Goal: Task Accomplishment & Management: Use online tool/utility

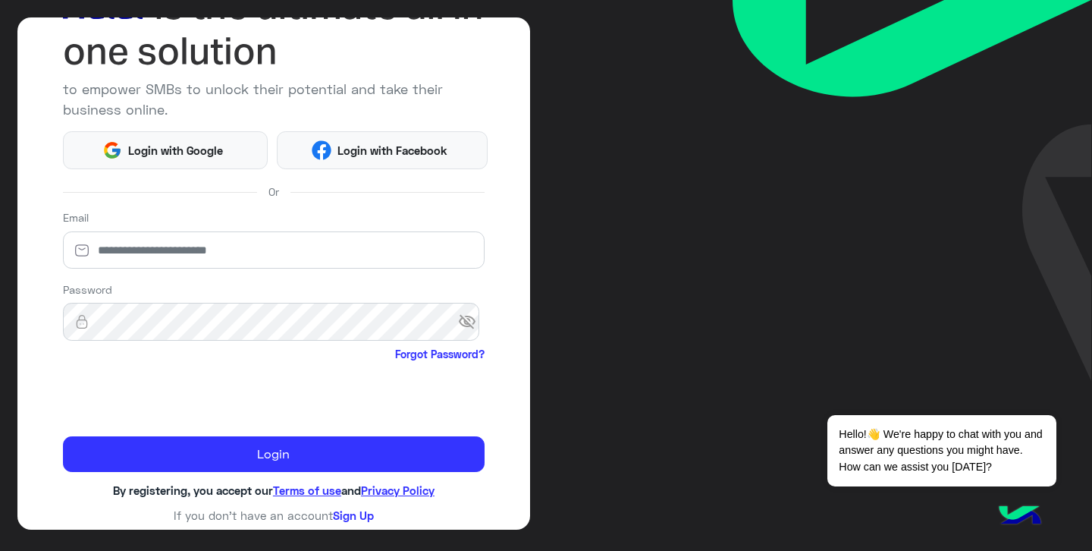
scroll to position [126, 0]
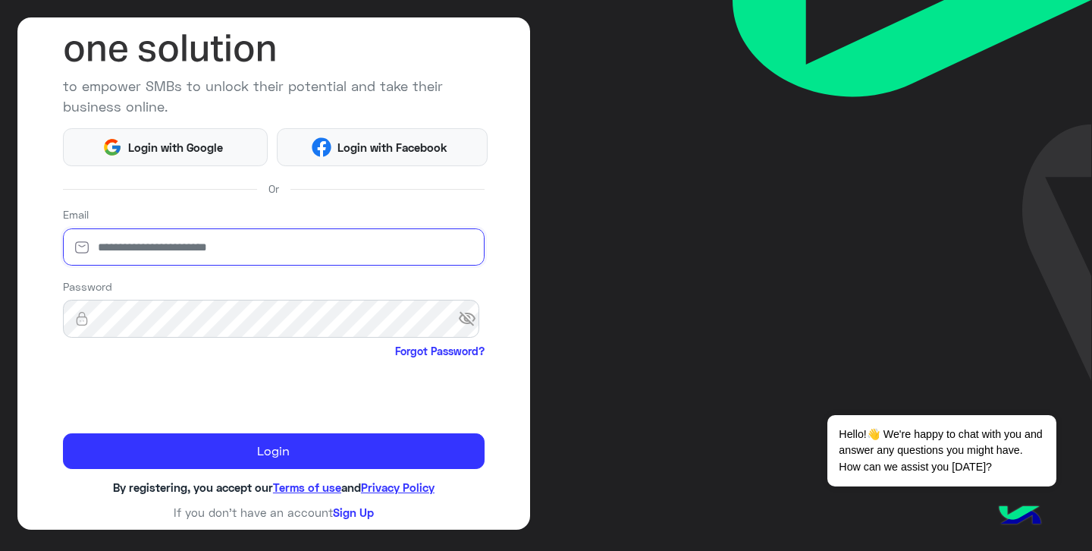
click at [322, 254] on input "email" at bounding box center [274, 247] width 422 height 38
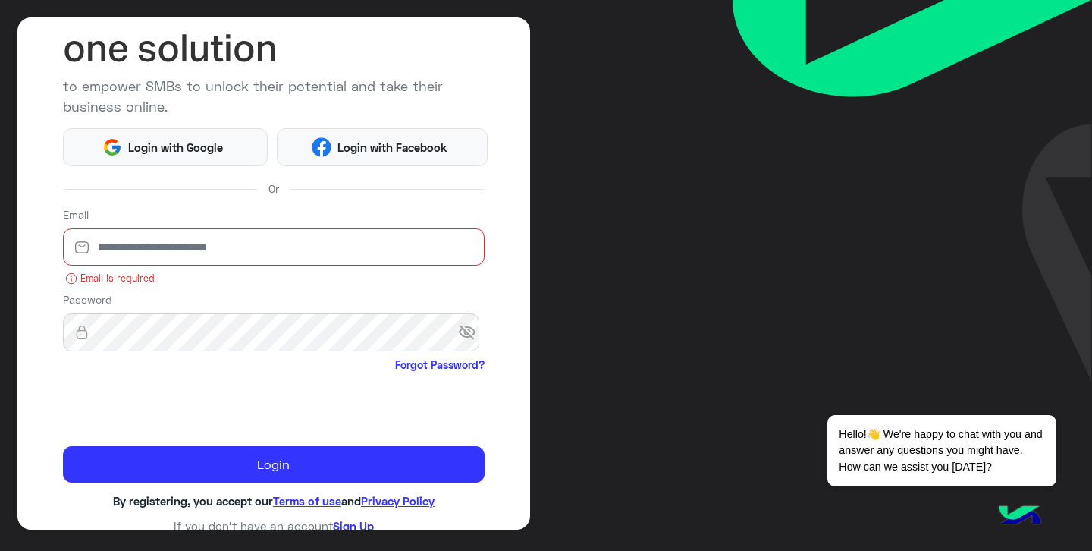
type input "**********"
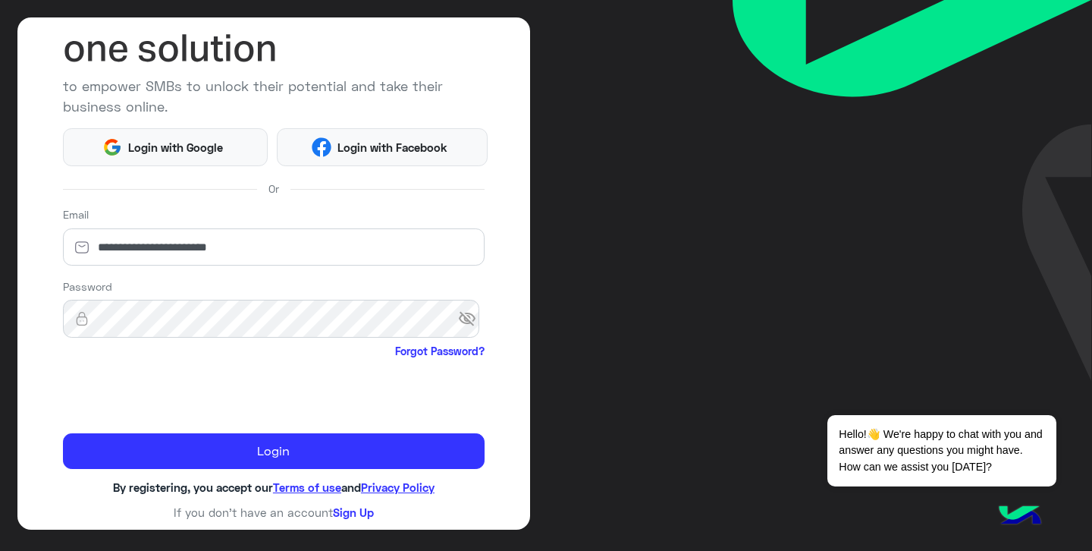
click at [469, 322] on span "visibility_off" at bounding box center [471, 318] width 27 height 27
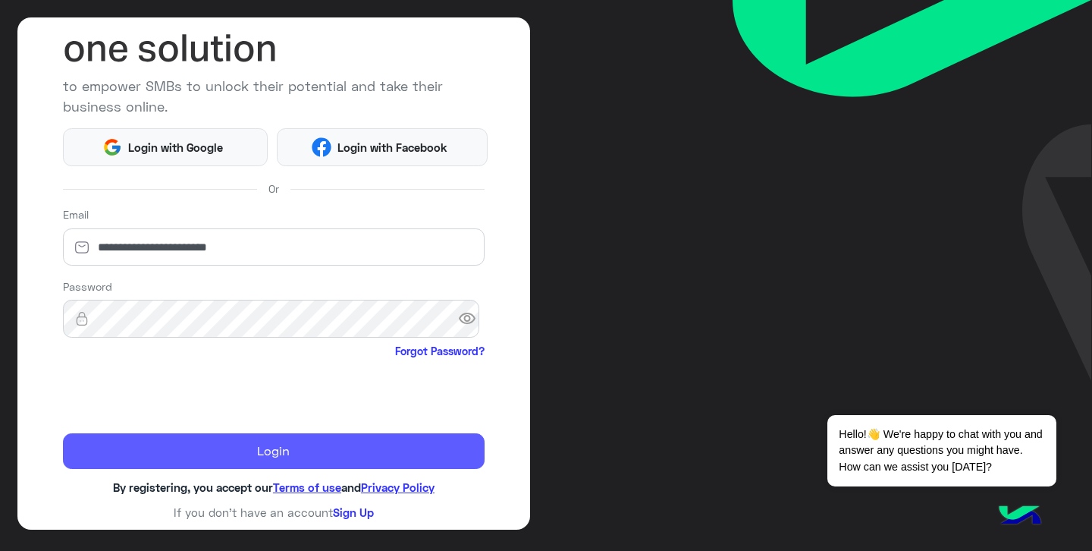
click at [340, 447] on button "Login" at bounding box center [274, 451] width 422 height 36
click at [282, 449] on button "Login" at bounding box center [274, 451] width 422 height 36
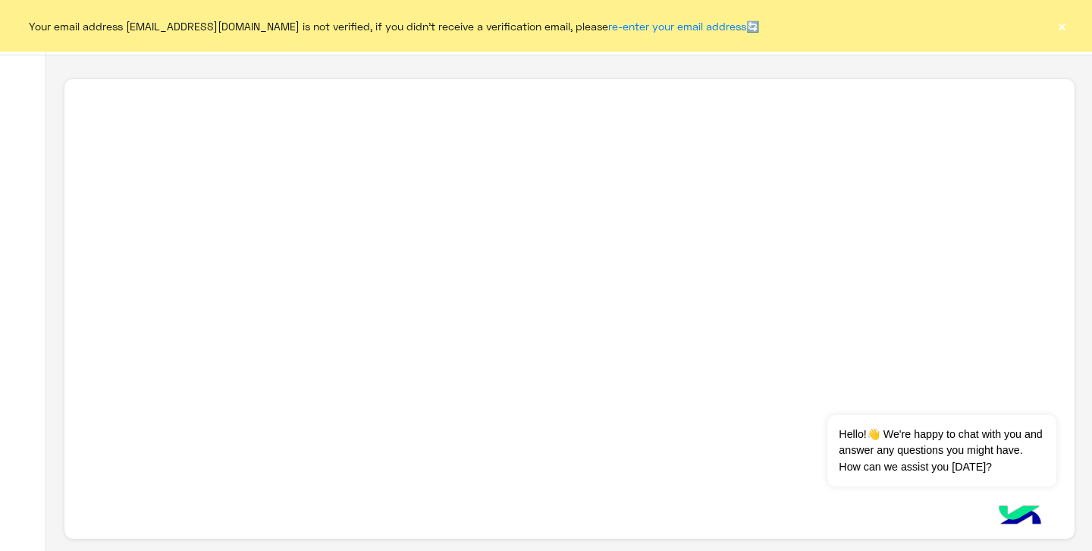
click at [1062, 28] on button "×" at bounding box center [1061, 25] width 15 height 15
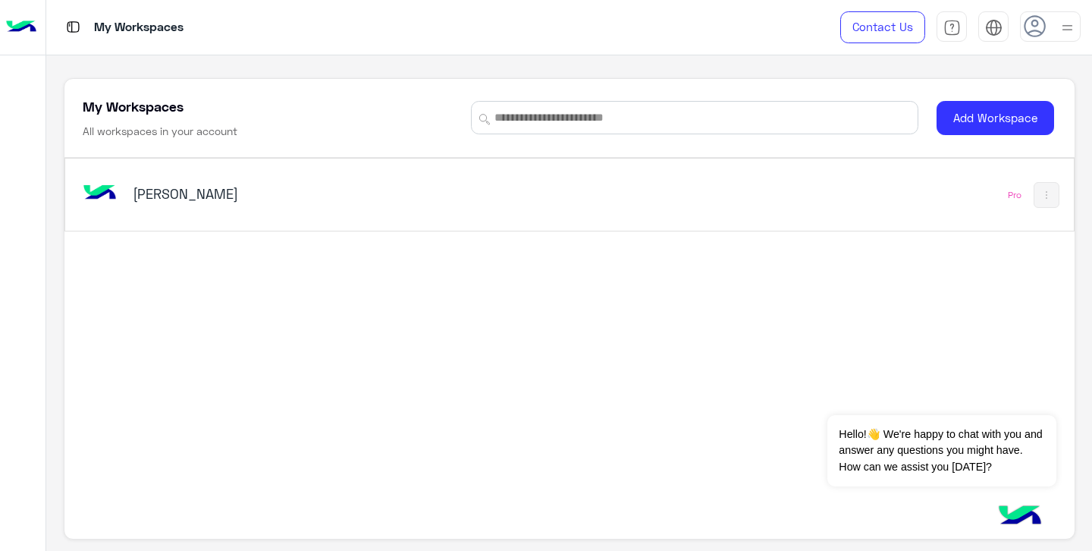
click at [160, 190] on h5 "[PERSON_NAME]" at bounding box center [309, 193] width 353 height 18
click at [1040, 193] on img at bounding box center [1046, 195] width 12 height 12
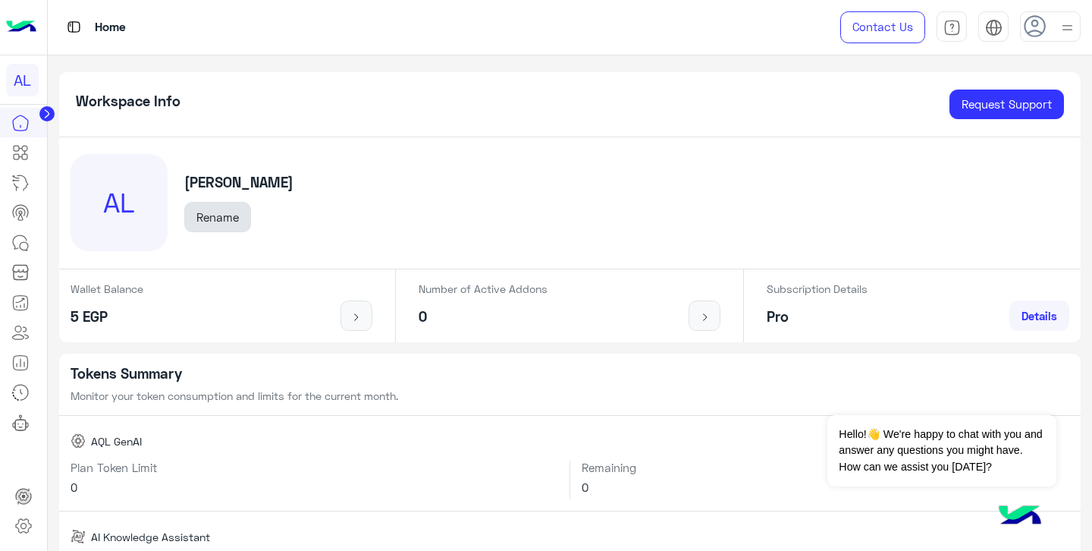
click at [221, 214] on button "Rename" at bounding box center [217, 217] width 67 height 30
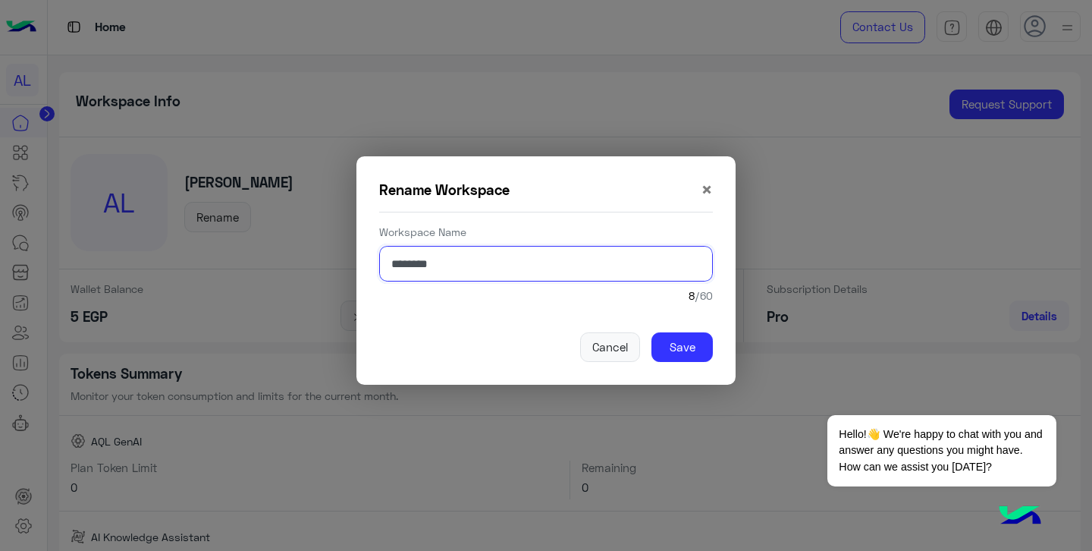
click at [441, 259] on input "********" at bounding box center [546, 264] width 334 height 36
type input "*"
type input "********"
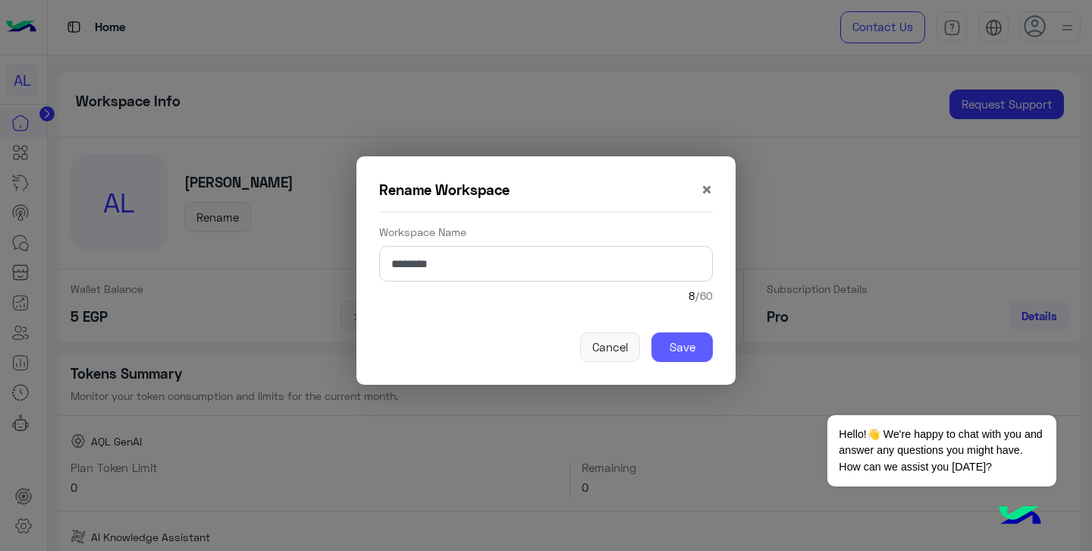
click at [683, 355] on button "Save" at bounding box center [681, 347] width 61 height 30
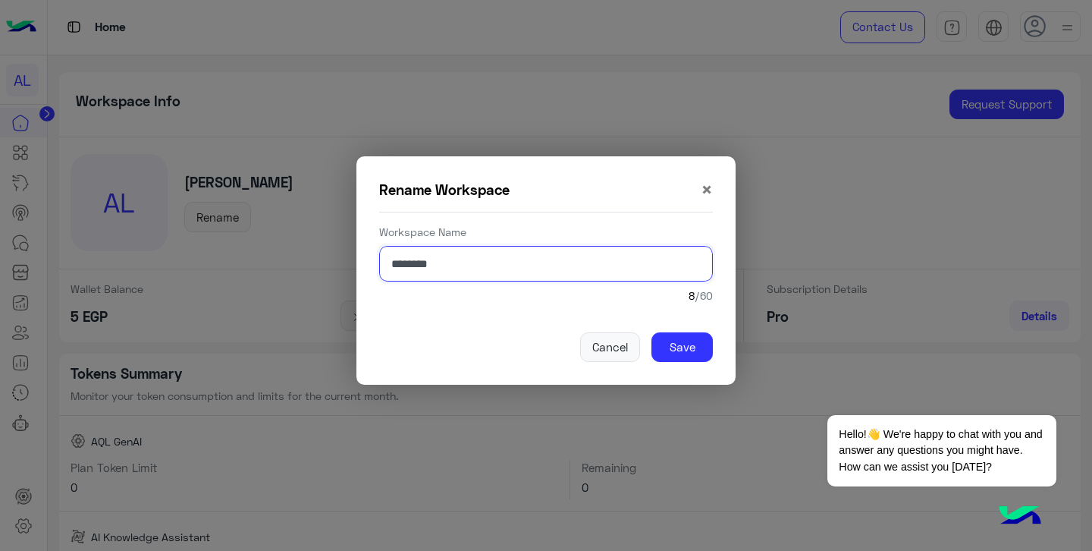
click at [632, 263] on input "********" at bounding box center [546, 264] width 334 height 36
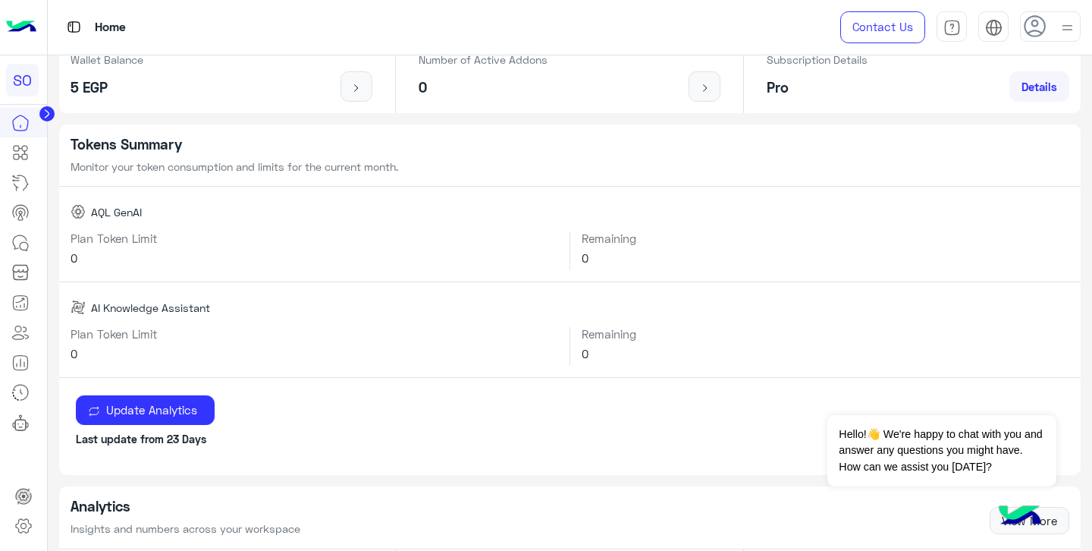
scroll to position [232, 0]
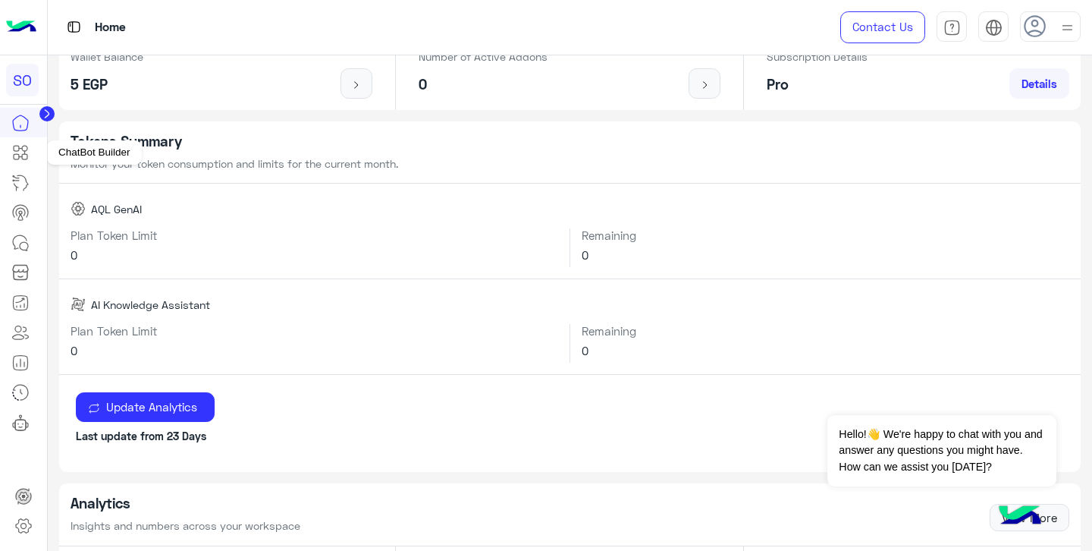
click at [26, 148] on icon at bounding box center [20, 152] width 18 height 18
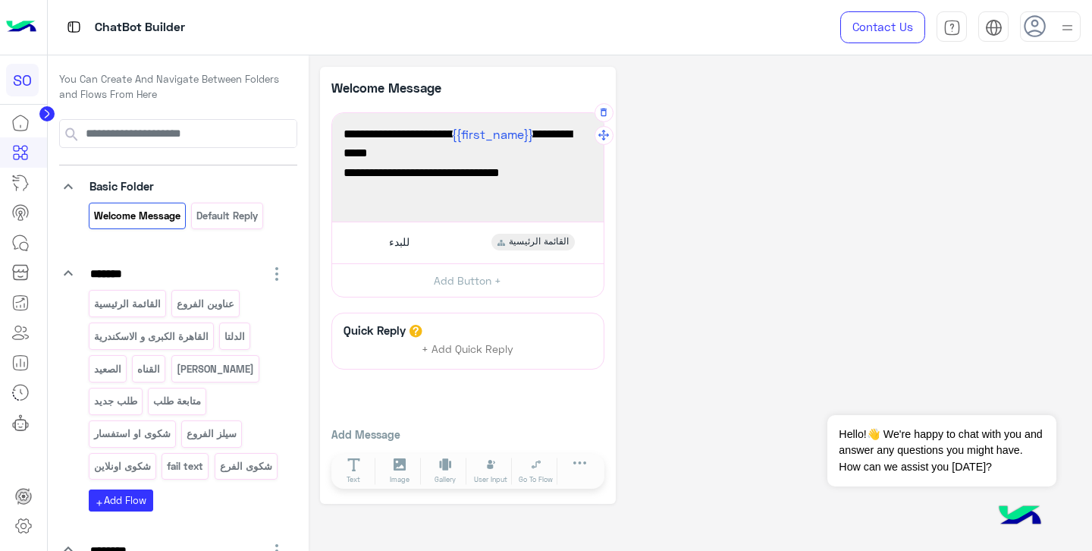
click at [422, 132] on span "👋اهلًا بيك ! {{first_name}} في [PERSON_NAME] – [DEMOGRAPHIC_DATA]" at bounding box center [468, 143] width 249 height 39
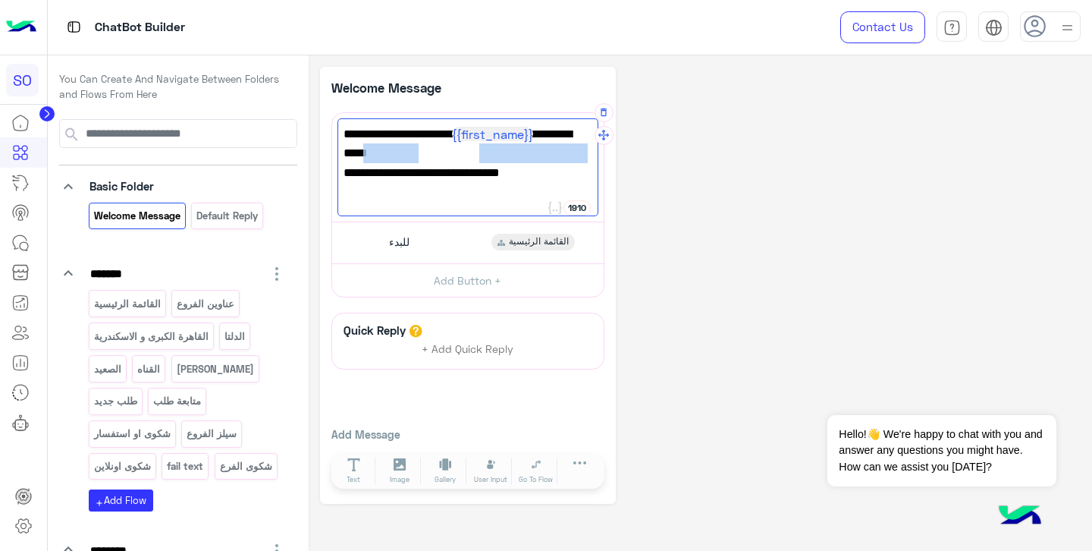
drag, startPoint x: 425, startPoint y: 136, endPoint x: 353, endPoint y: 148, distance: 73.1
click at [353, 149] on span "👋اهلًا بيك ! {{first_name}} في [PERSON_NAME] – [DEMOGRAPHIC_DATA]" at bounding box center [468, 143] width 249 height 39
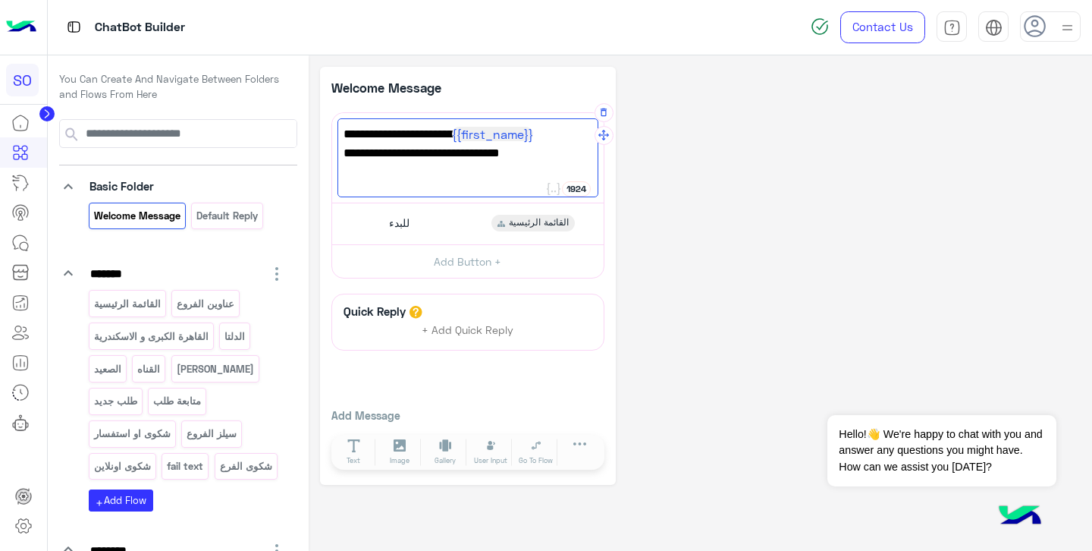
type textarea "**********"
click at [390, 154] on span "كل اللي نفسك فيه هتلاقيه عندنا 🚀" at bounding box center [468, 153] width 249 height 20
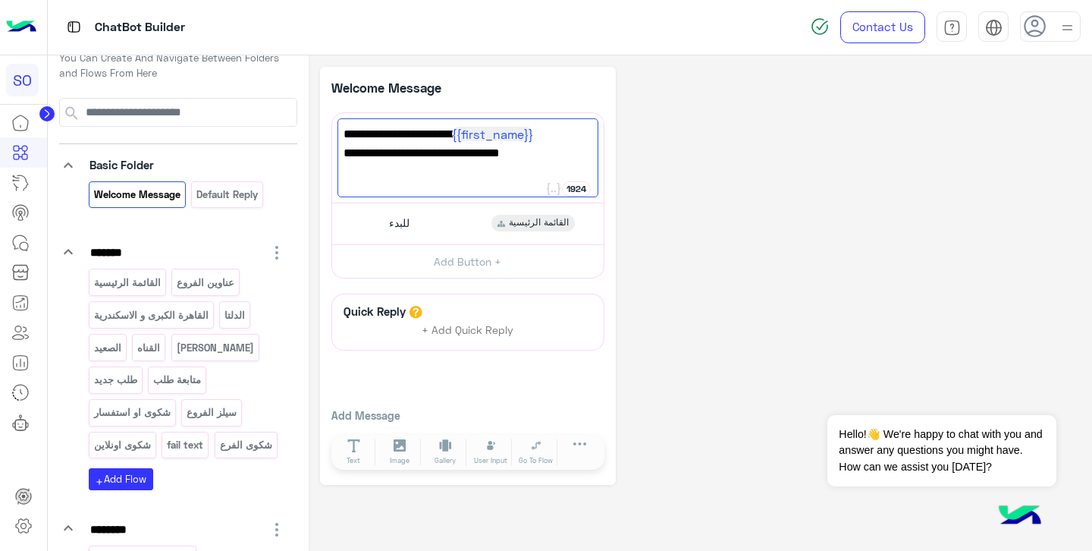
scroll to position [42, 0]
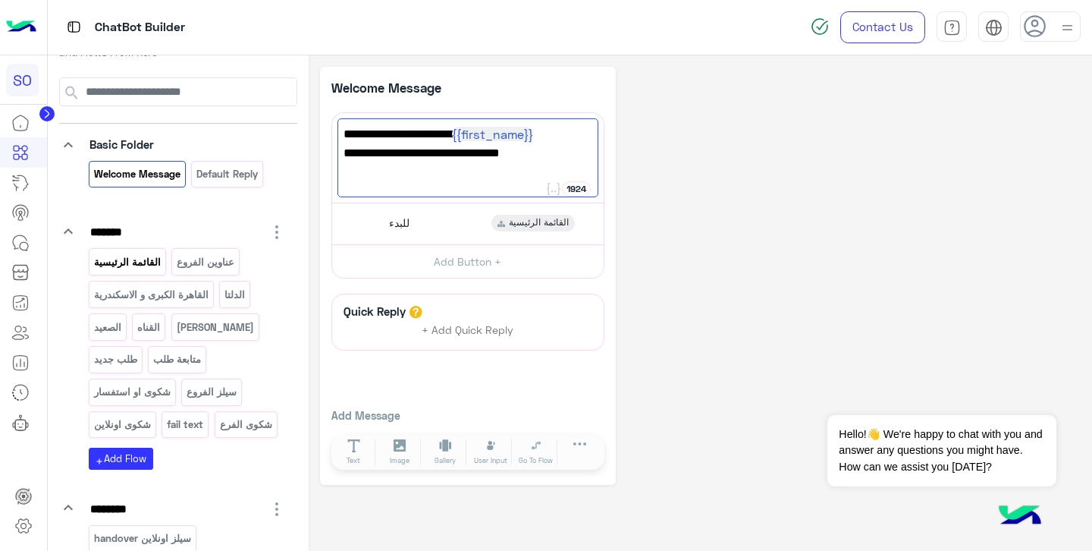
click at [141, 260] on p "القائمة الرئيسية" at bounding box center [127, 261] width 69 height 17
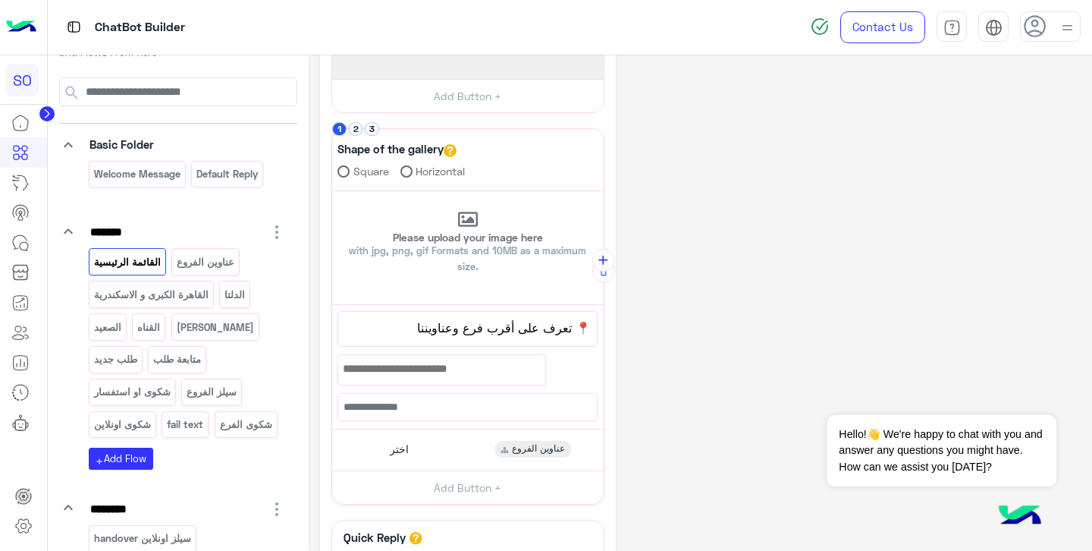
scroll to position [0, 0]
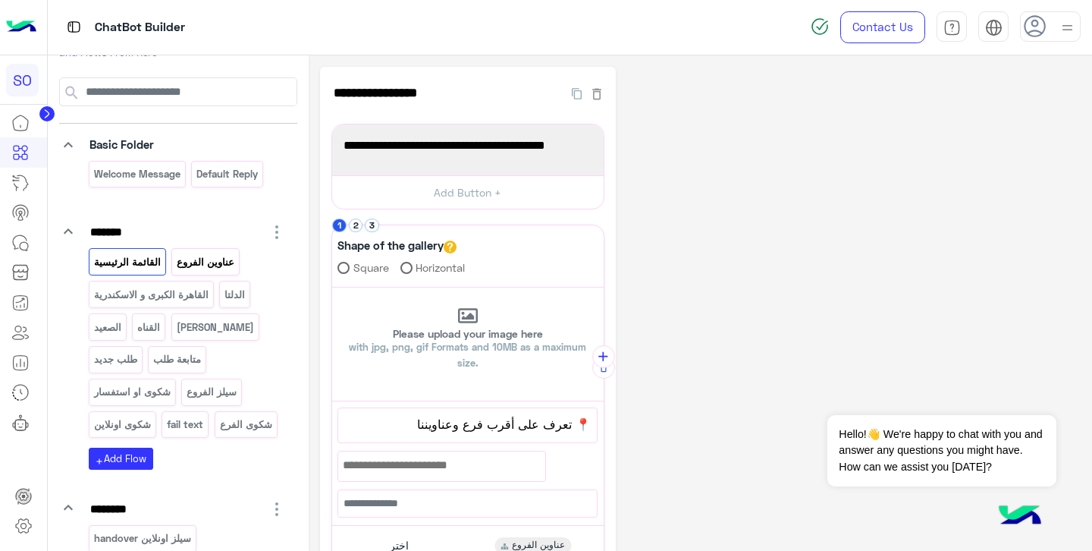
click at [201, 265] on p "عناوين الفروع" at bounding box center [206, 261] width 60 height 17
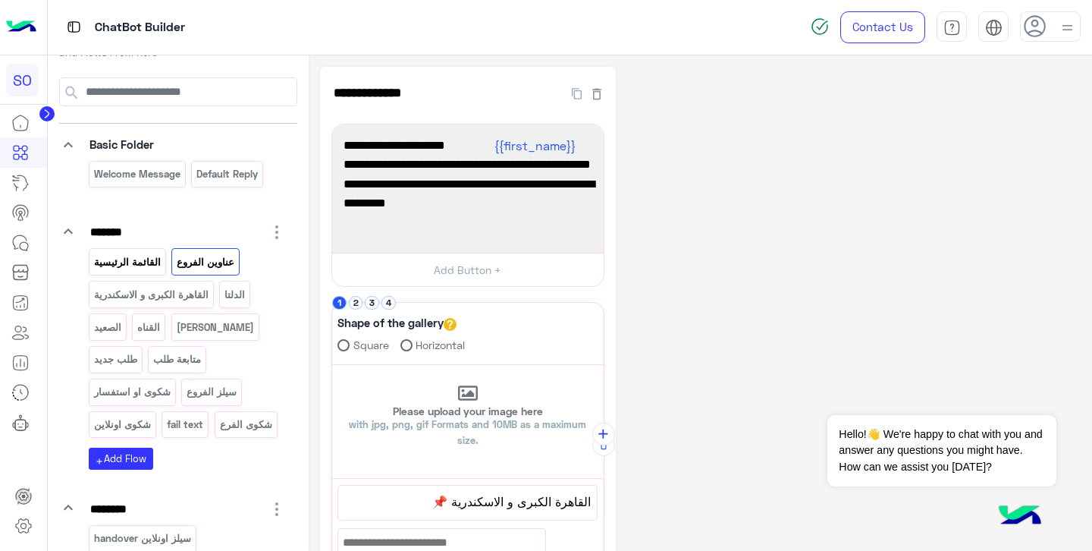
click at [128, 259] on p "القائمة الرئيسية" at bounding box center [127, 261] width 69 height 17
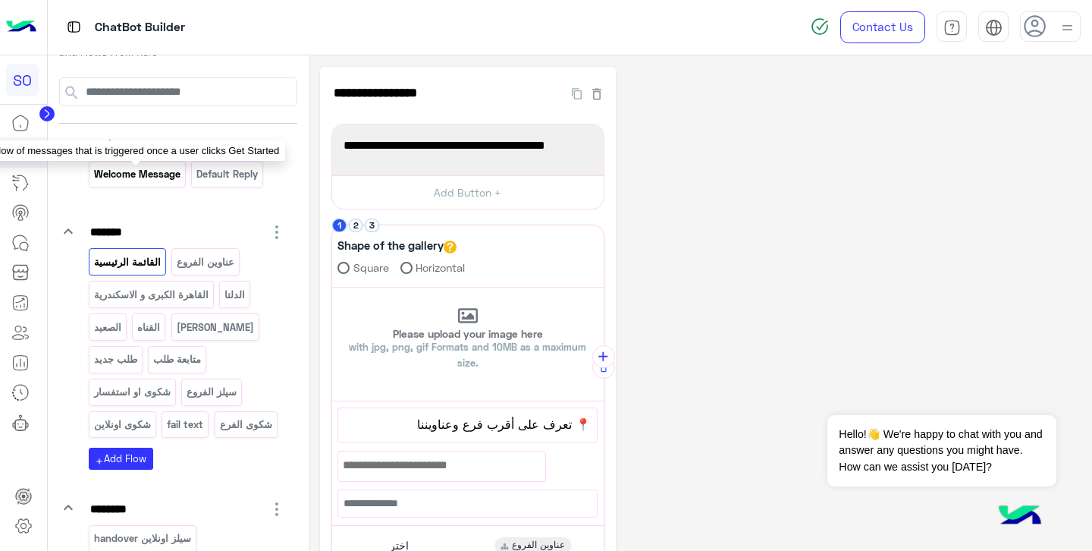
click at [139, 177] on p "Welcome Message" at bounding box center [137, 173] width 89 height 17
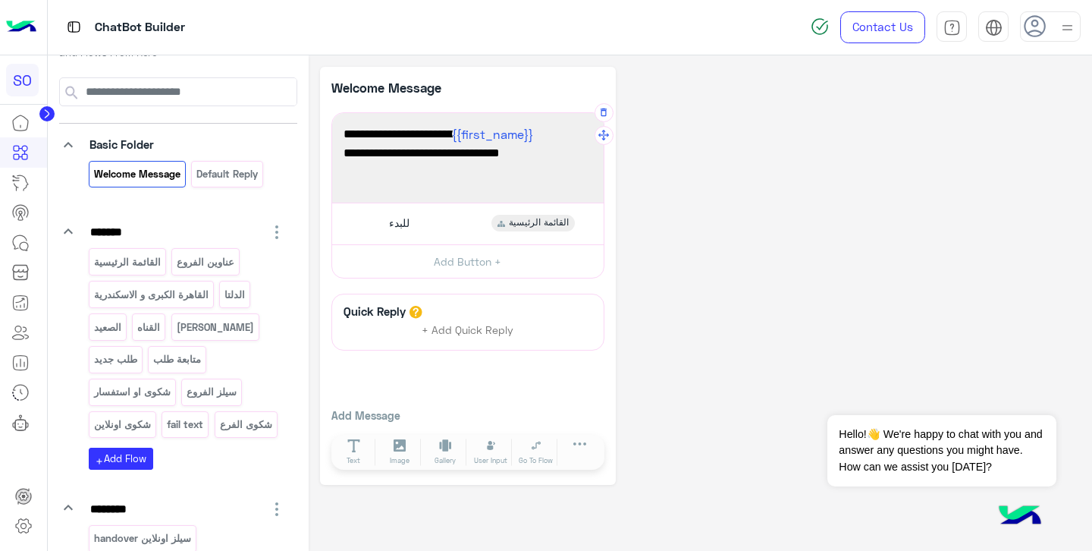
click at [428, 152] on span "كل اللي نفسك فيه هتلاقيه عندنا 🚀" at bounding box center [468, 153] width 249 height 20
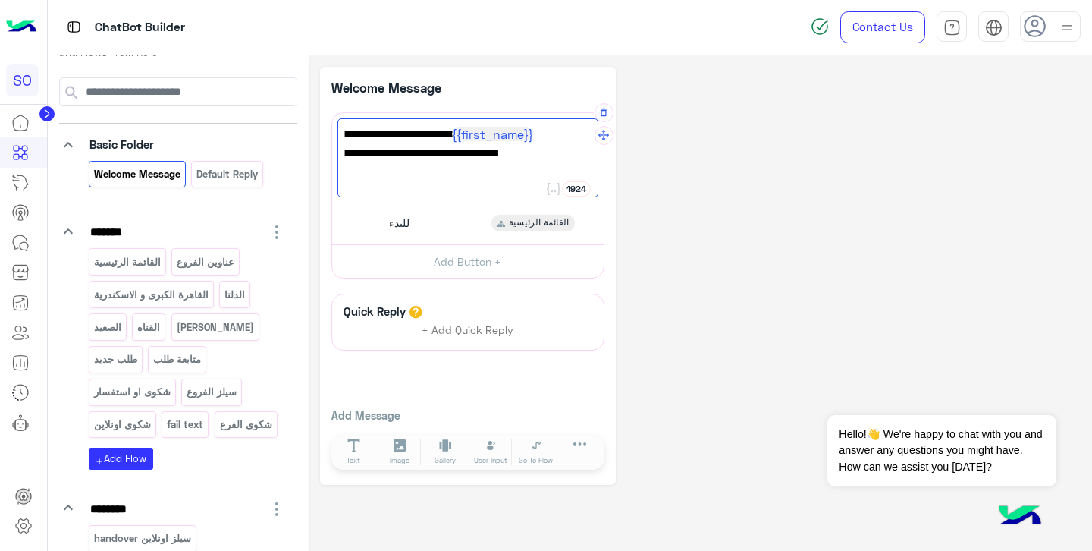
click at [424, 158] on span "كل اللي نفسك فيه هتلاقيه عندنا 🚀" at bounding box center [468, 153] width 249 height 20
click at [404, 155] on span "كل اللي نفسك فيه هتلاقيه عندنا 🚀" at bounding box center [468, 153] width 249 height 20
type textarea "**********"
click at [133, 265] on p "القائمة الرئيسية" at bounding box center [127, 261] width 69 height 17
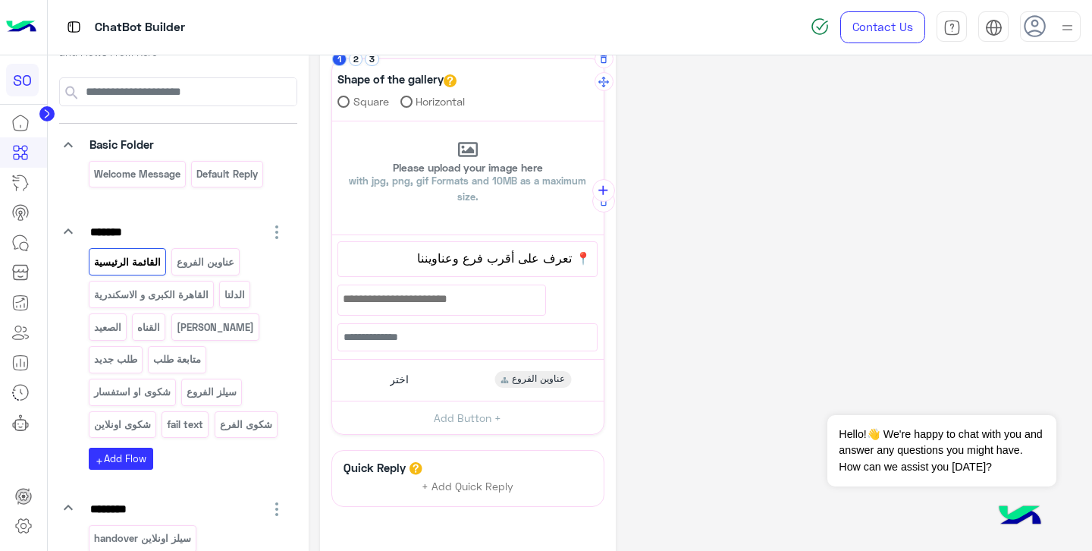
scroll to position [163, 0]
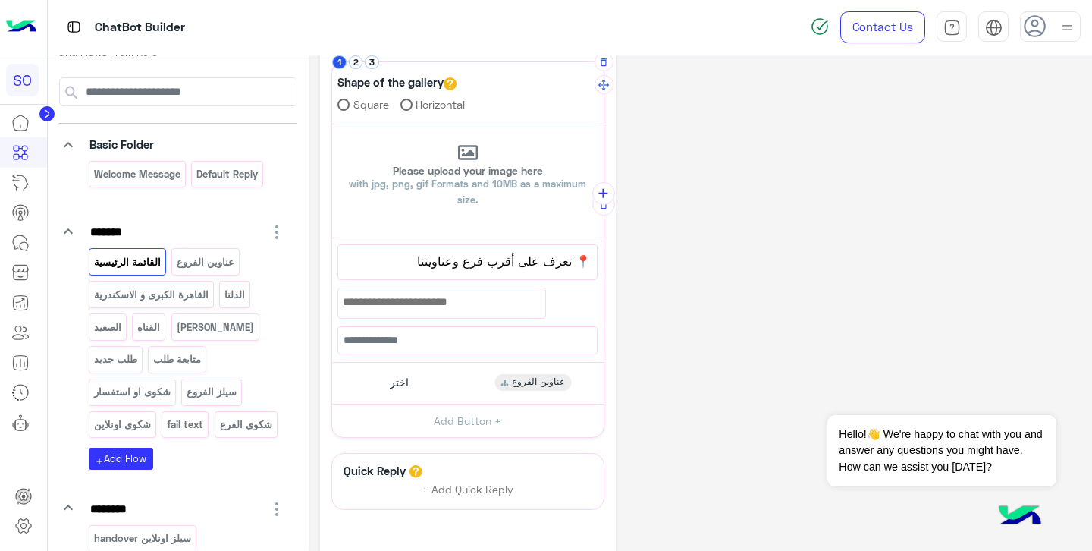
click at [551, 260] on span "📍 تعرف على أقرب فرع وعناويننا" at bounding box center [467, 261] width 246 height 20
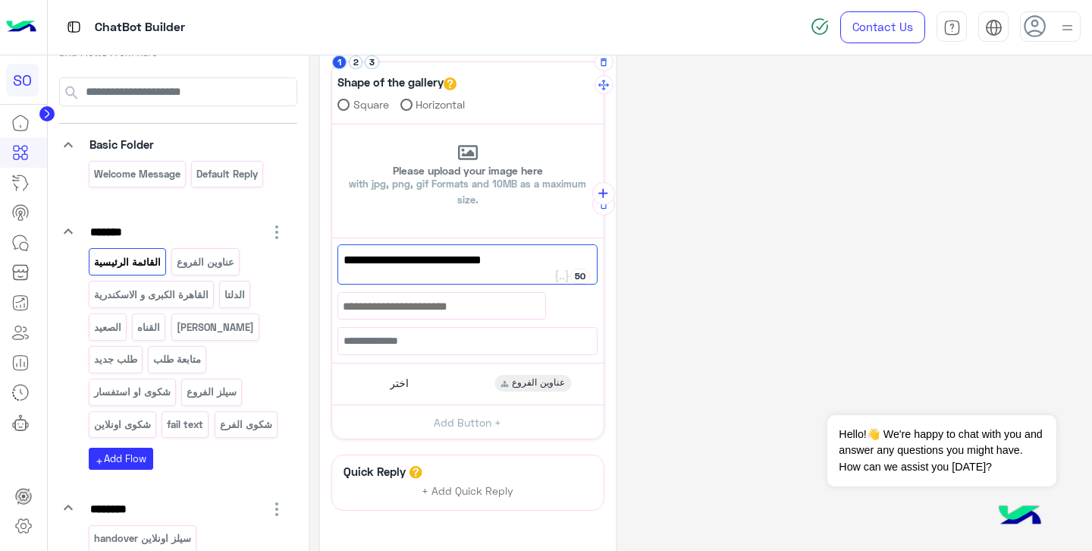
click at [408, 262] on span "📍 تعرف على أقرب فرع وعناويننا" at bounding box center [468, 260] width 248 height 20
type textarea "**********"
click at [202, 261] on p "عناوين الفروع" at bounding box center [206, 261] width 60 height 17
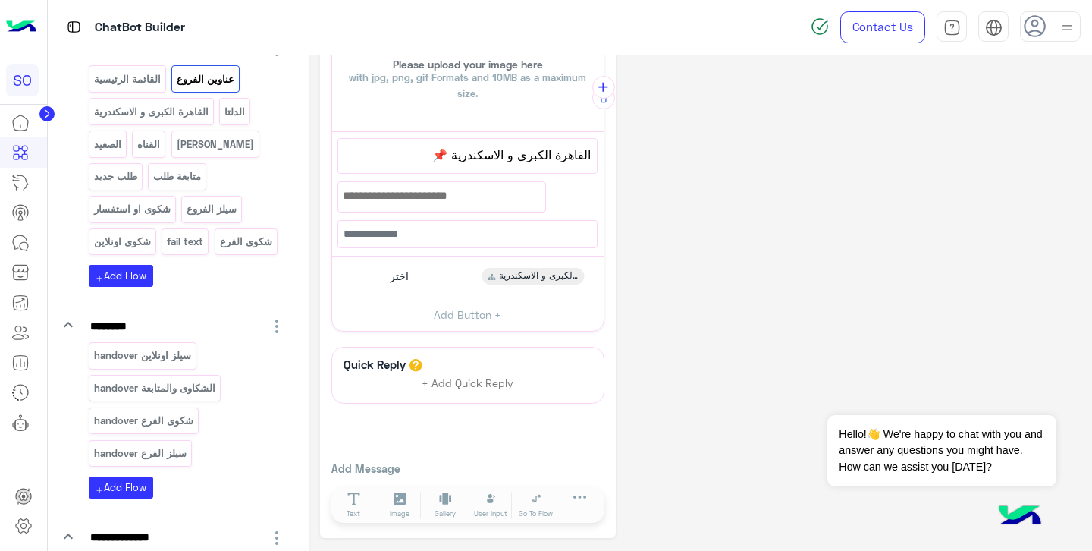
scroll to position [0, 0]
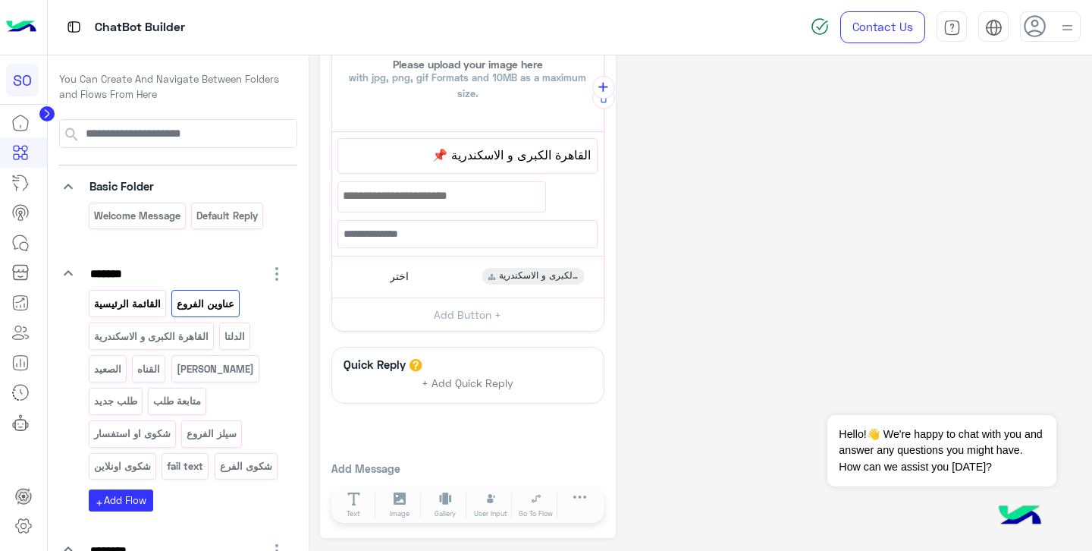
click at [131, 306] on p "القائمة الرئيسية" at bounding box center [127, 303] width 69 height 17
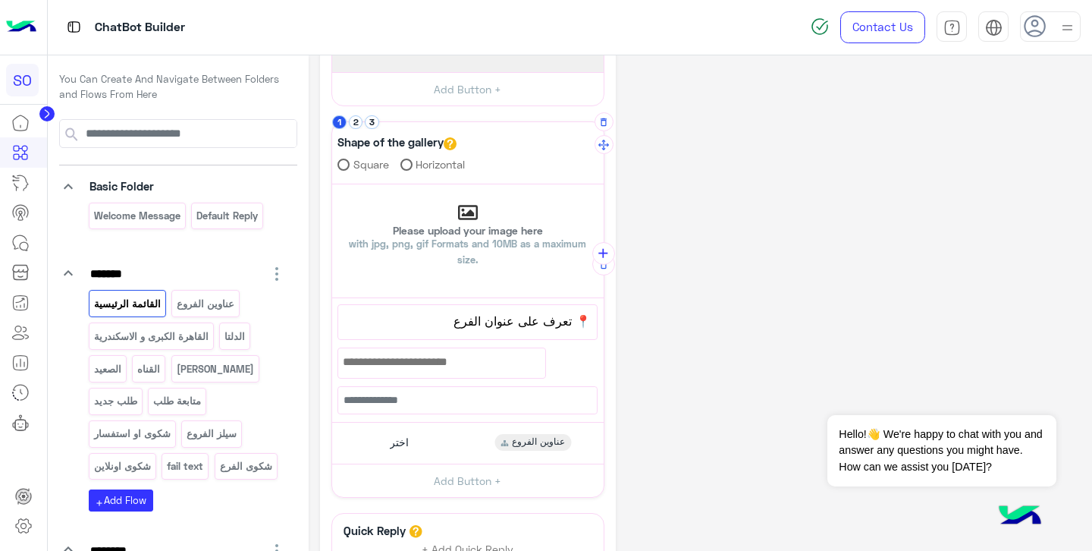
scroll to position [108, 0]
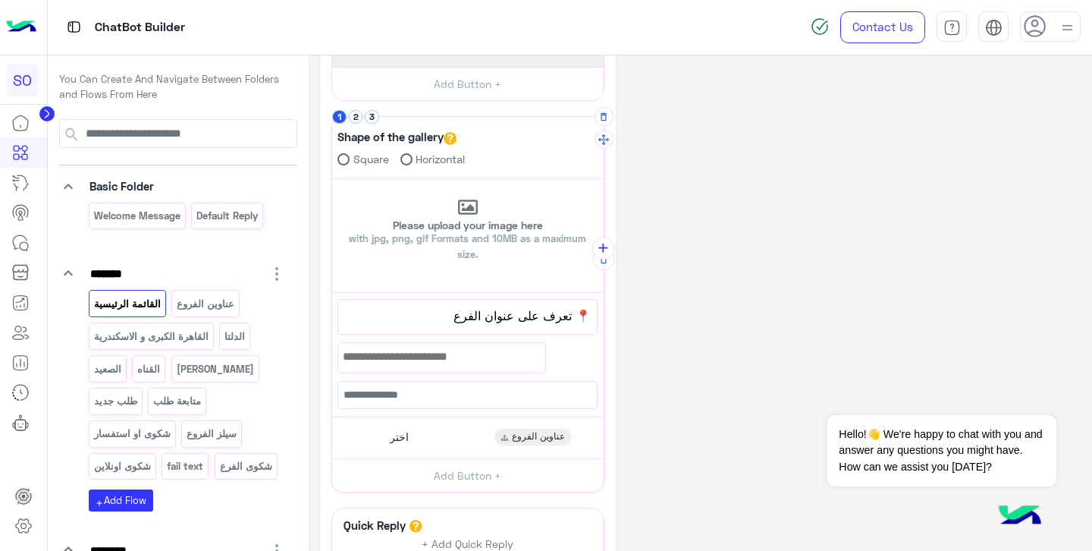
click at [410, 317] on span "📍 تعرف على عنوان الفرع" at bounding box center [467, 316] width 246 height 20
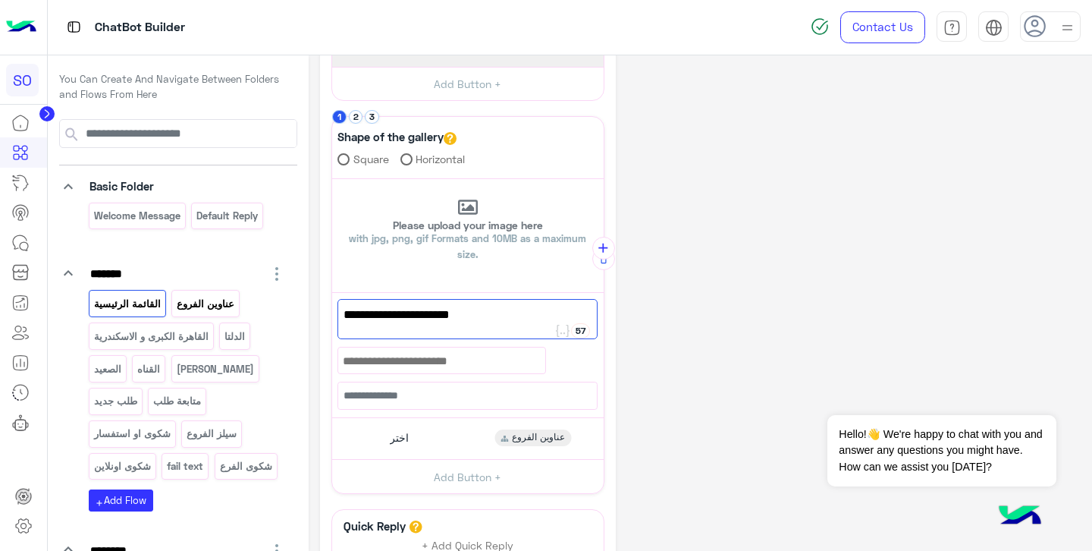
click at [206, 304] on p "عناوين الفروع" at bounding box center [206, 303] width 60 height 17
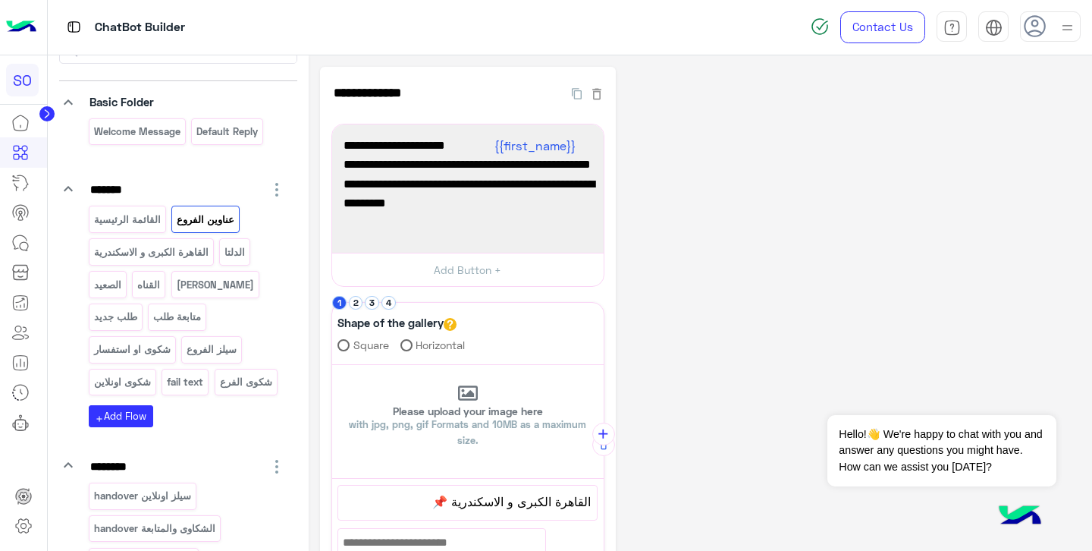
scroll to position [0, 0]
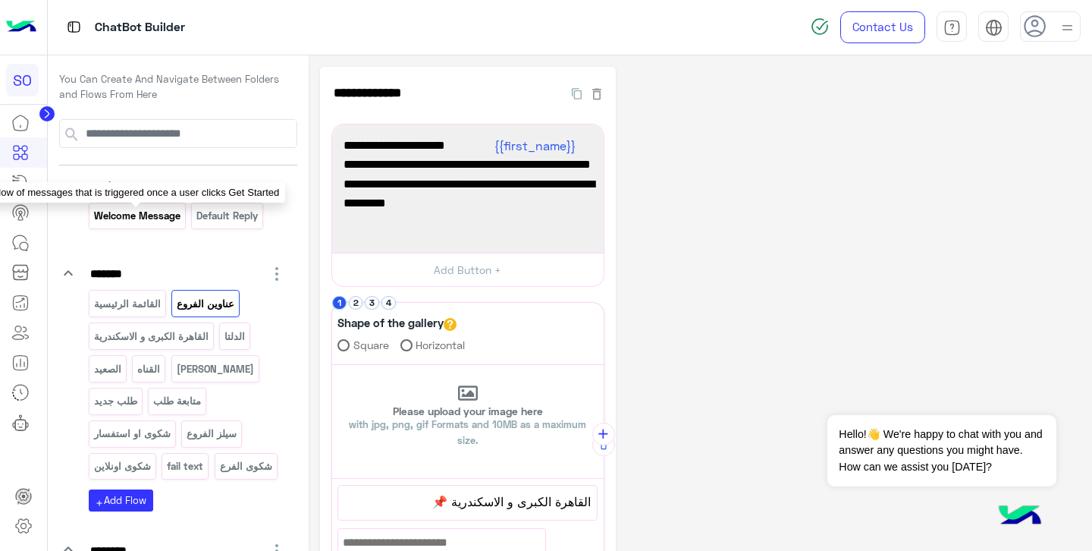
click at [152, 223] on p "Welcome Message" at bounding box center [137, 215] width 89 height 17
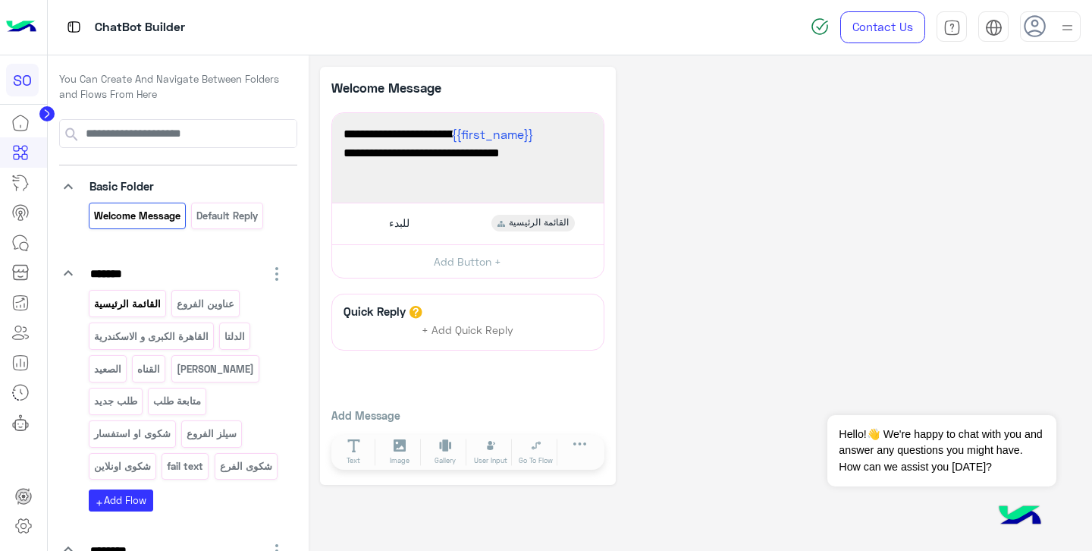
click at [138, 303] on p "القائمة الرئيسية" at bounding box center [127, 303] width 69 height 17
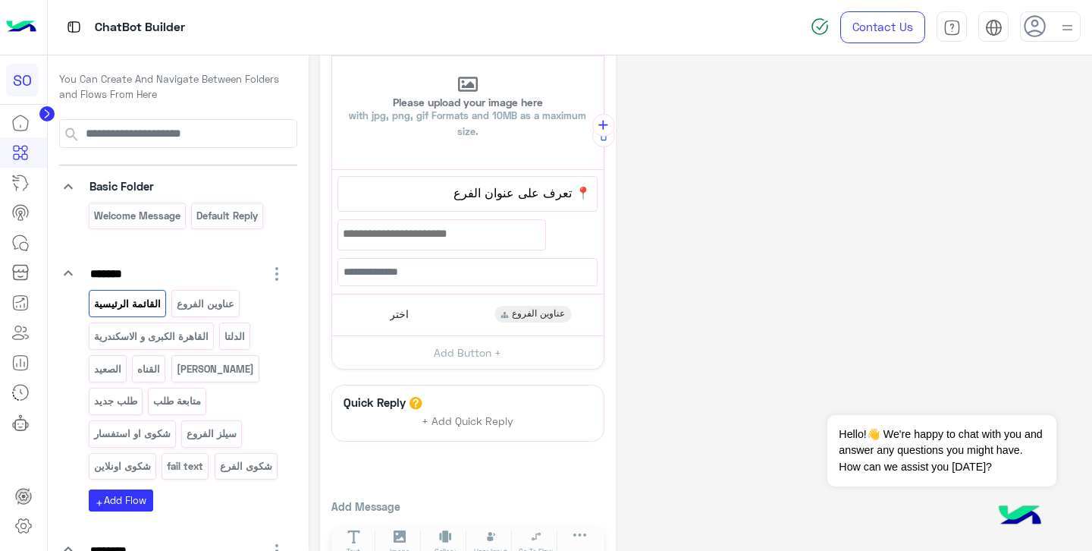
scroll to position [269, 0]
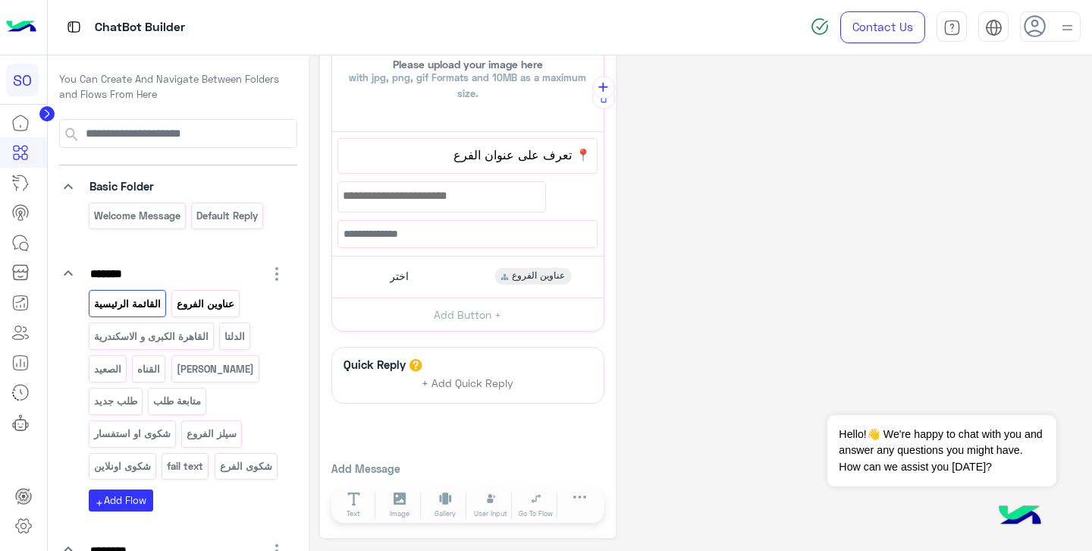
click at [212, 299] on p "عناوين الفروع" at bounding box center [206, 303] width 60 height 17
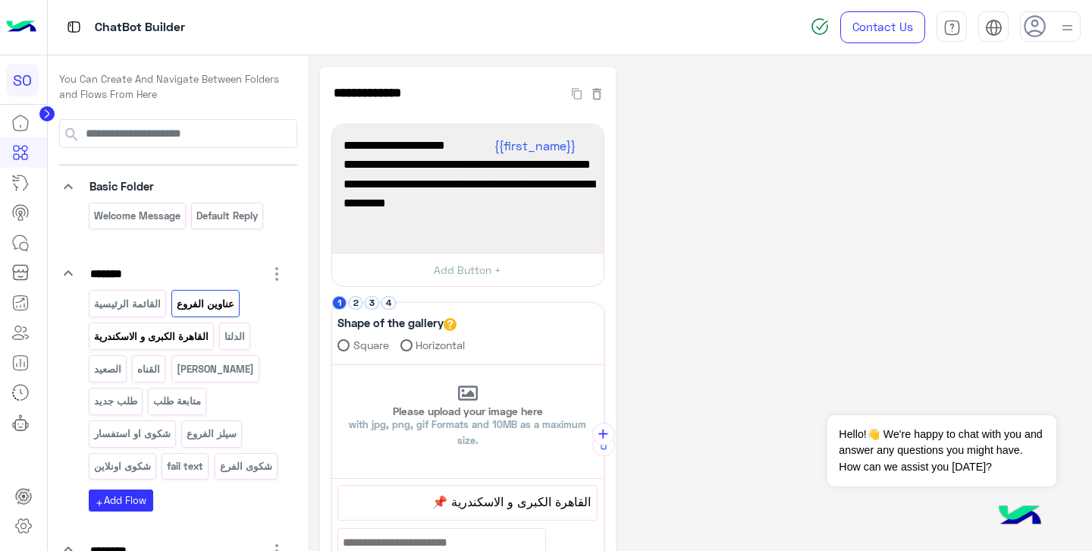
click at [166, 337] on p "القاهرة الكبرى و الاسكندرية" at bounding box center [151, 336] width 117 height 17
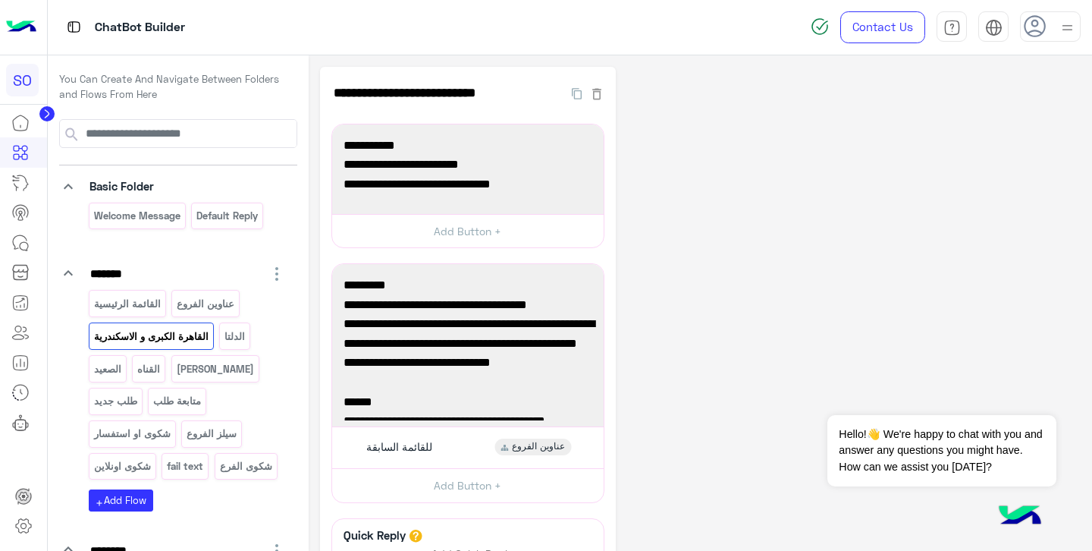
click at [255, 340] on div "القائمة الرئيسية عناوين الفروع ال[GEOGRAPHIC_DATA] الكبرى و الاسكندرية الدلتا ا…" at bounding box center [187, 388] width 197 height 196
click at [236, 341] on p "الدلتا" at bounding box center [235, 336] width 23 height 17
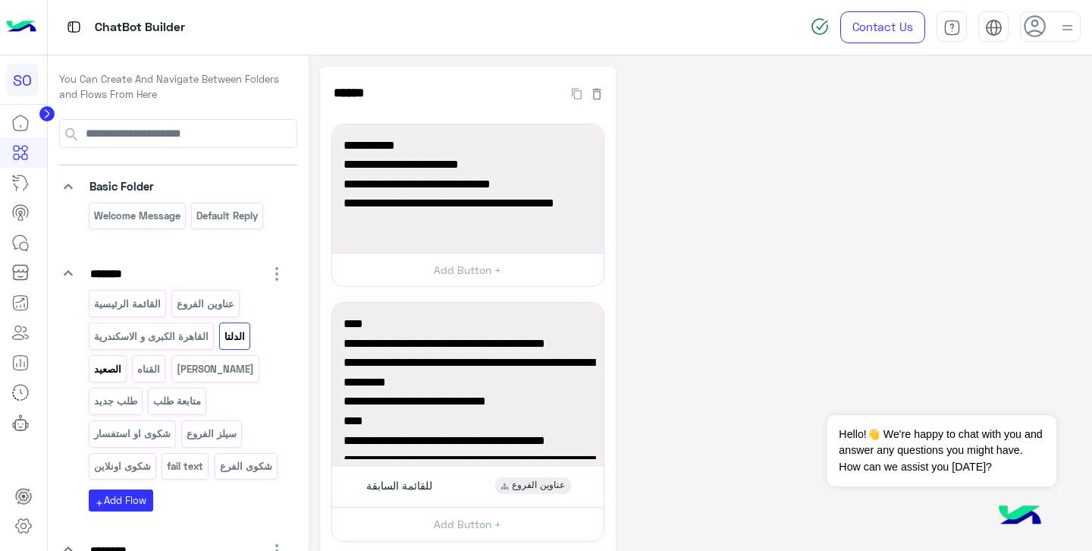
click at [115, 368] on p "الصعيد" at bounding box center [108, 368] width 30 height 17
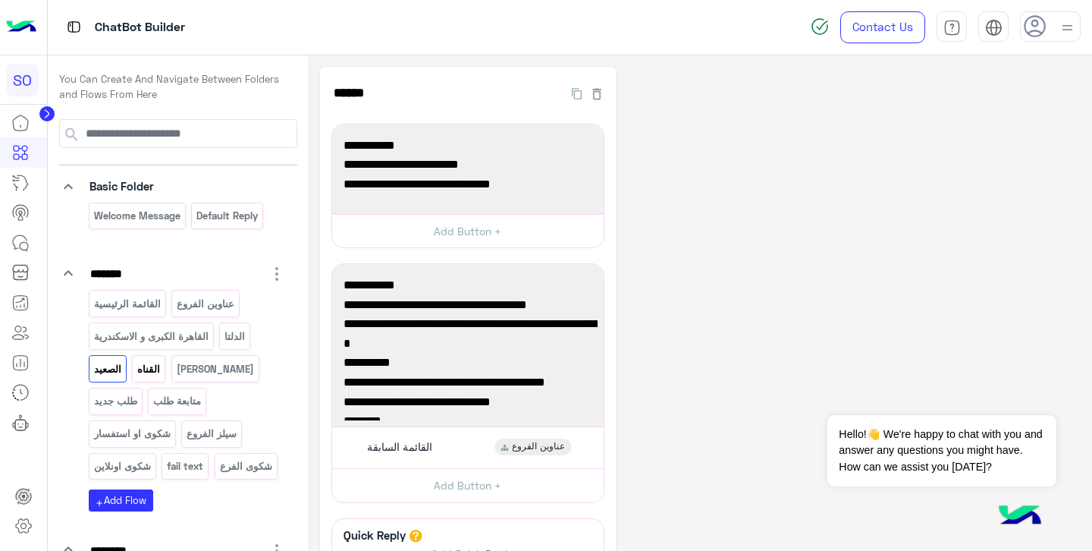
click at [154, 368] on p "القناه" at bounding box center [149, 368] width 25 height 17
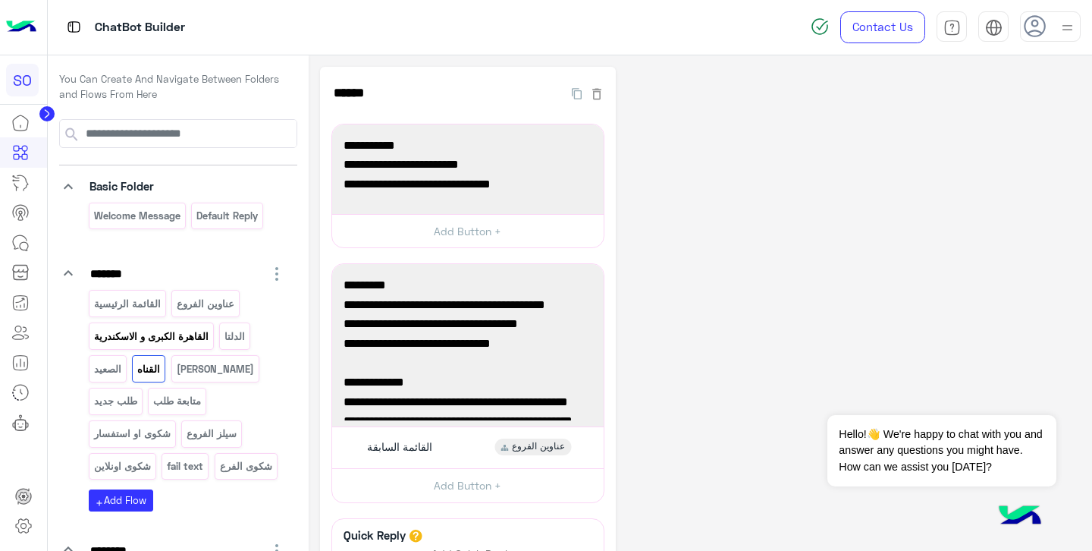
click at [165, 337] on p "القاهرة الكبرى و الاسكندرية" at bounding box center [151, 336] width 117 height 17
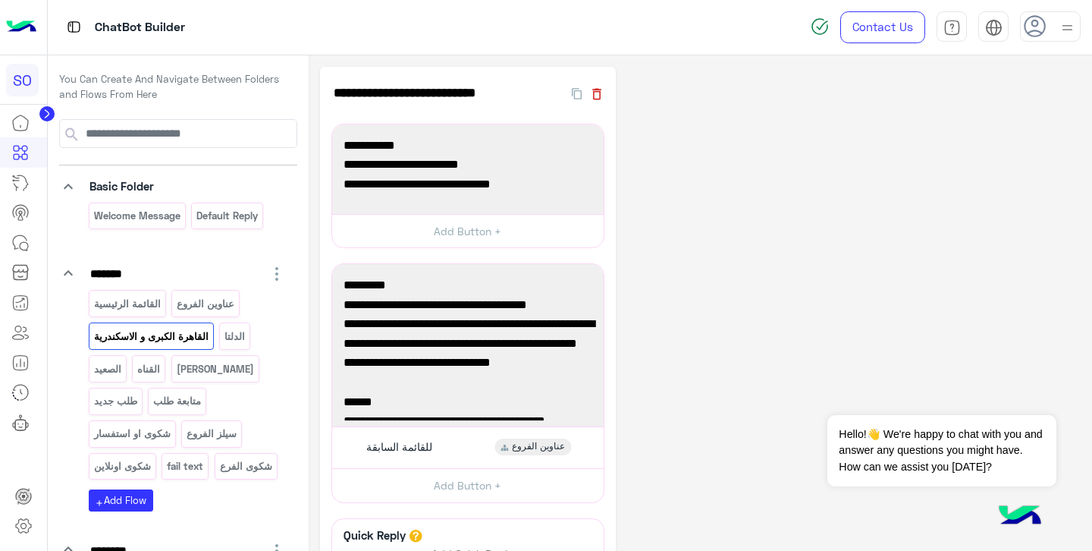
click at [597, 96] on icon "button" at bounding box center [596, 93] width 15 height 15
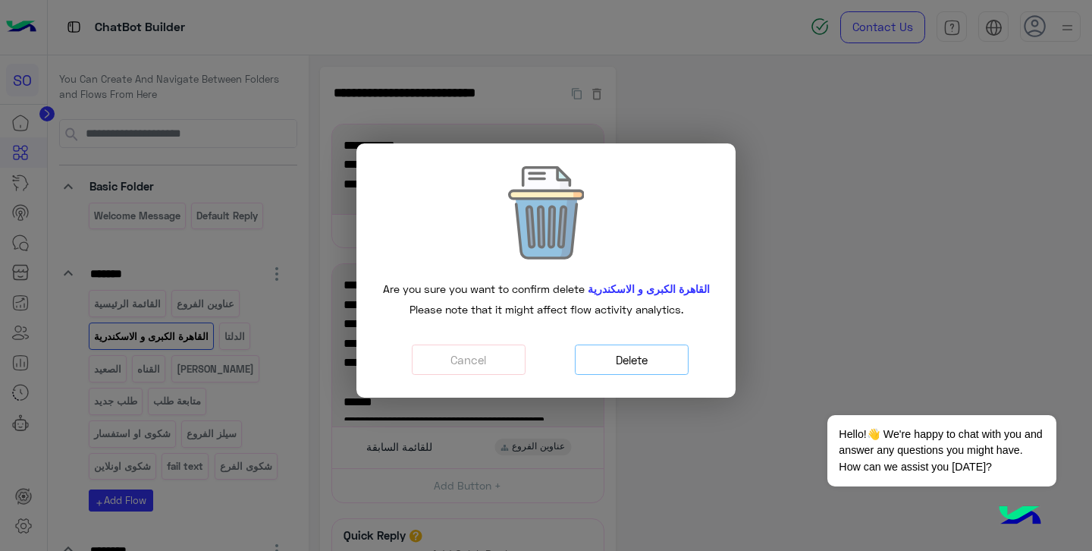
click at [617, 371] on button "Delete" at bounding box center [632, 359] width 114 height 31
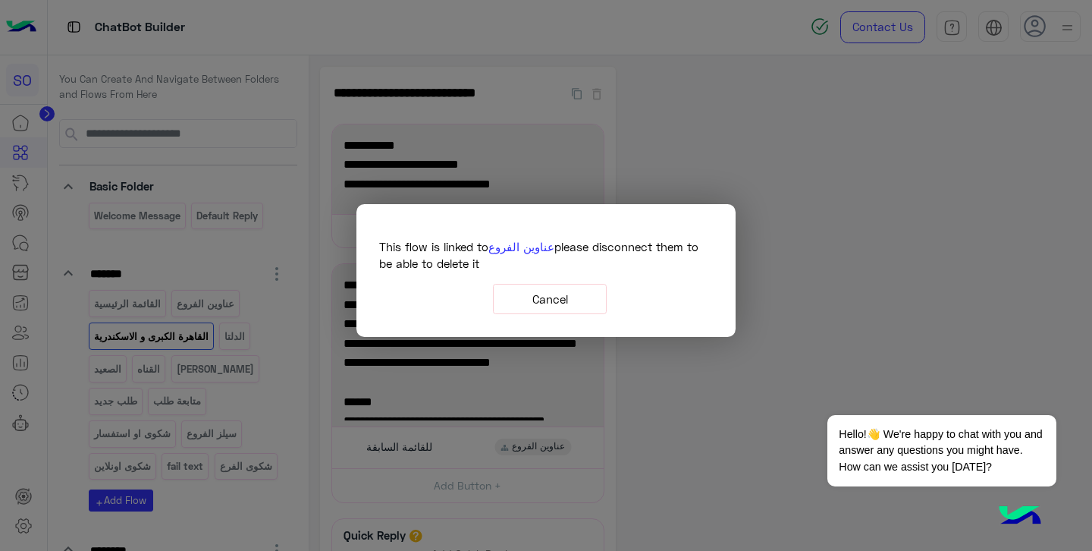
click at [563, 299] on button "Cancel" at bounding box center [550, 299] width 114 height 31
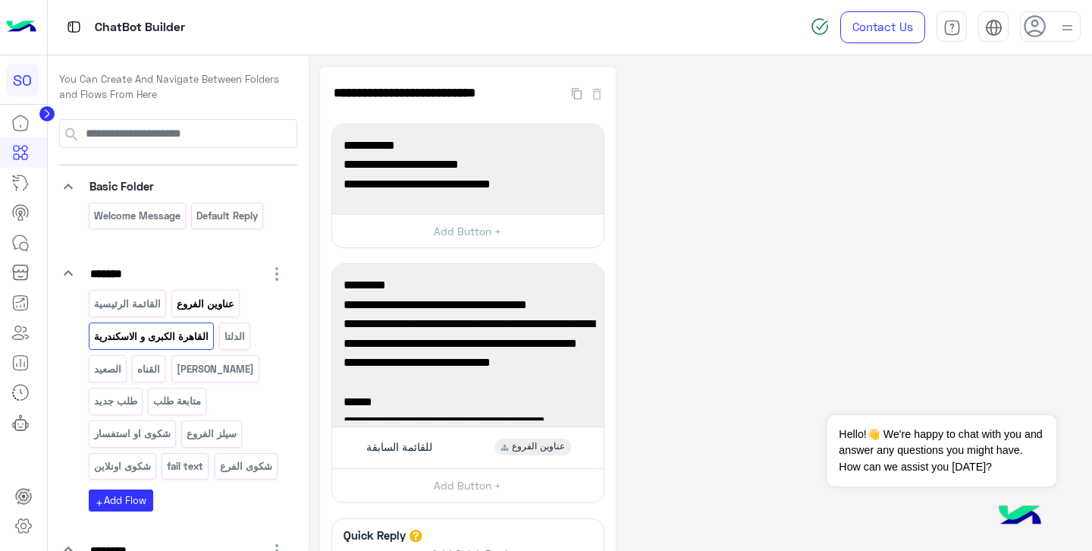
click at [199, 303] on p "عناوين الفروع" at bounding box center [206, 303] width 60 height 17
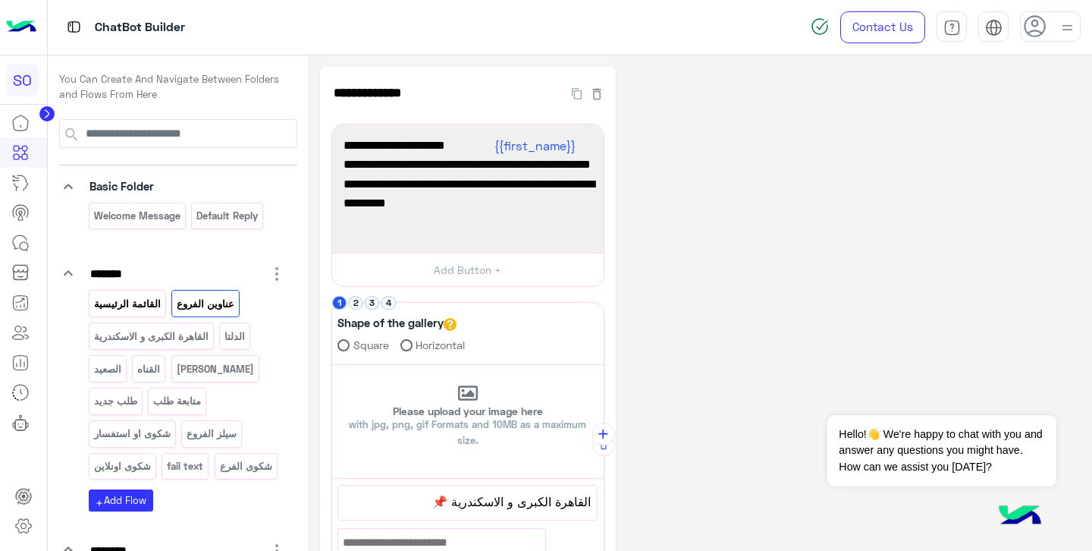
click at [139, 306] on p "القائمة الرئيسية" at bounding box center [127, 303] width 69 height 17
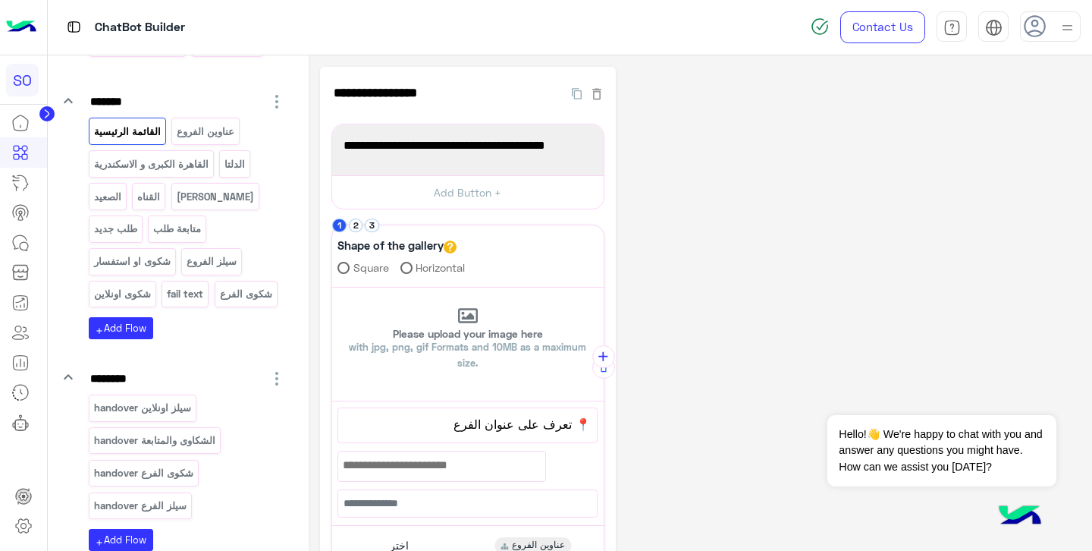
scroll to position [180, 0]
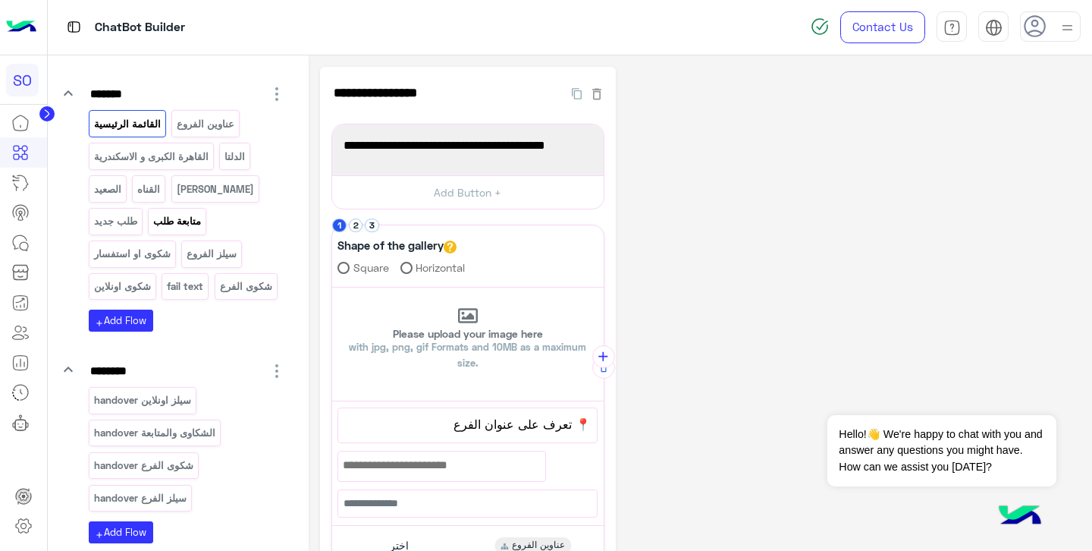
click at [180, 217] on p "متابعة طلب" at bounding box center [177, 220] width 50 height 17
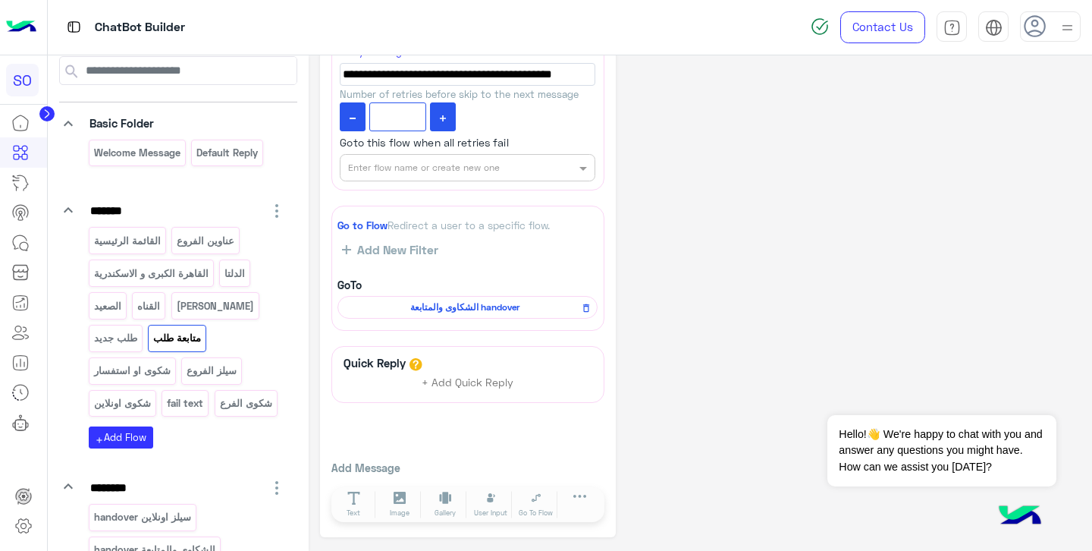
scroll to position [80, 0]
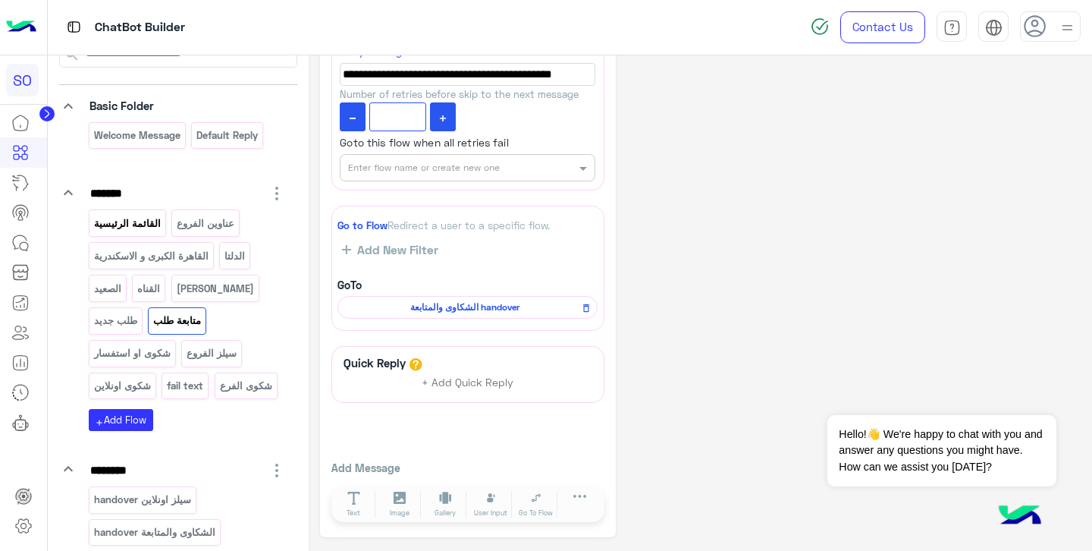
click at [121, 226] on p "القائمة الرئيسية" at bounding box center [127, 223] width 69 height 17
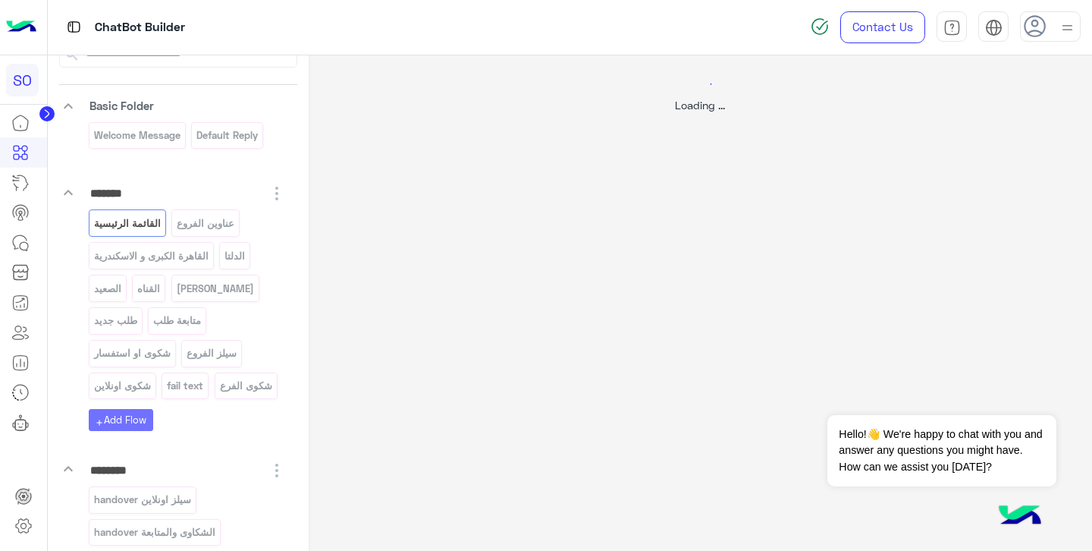
scroll to position [0, 0]
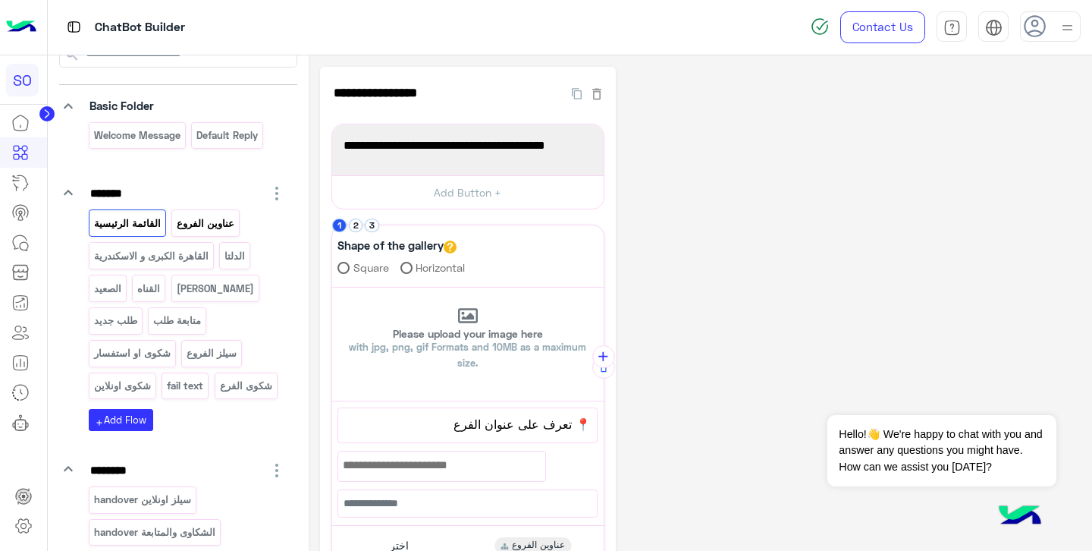
click at [209, 221] on p "عناوين الفروع" at bounding box center [206, 223] width 60 height 17
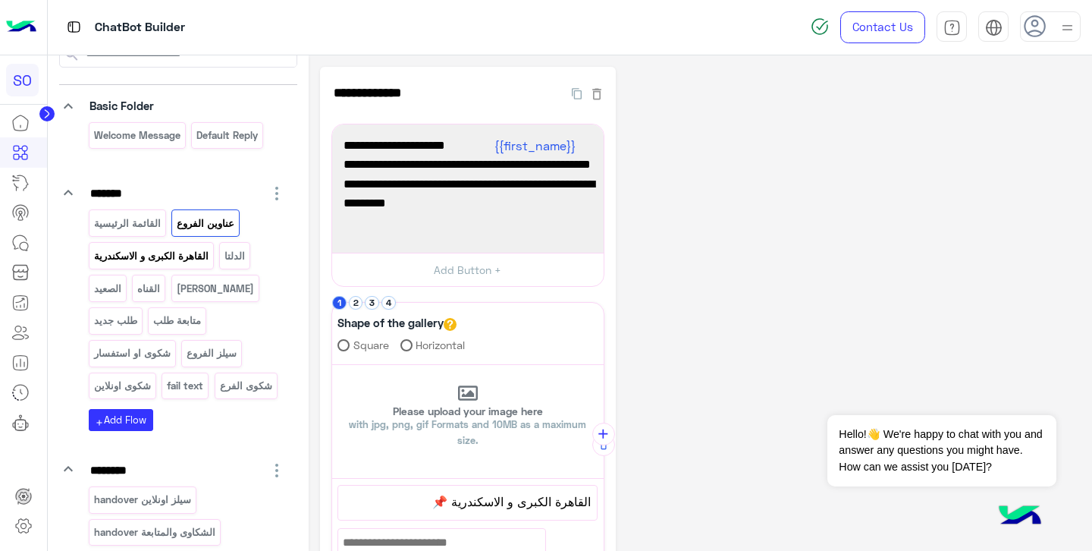
click at [149, 259] on p "القاهرة الكبرى و الاسكندرية" at bounding box center [151, 255] width 117 height 17
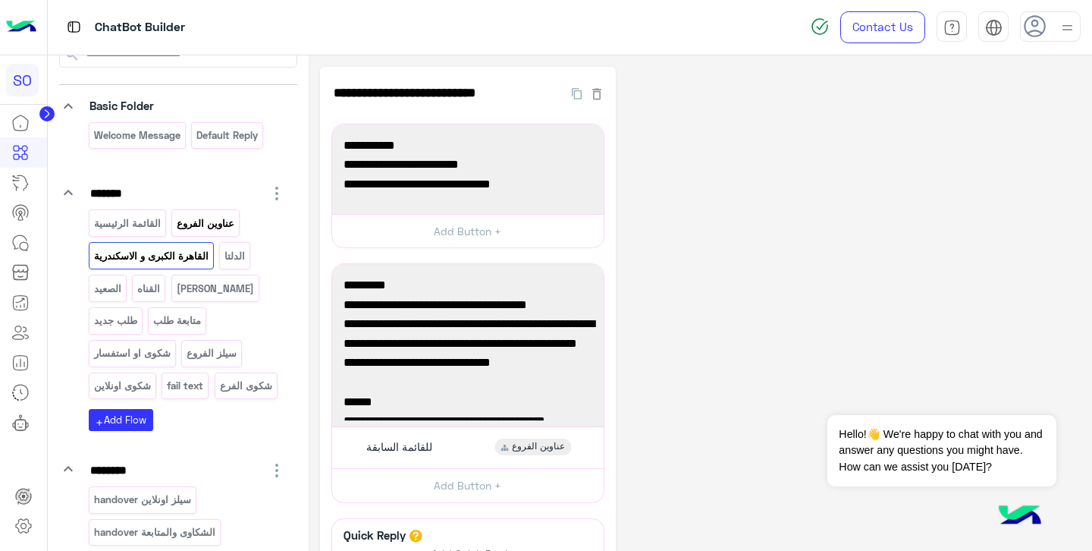
click at [198, 223] on p "عناوين الفروع" at bounding box center [206, 223] width 60 height 17
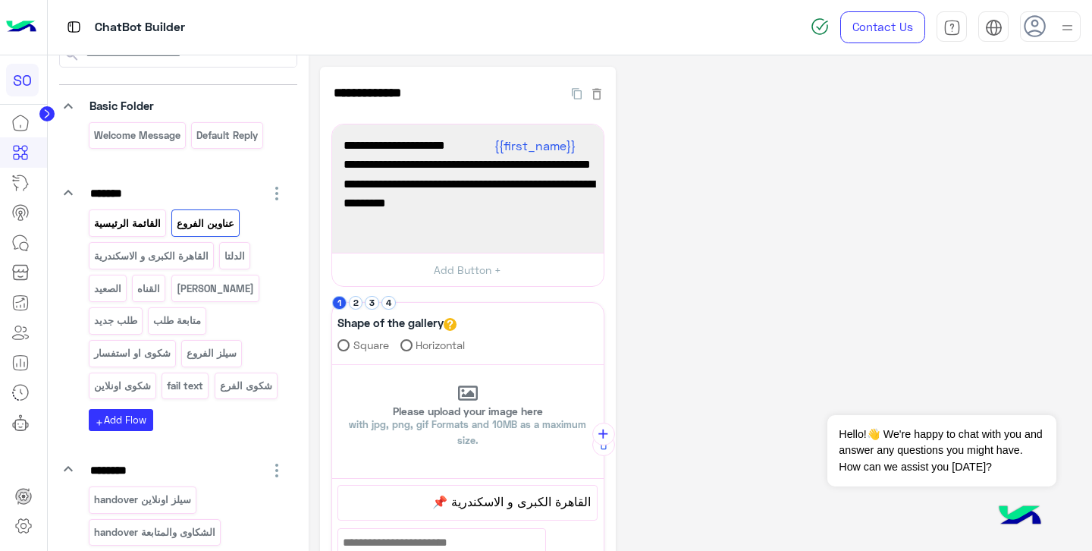
click at [138, 223] on p "القائمة الرئيسية" at bounding box center [127, 223] width 69 height 17
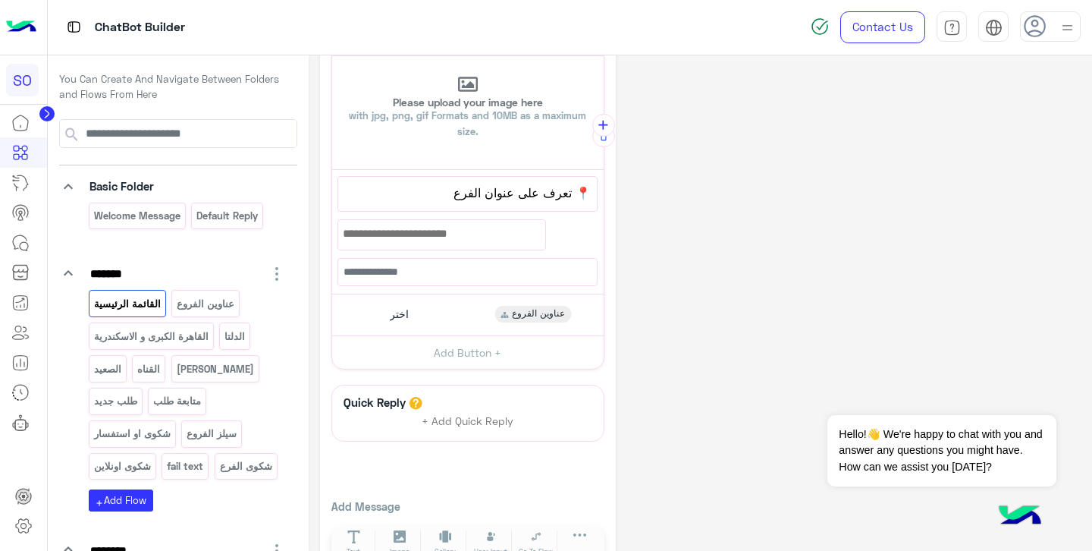
click at [137, 309] on p "القائمة الرئيسية" at bounding box center [127, 303] width 69 height 17
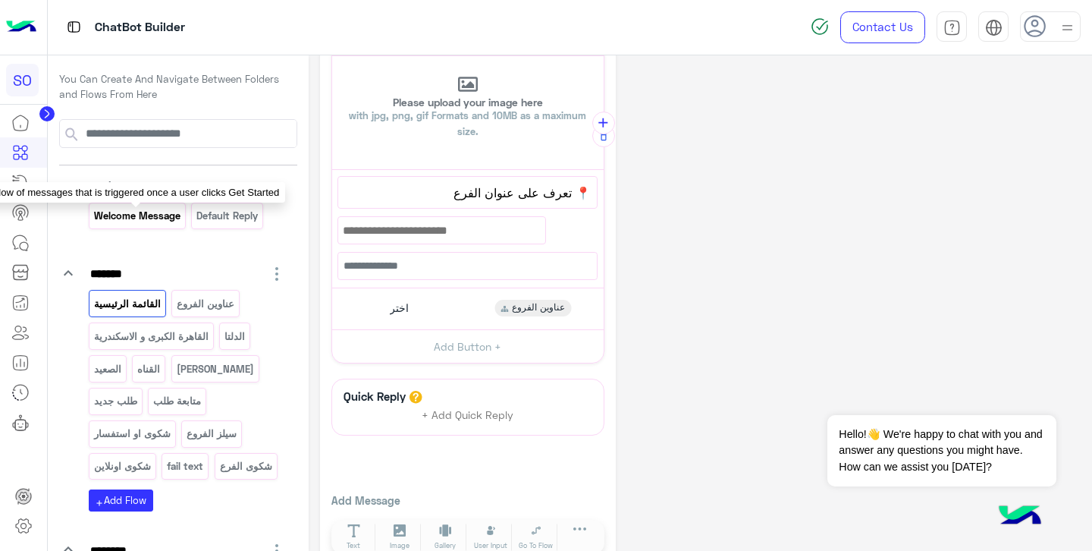
click at [149, 215] on p "Welcome Message" at bounding box center [137, 215] width 89 height 17
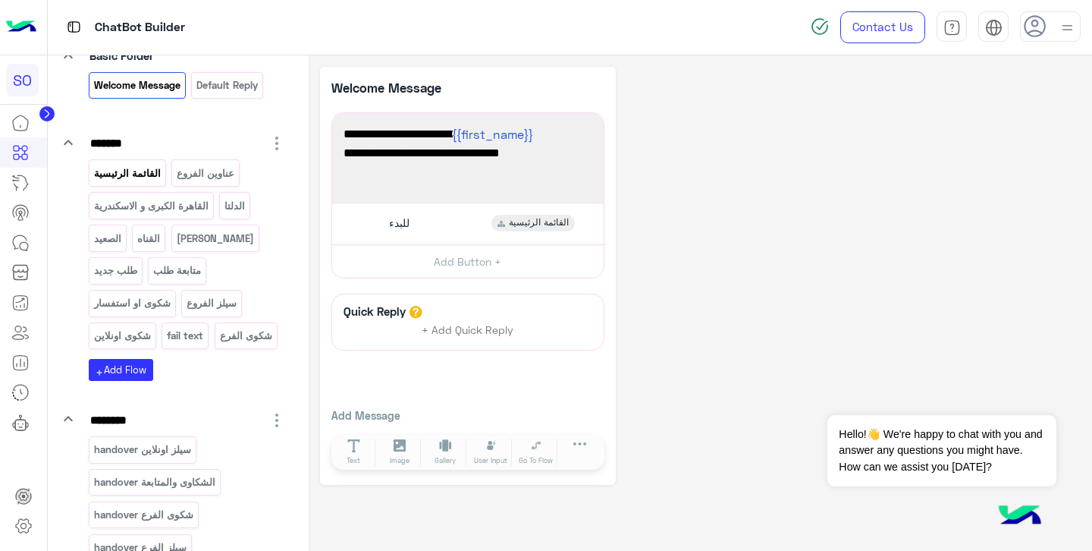
scroll to position [135, 0]
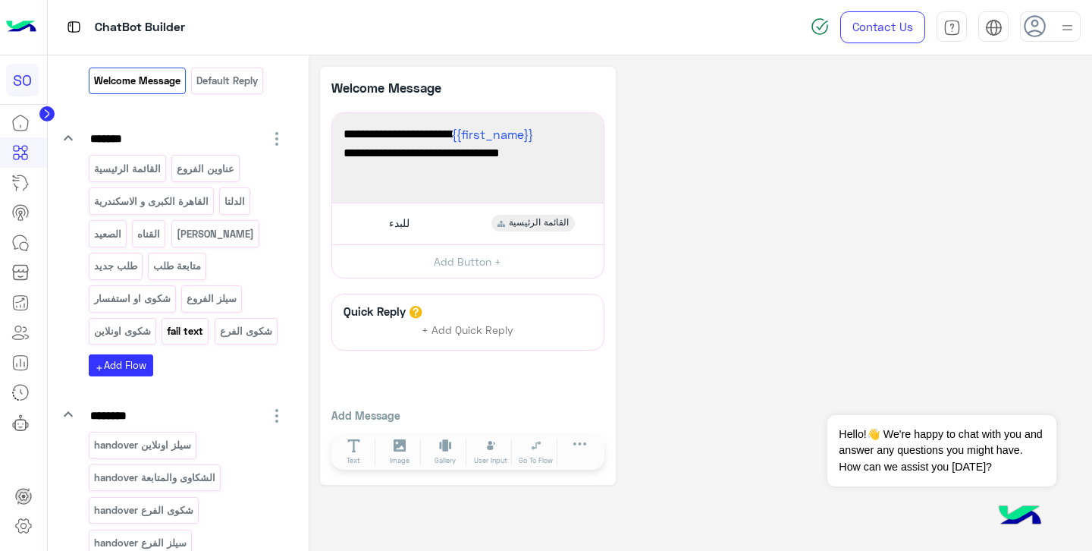
click at [181, 334] on p "fail text" at bounding box center [185, 330] width 39 height 17
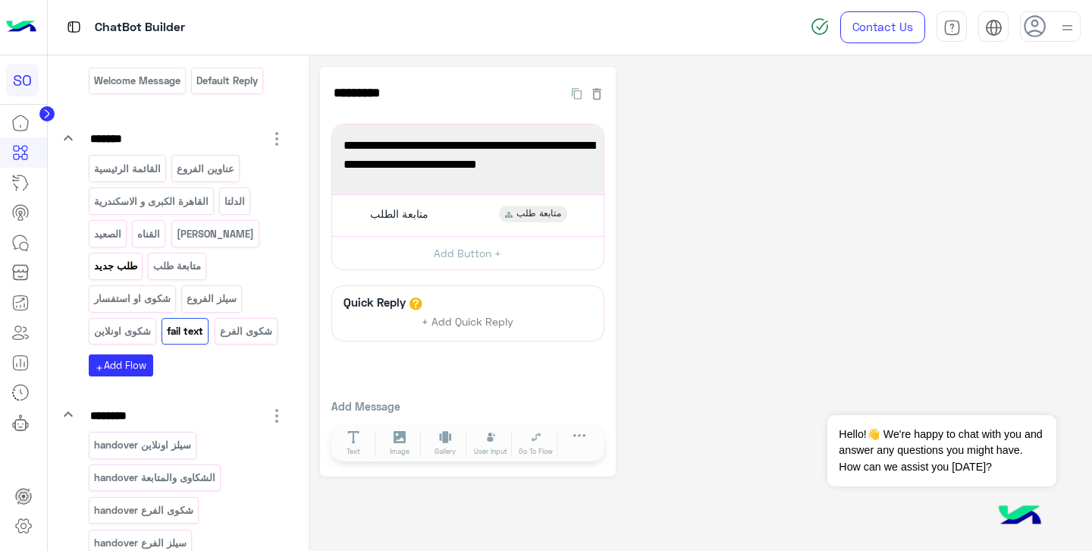
click at [121, 265] on p "طلب جديد" at bounding box center [116, 265] width 46 height 17
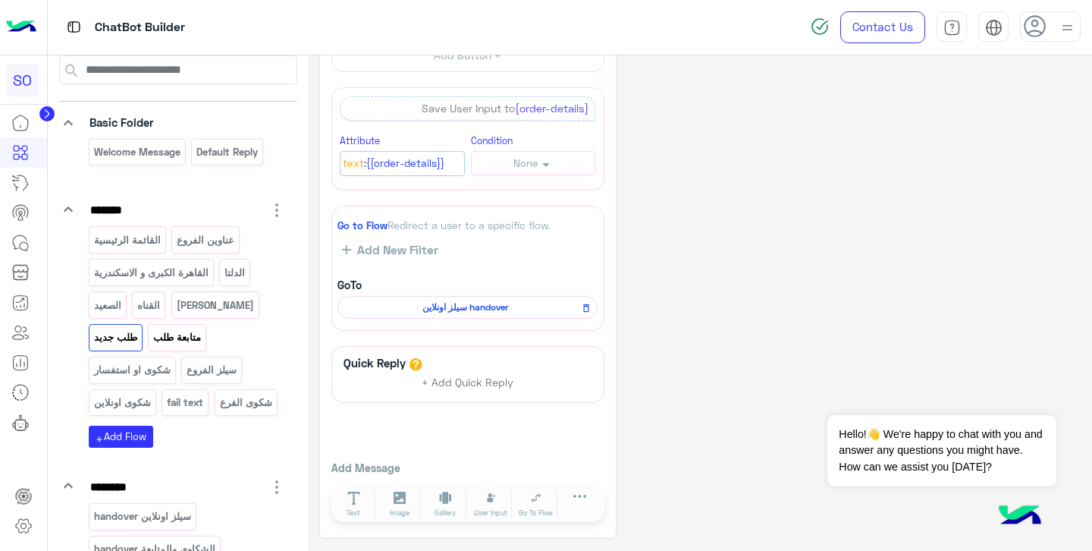
scroll to position [30, 0]
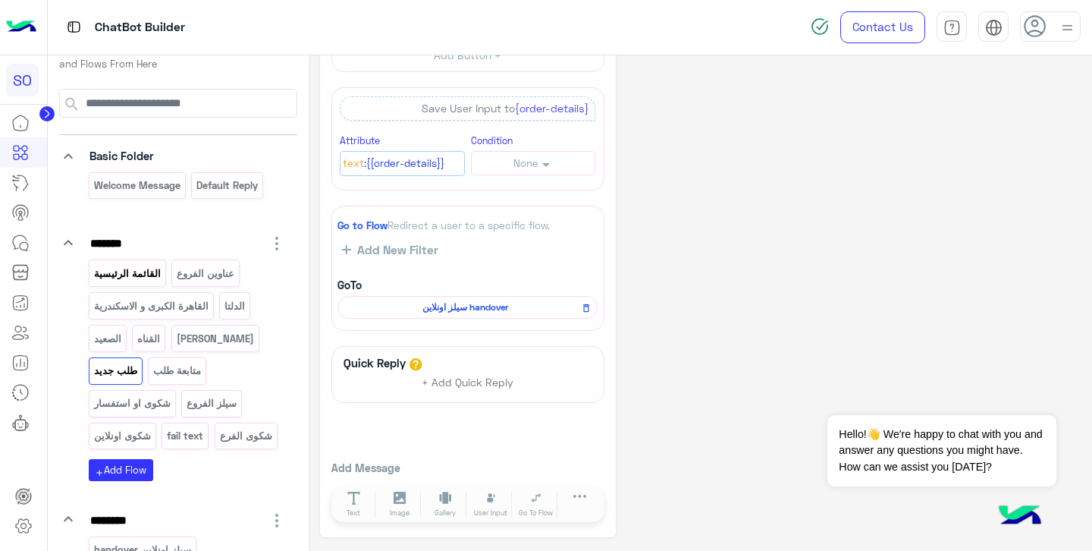
click at [123, 277] on p "القائمة الرئيسية" at bounding box center [127, 273] width 69 height 17
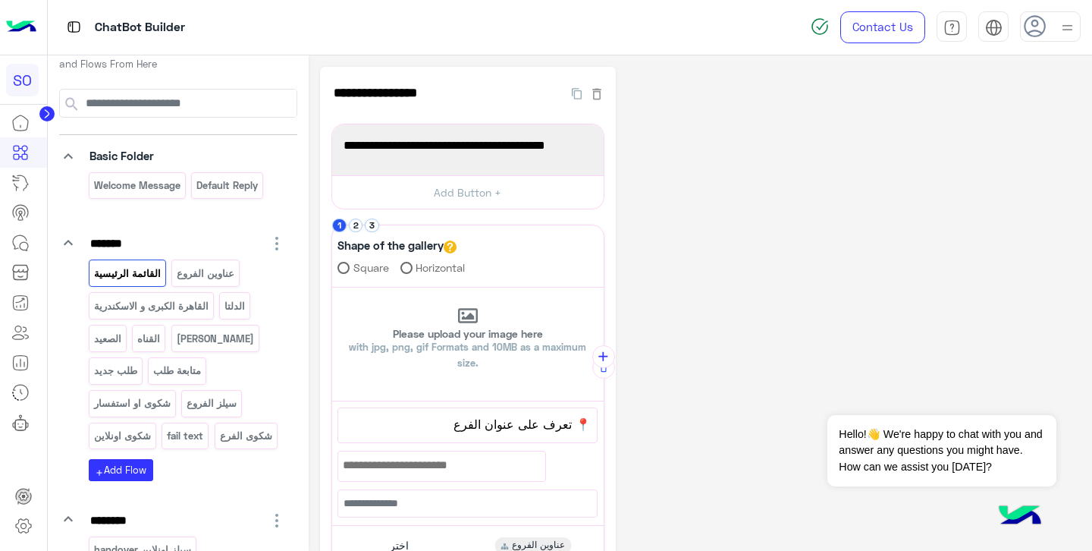
scroll to position [0, 0]
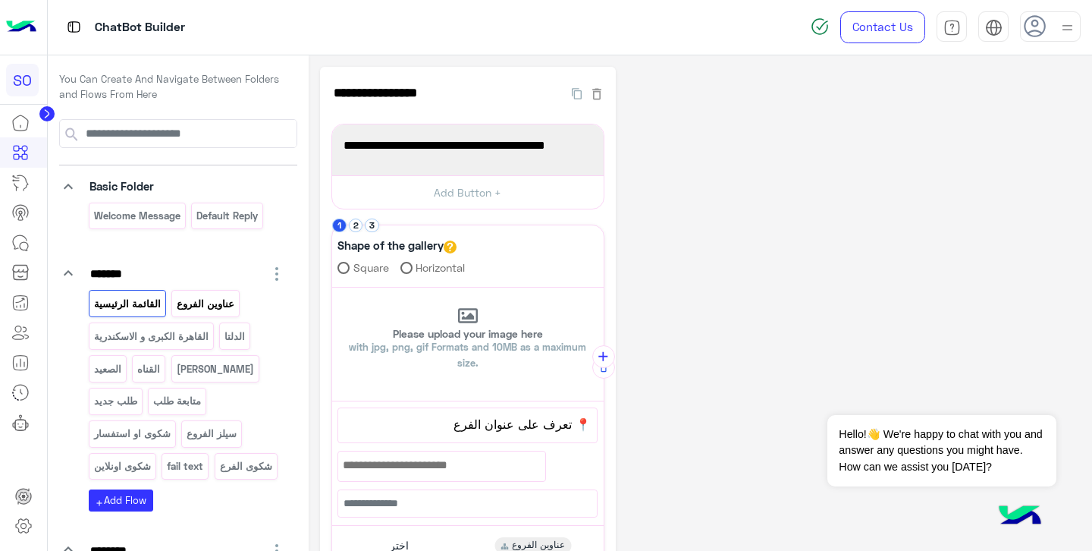
click at [207, 305] on p "عناوين الفروع" at bounding box center [206, 303] width 60 height 17
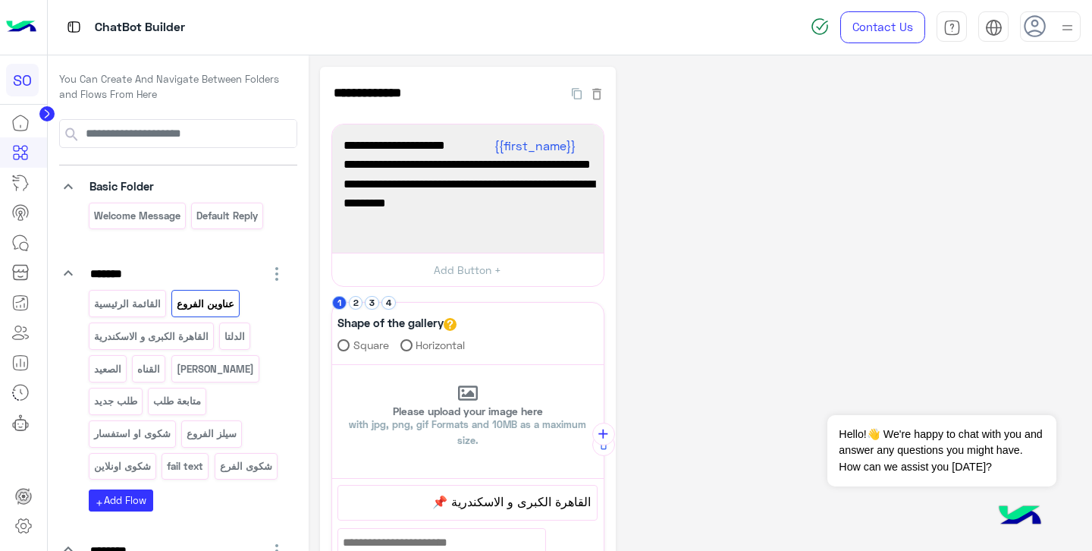
click at [1016, 516] on img at bounding box center [1019, 516] width 53 height 53
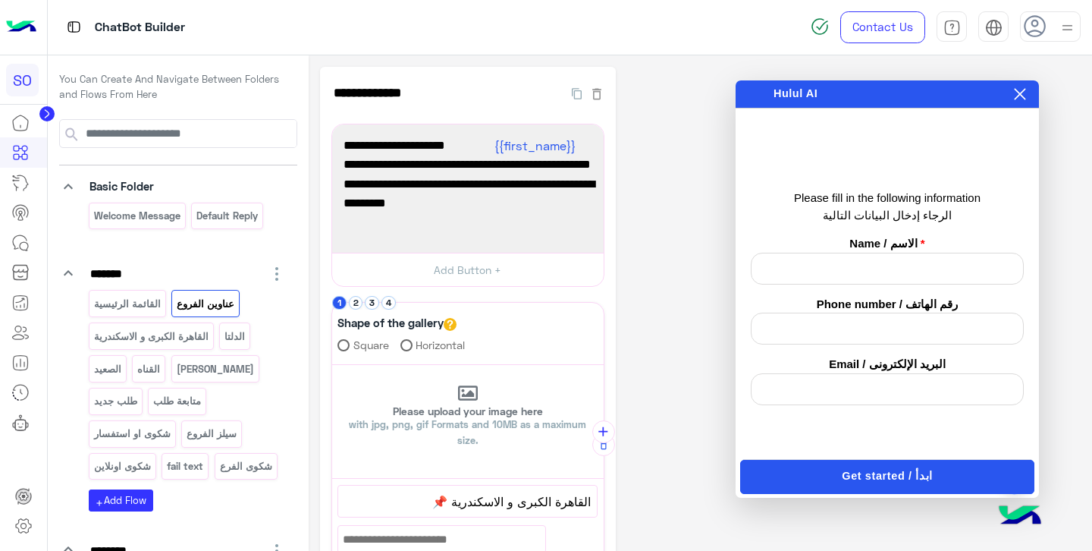
click at [914, 275] on input "text" at bounding box center [887, 269] width 273 height 32
type input "*"
type input "**********"
click at [910, 343] on input "text" at bounding box center [887, 328] width 273 height 32
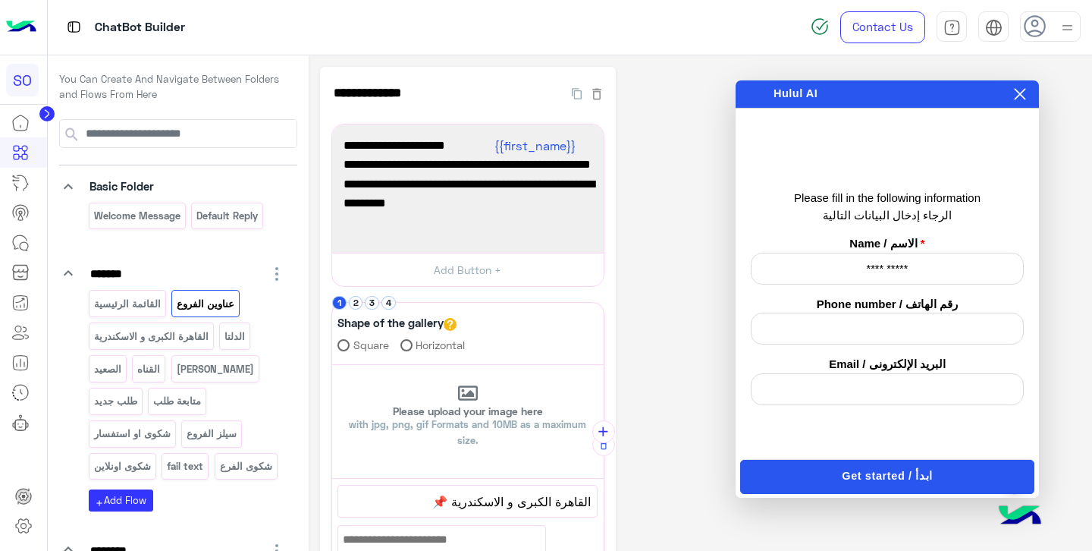
type input "*"
type input "**********"
click at [920, 392] on input "email" at bounding box center [887, 389] width 273 height 32
type input "**********"
click at [890, 479] on span "Get started / ابدأ" at bounding box center [887, 476] width 90 height 17
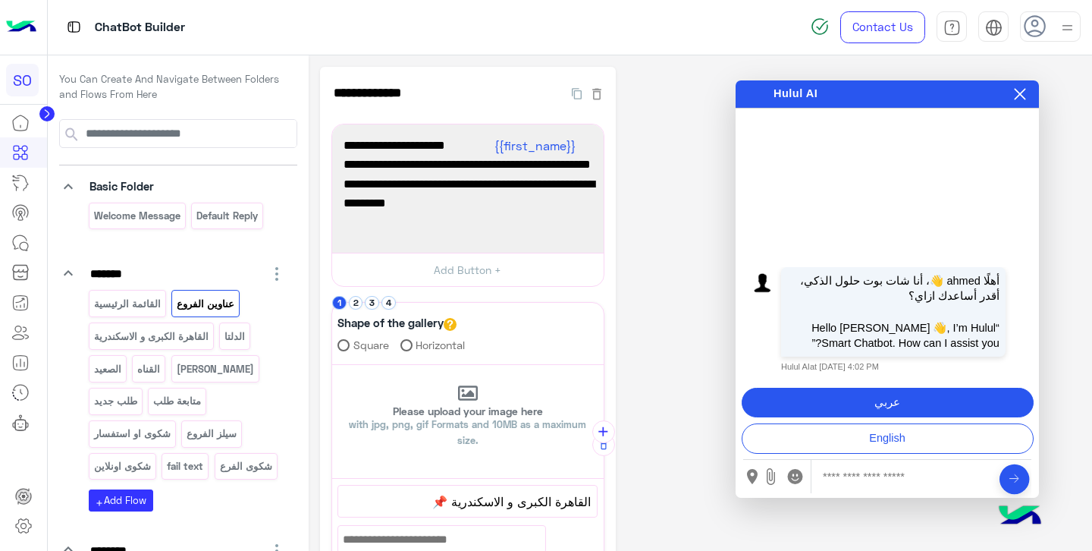
click at [905, 406] on button "عربي" at bounding box center [888, 403] width 292 height 30
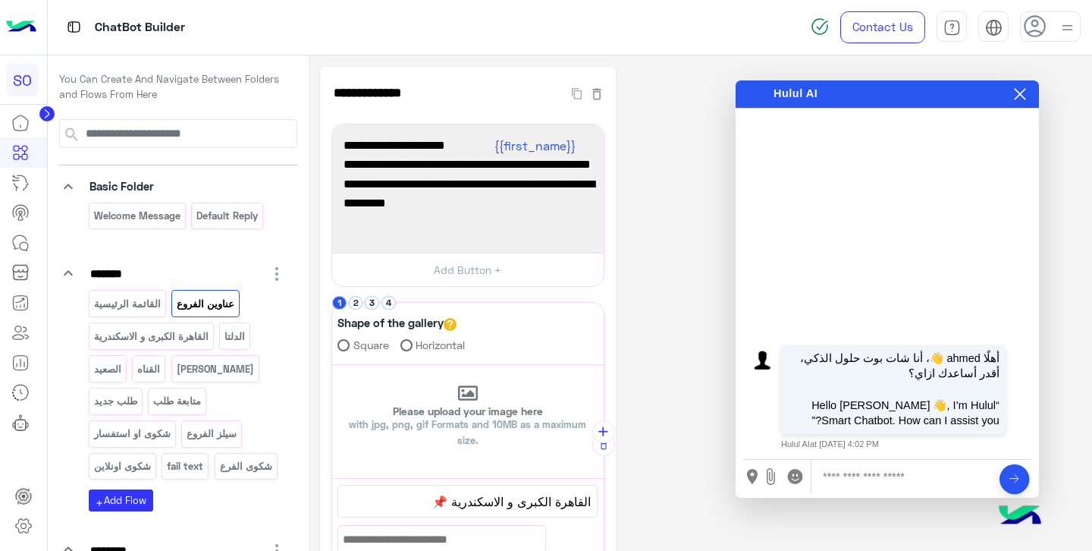
click at [917, 467] on input "text" at bounding box center [904, 476] width 163 height 33
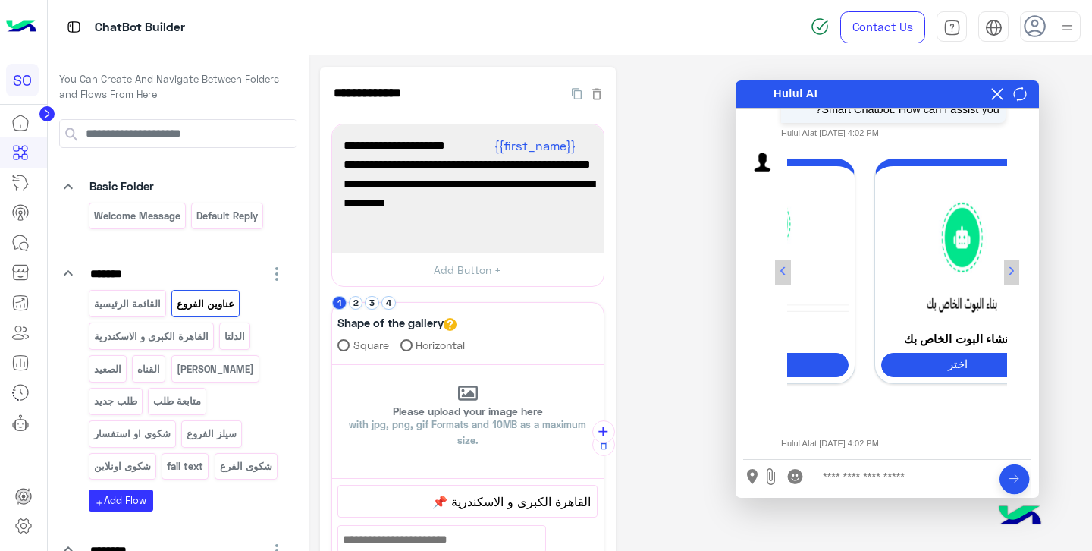
scroll to position [0, 117]
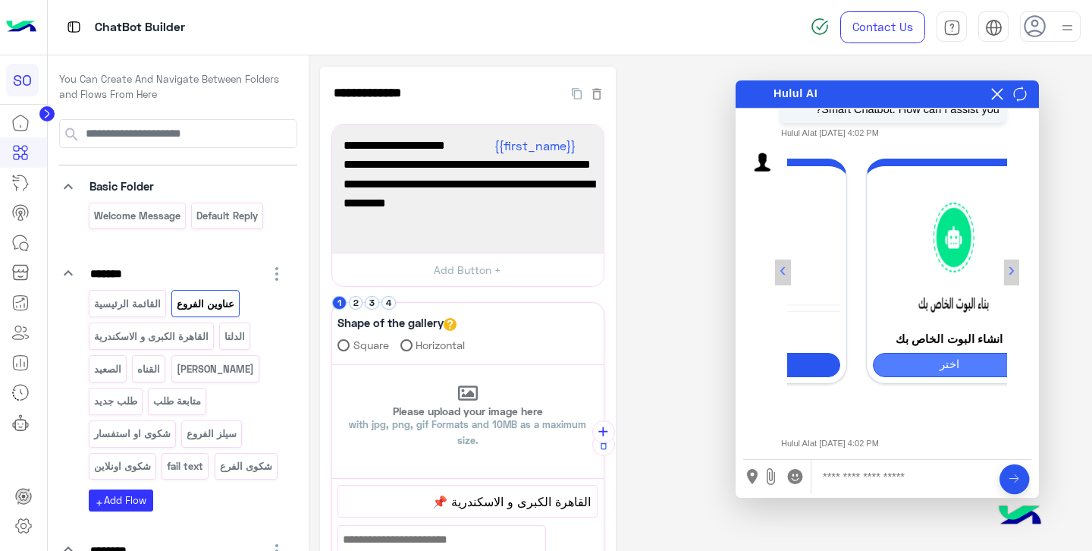
click at [929, 357] on button "اختر" at bounding box center [949, 365] width 153 height 24
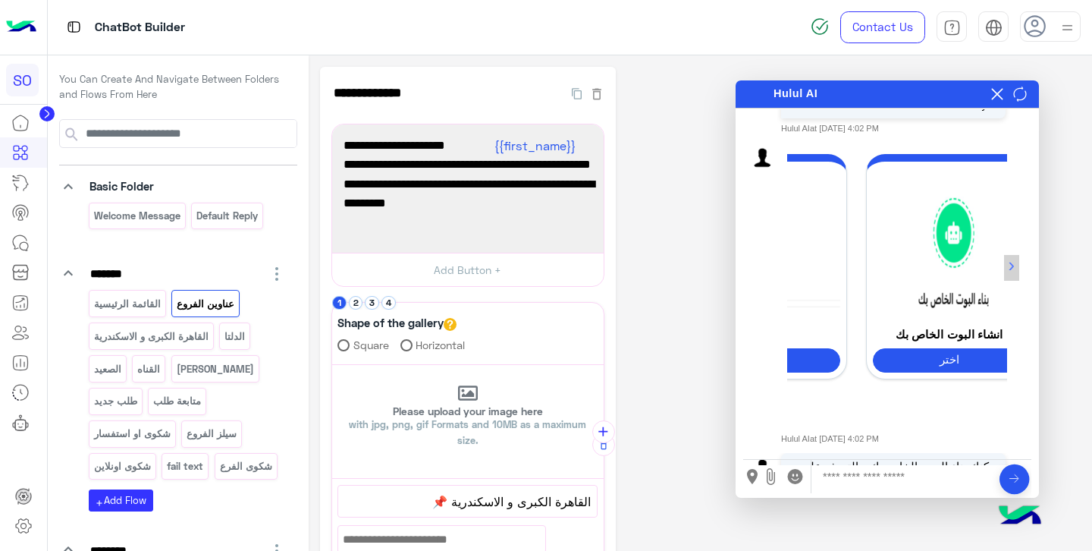
scroll to position [0, 0]
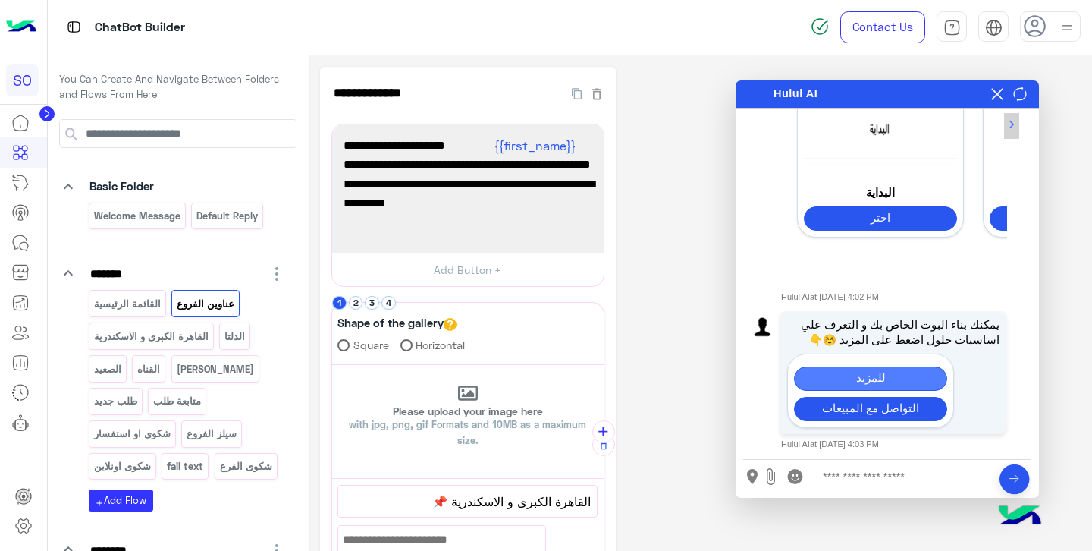
click at [884, 379] on button "للمزيد" at bounding box center [870, 378] width 153 height 24
click at [997, 97] on icon at bounding box center [997, 94] width 12 height 12
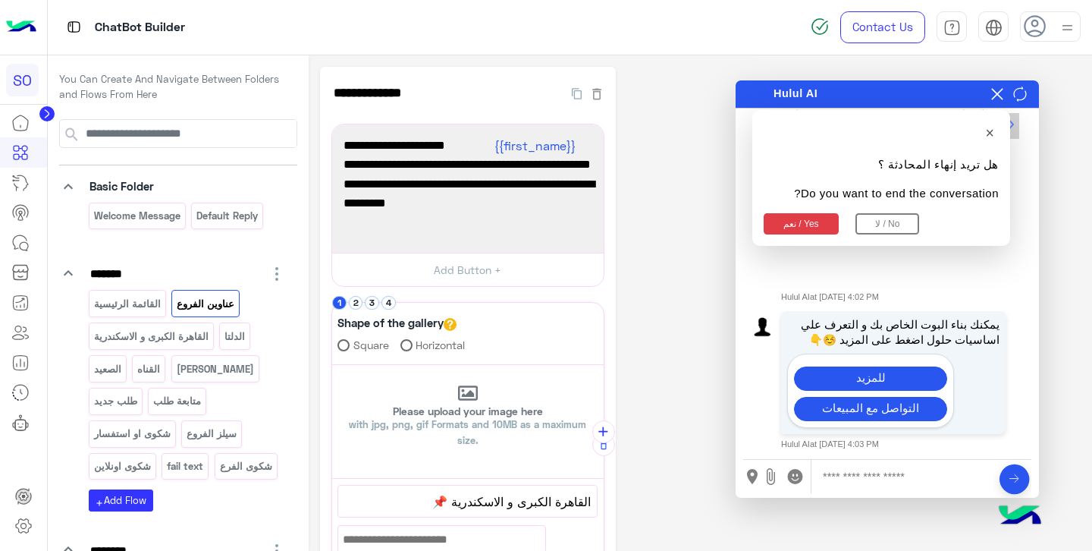
click at [805, 224] on button "نعم / Yes" at bounding box center [801, 223] width 75 height 21
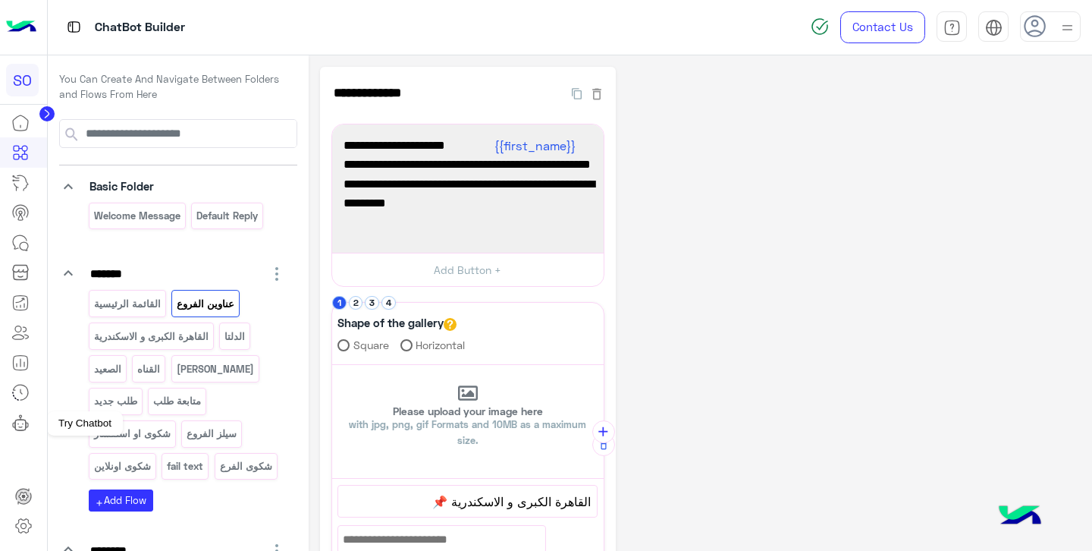
click at [23, 423] on icon at bounding box center [23, 423] width 0 height 1
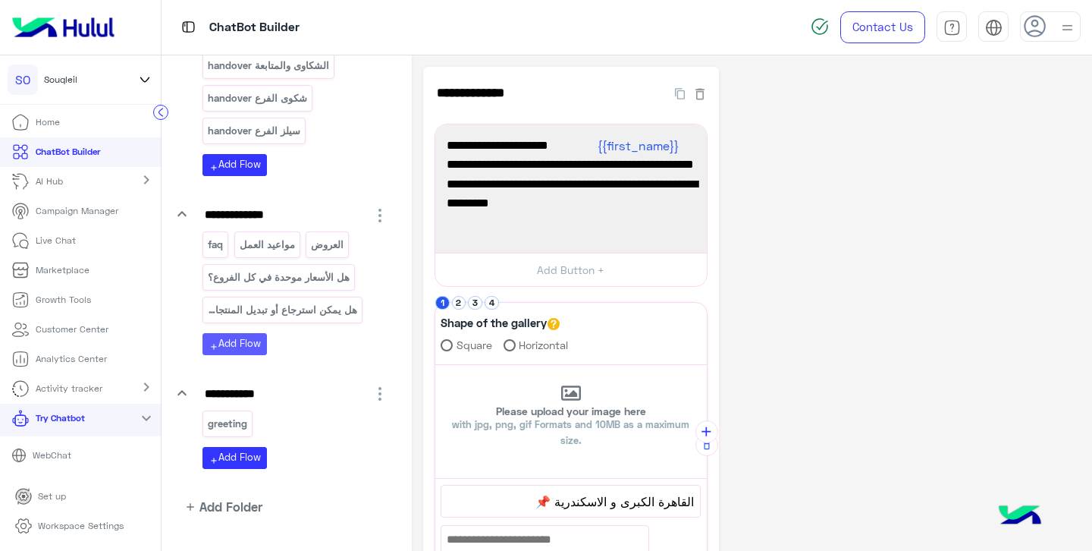
scroll to position [615, 0]
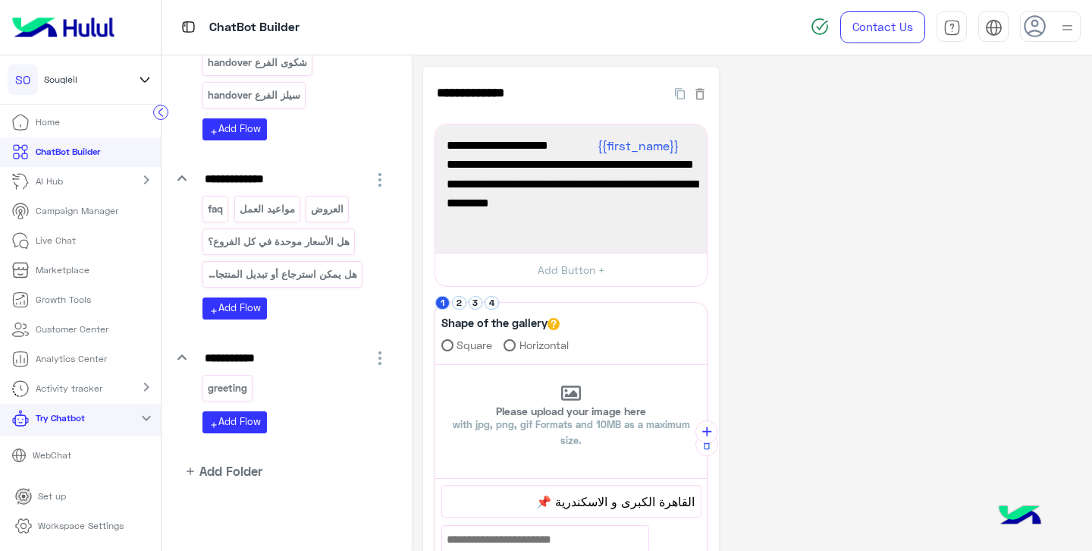
click at [63, 174] on link "AI Hub" at bounding box center [40, 182] width 80 height 30
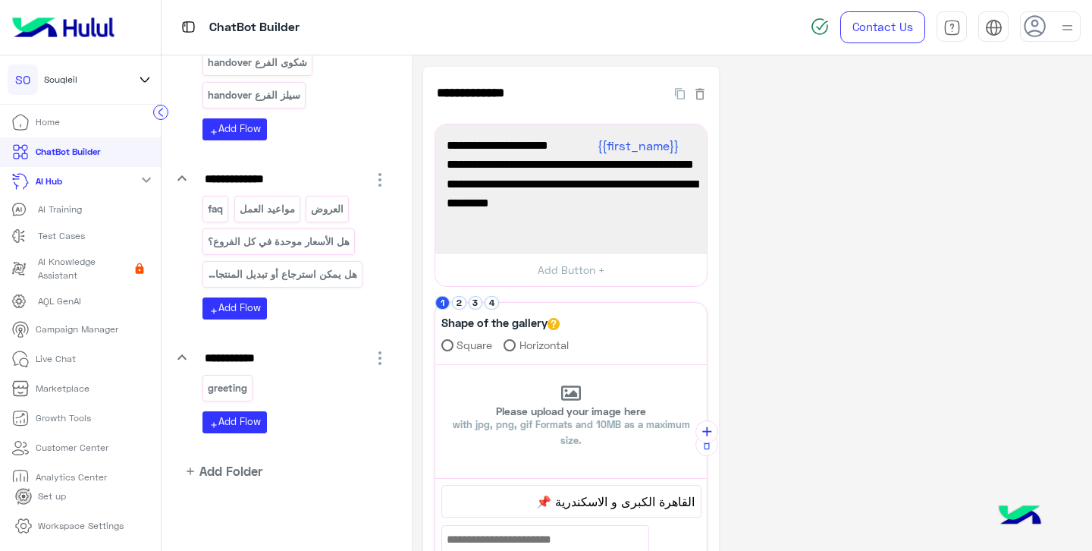
click at [86, 234] on div "Test Cases" at bounding box center [80, 235] width 138 height 15
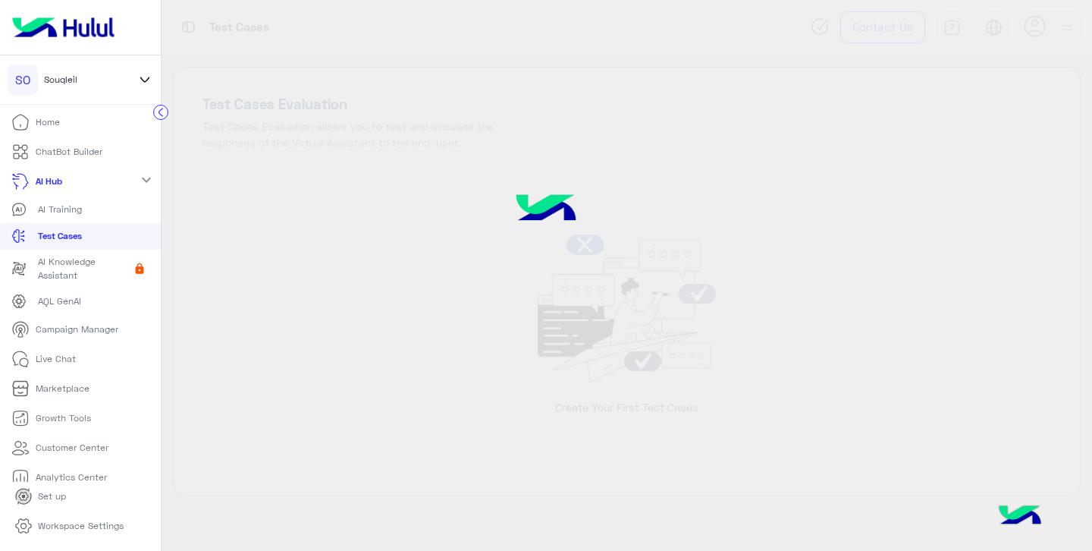
click at [67, 236] on p "Test Cases" at bounding box center [60, 236] width 44 height 14
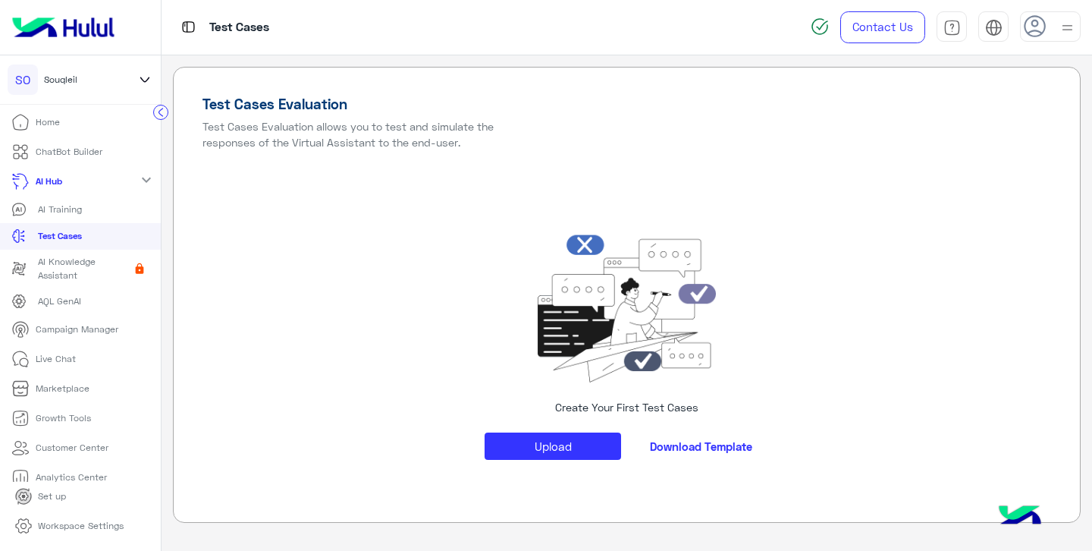
click at [72, 146] on p "ChatBot Builder" at bounding box center [69, 152] width 67 height 14
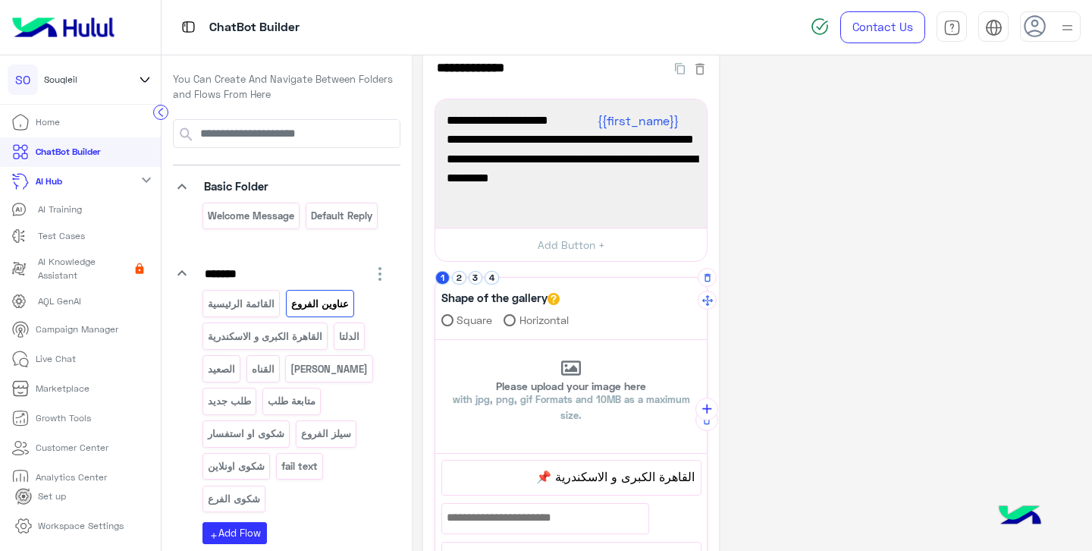
scroll to position [30, 0]
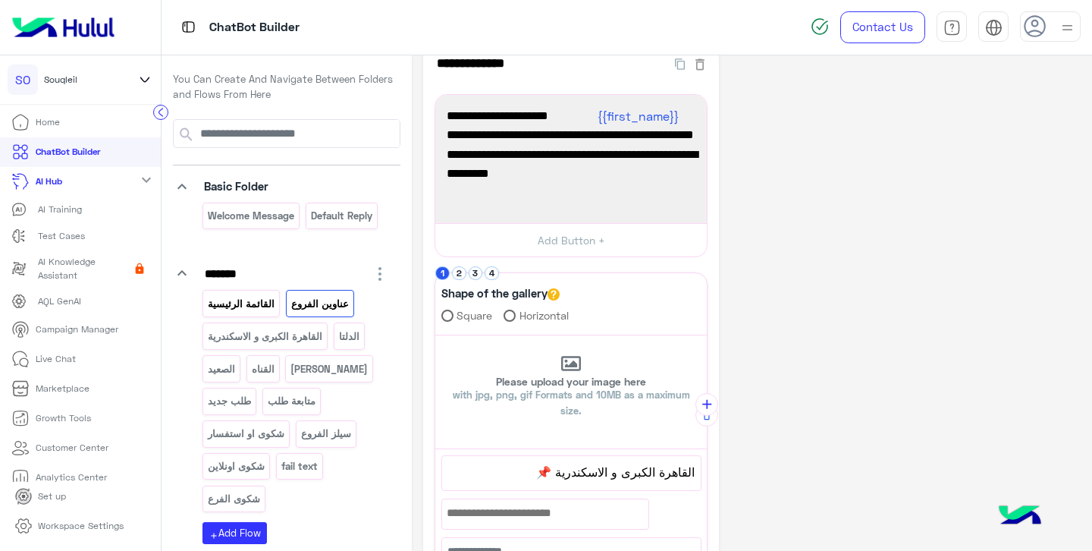
click at [244, 303] on p "القائمة الرئيسية" at bounding box center [241, 303] width 69 height 17
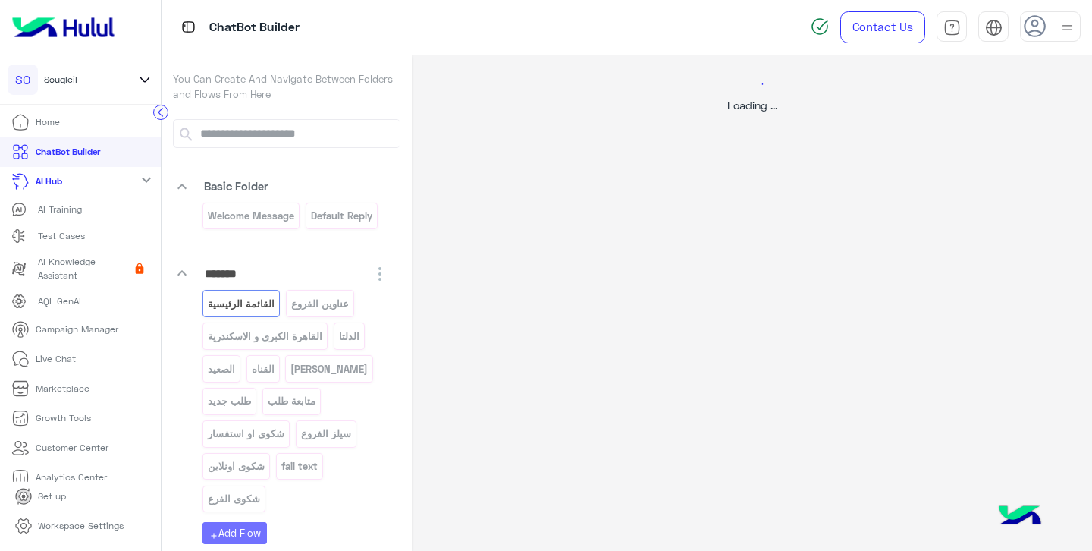
scroll to position [0, 0]
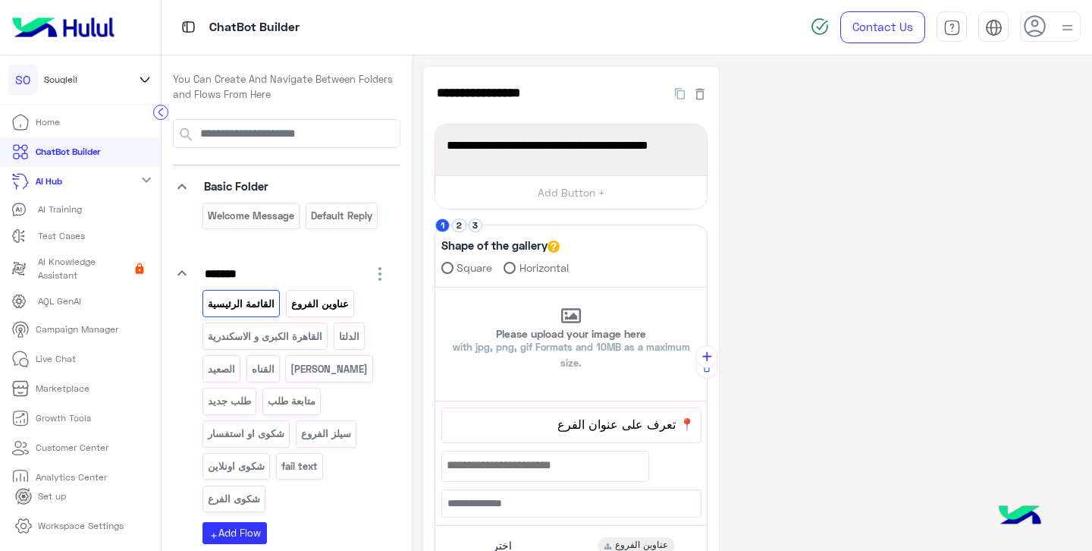
click at [315, 297] on p "عناوين الفروع" at bounding box center [320, 303] width 60 height 17
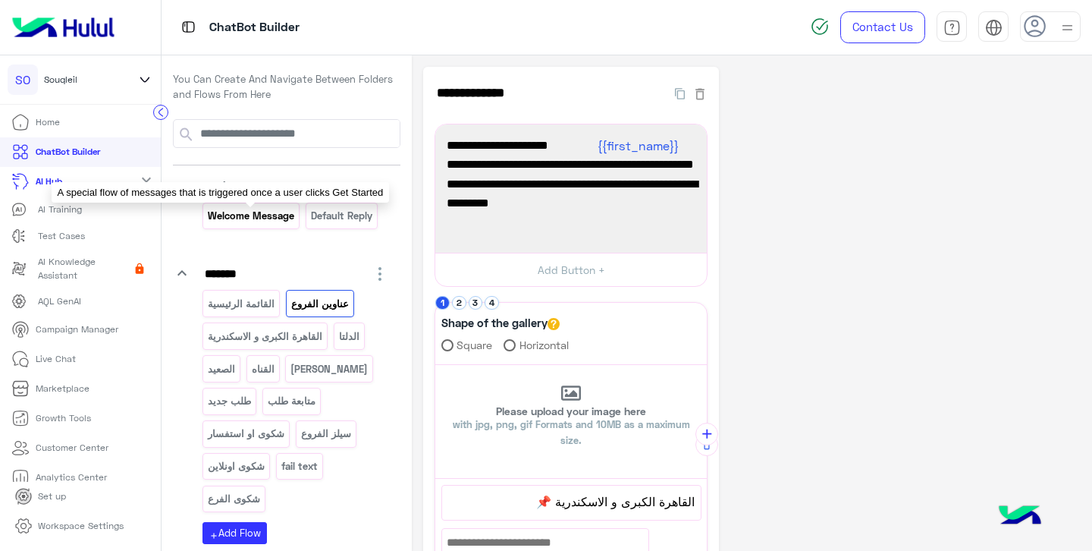
click at [256, 221] on p "Welcome Message" at bounding box center [251, 215] width 89 height 17
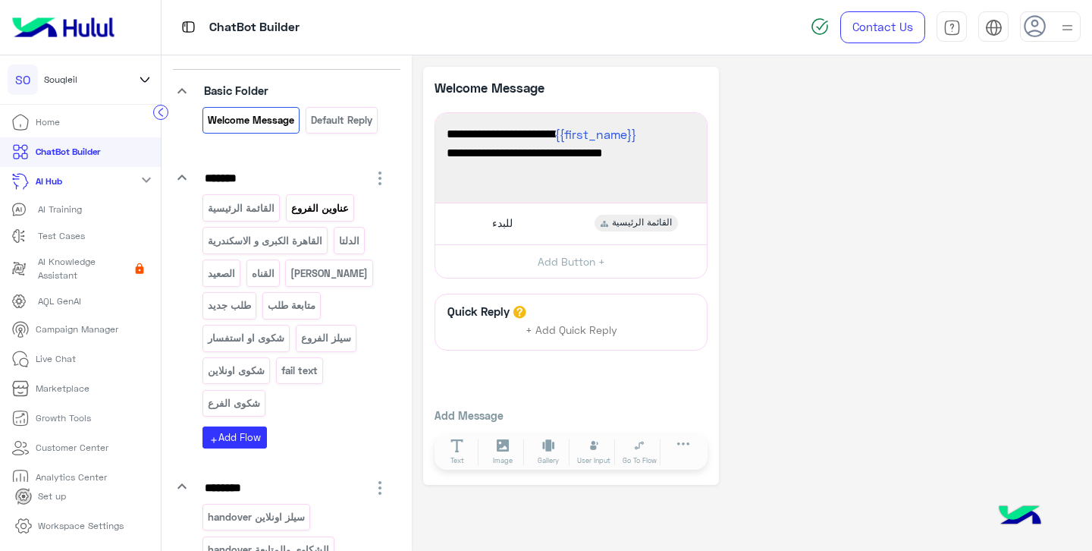
scroll to position [99, 0]
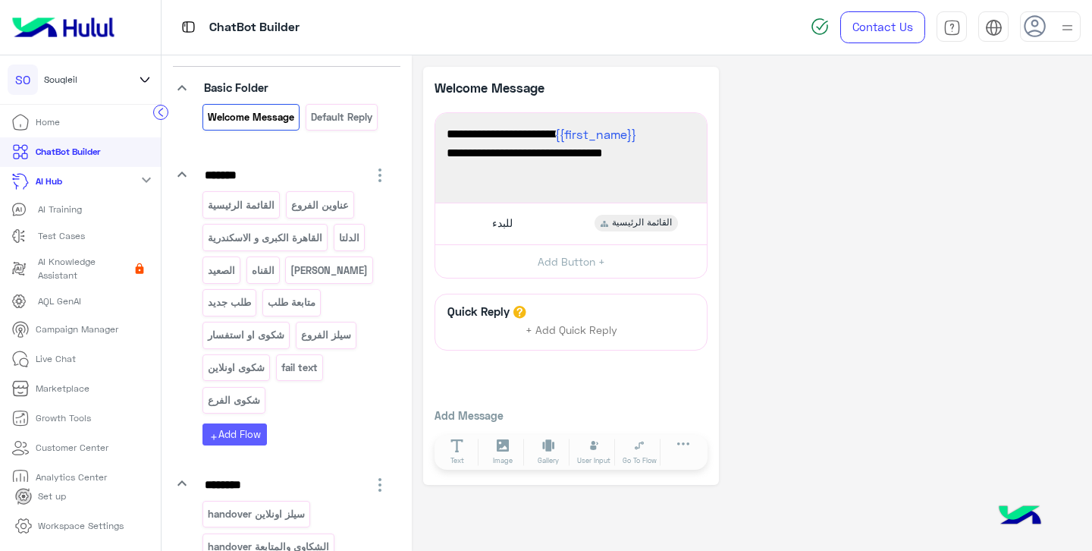
click at [253, 431] on button "add Add Flow" at bounding box center [234, 434] width 64 height 22
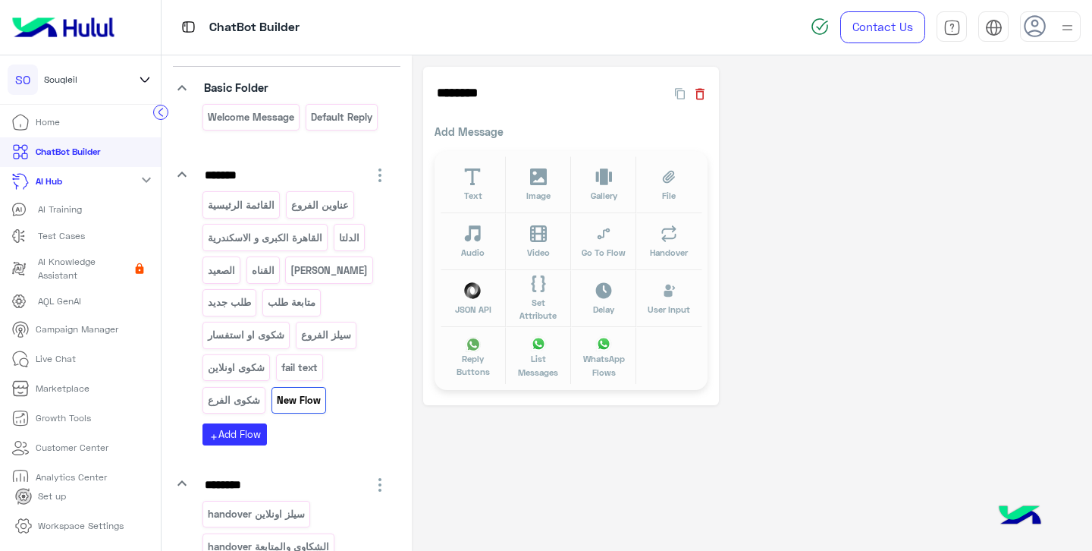
click at [701, 96] on icon "button" at bounding box center [699, 93] width 15 height 15
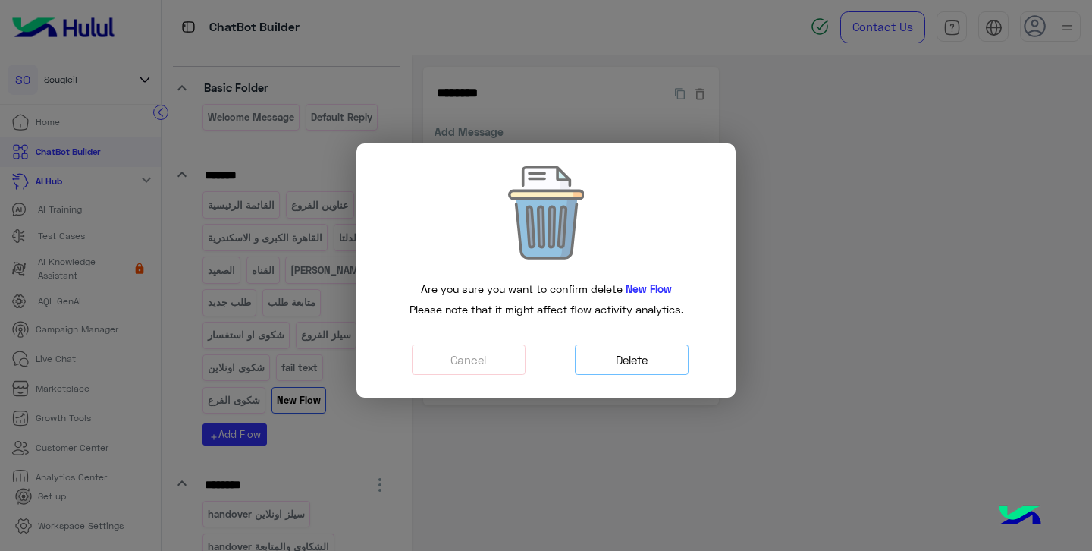
click at [614, 356] on button "Delete" at bounding box center [632, 359] width 114 height 31
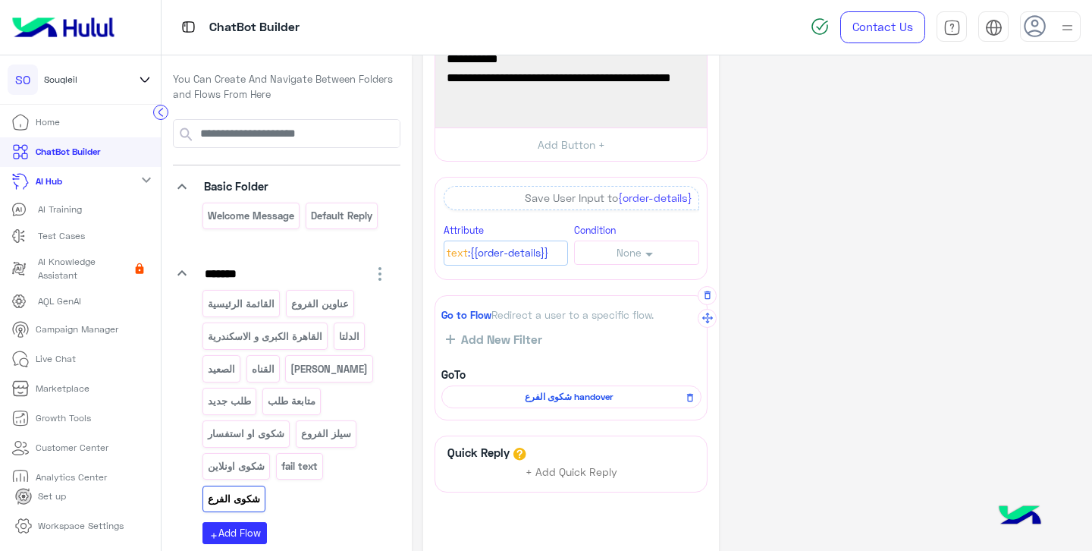
scroll to position [87, 0]
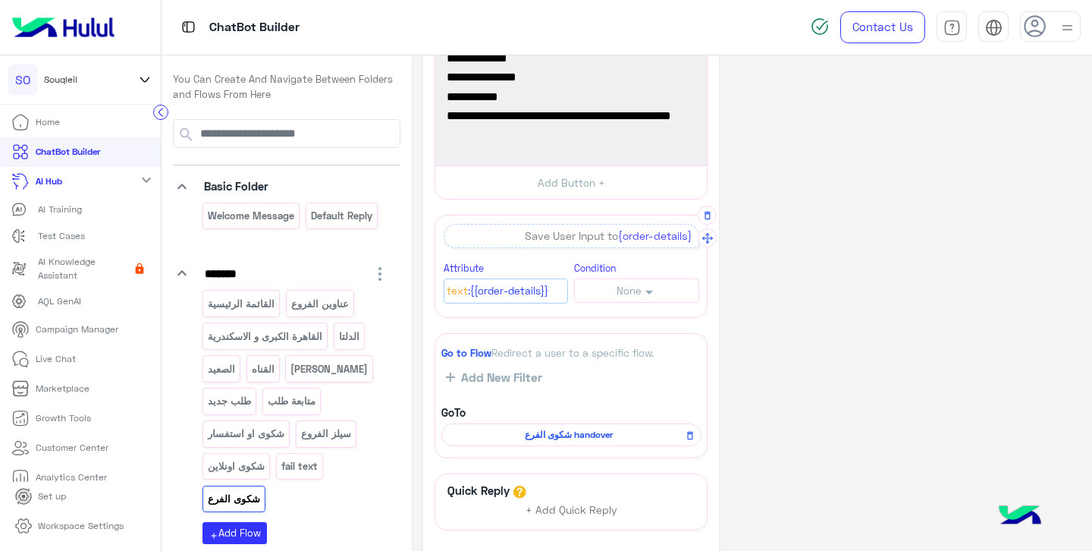
click at [637, 290] on span "None" at bounding box center [629, 290] width 25 height 12
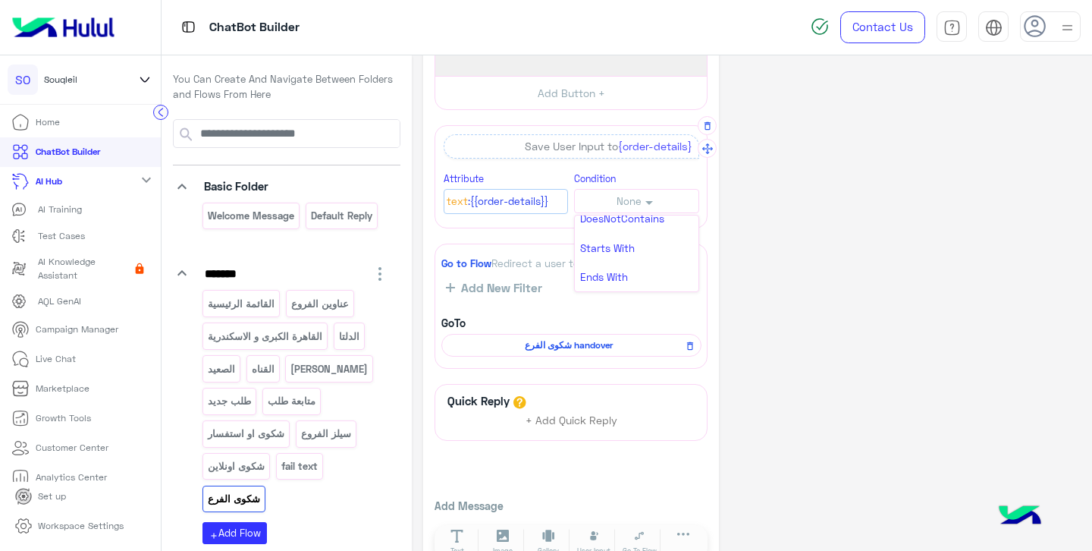
scroll to position [215, 0]
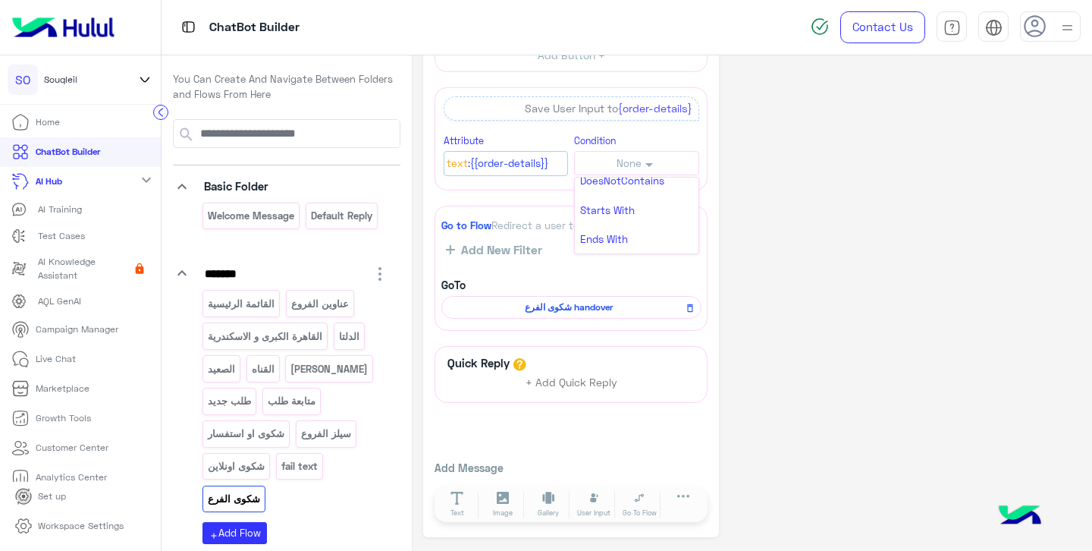
click at [767, 215] on div "**********" at bounding box center [751, 195] width 657 height 686
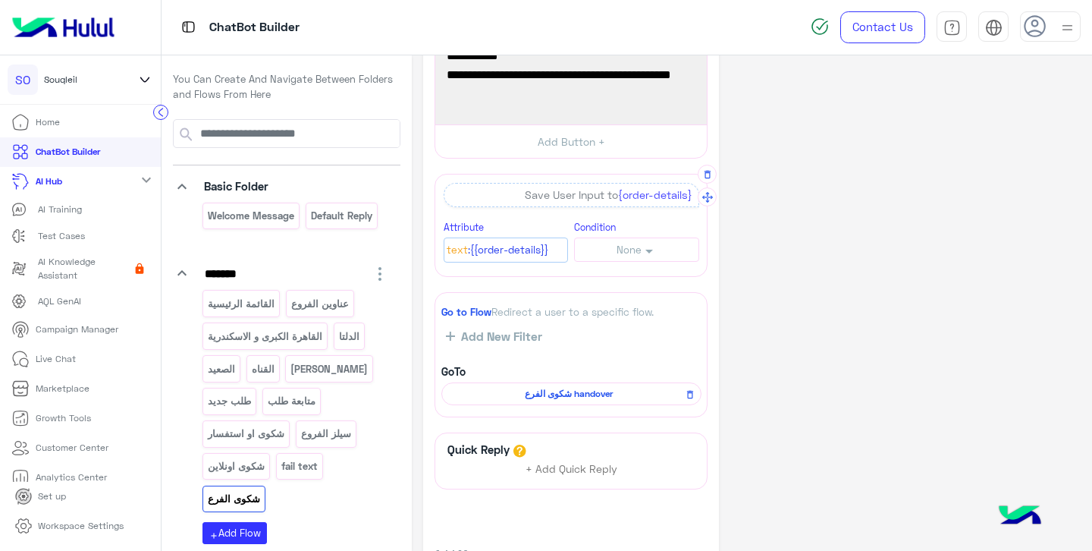
scroll to position [66, 0]
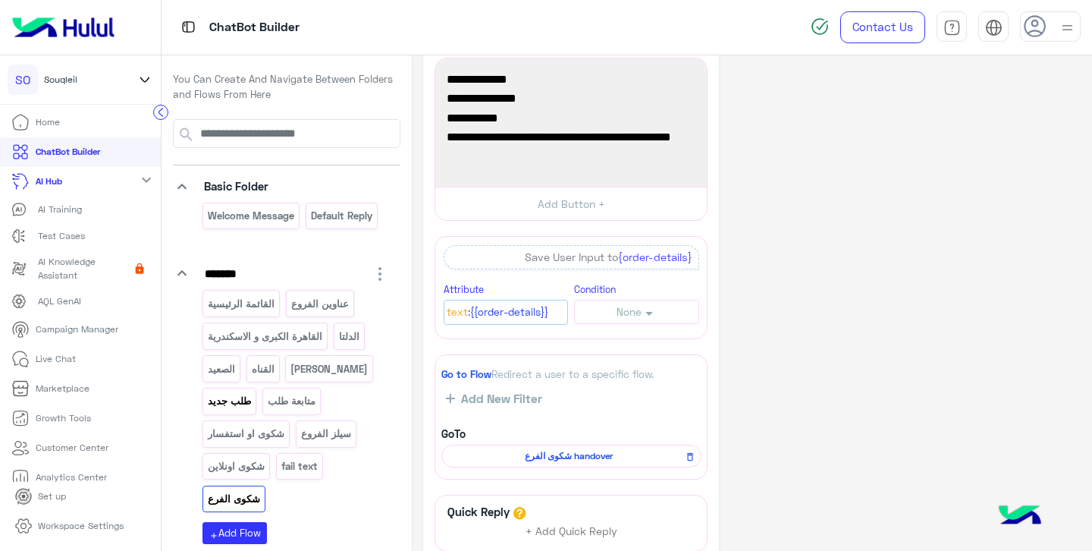
click at [229, 398] on p "طلب جديد" at bounding box center [230, 400] width 46 height 17
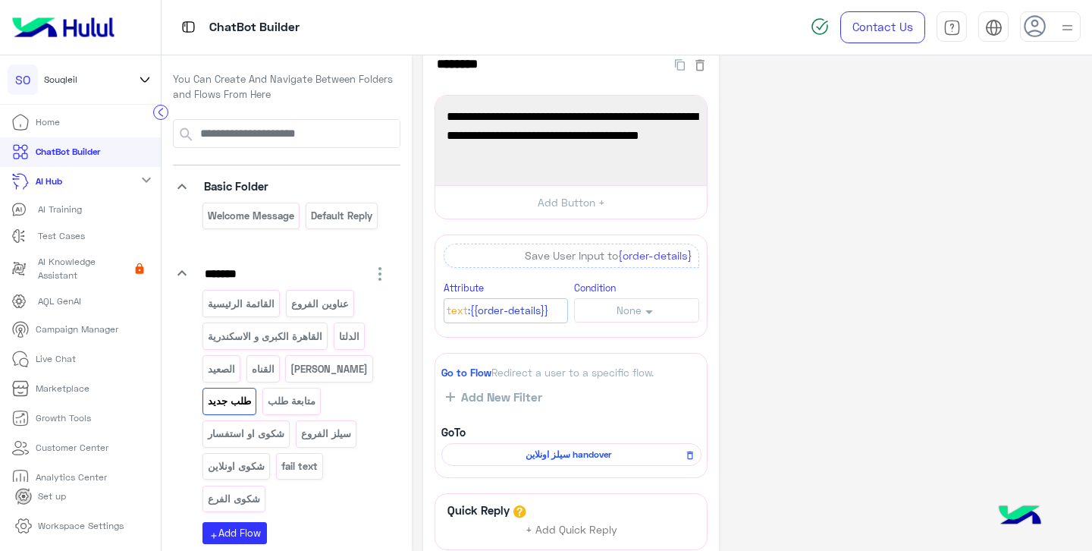
scroll to position [31, 0]
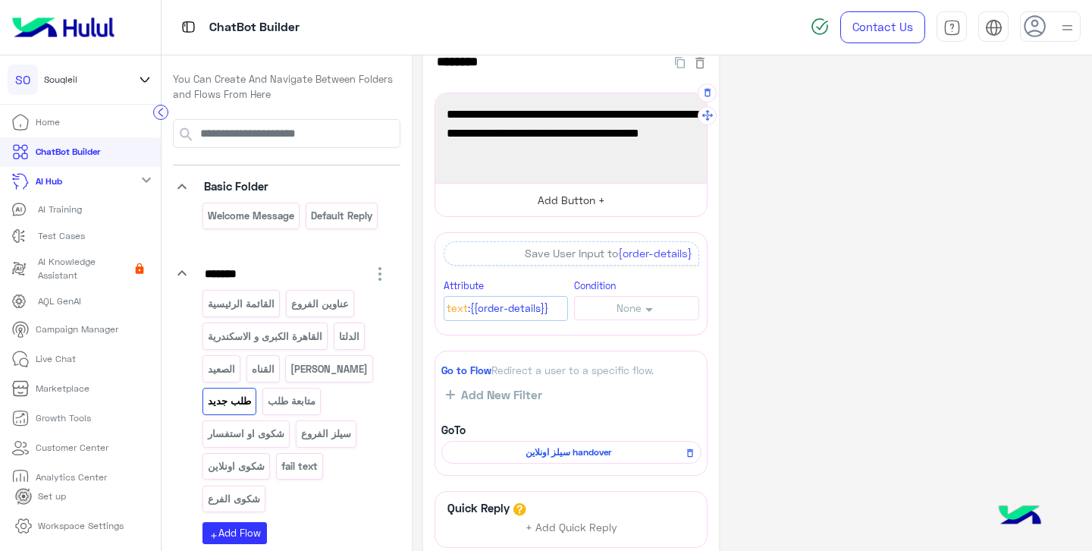
click at [563, 210] on button "Add Button +" at bounding box center [570, 200] width 271 height 34
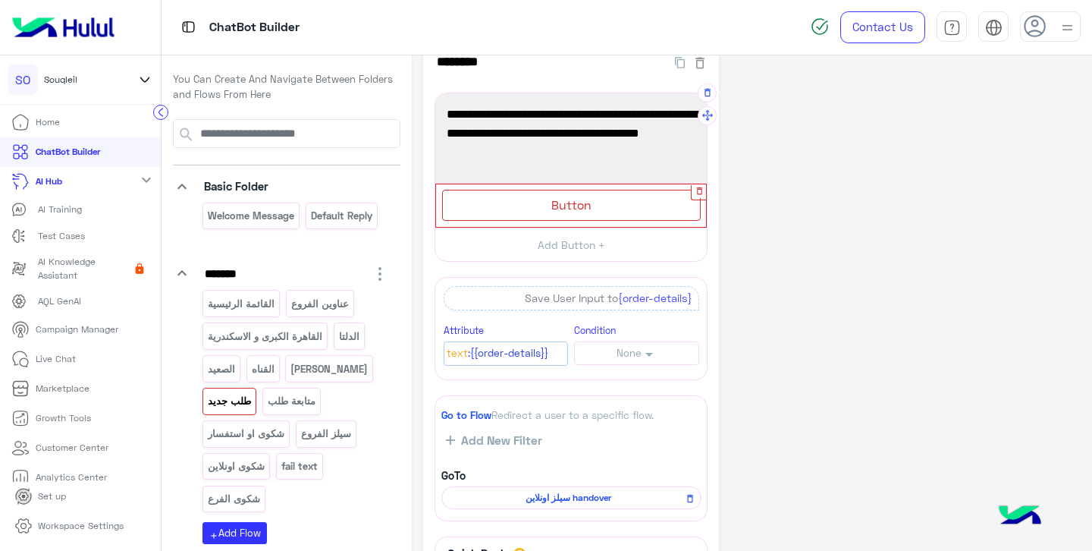
click at [699, 191] on icon "button" at bounding box center [700, 191] width 10 height 10
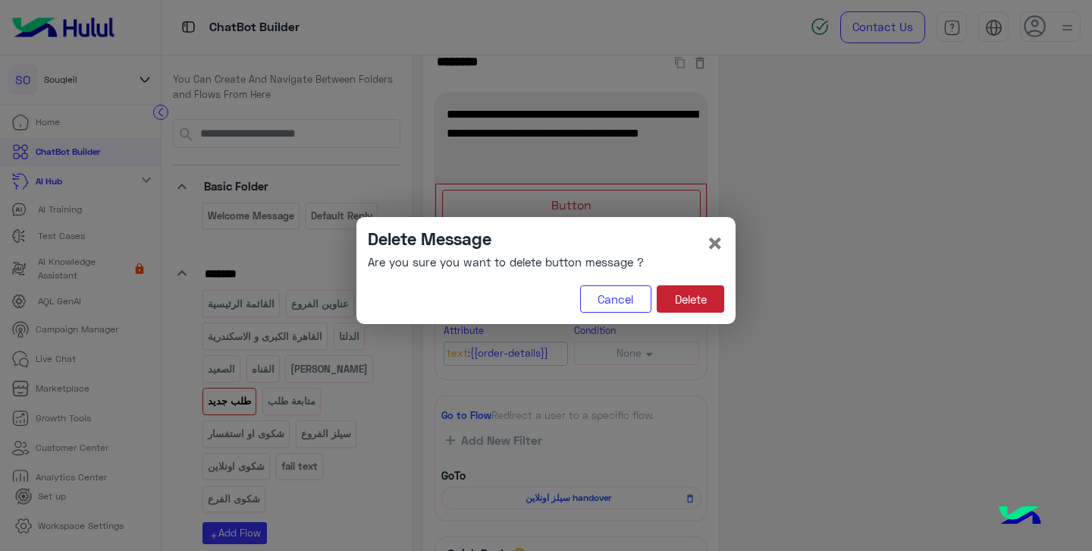
click at [692, 305] on button "Delete" at bounding box center [690, 298] width 67 height 27
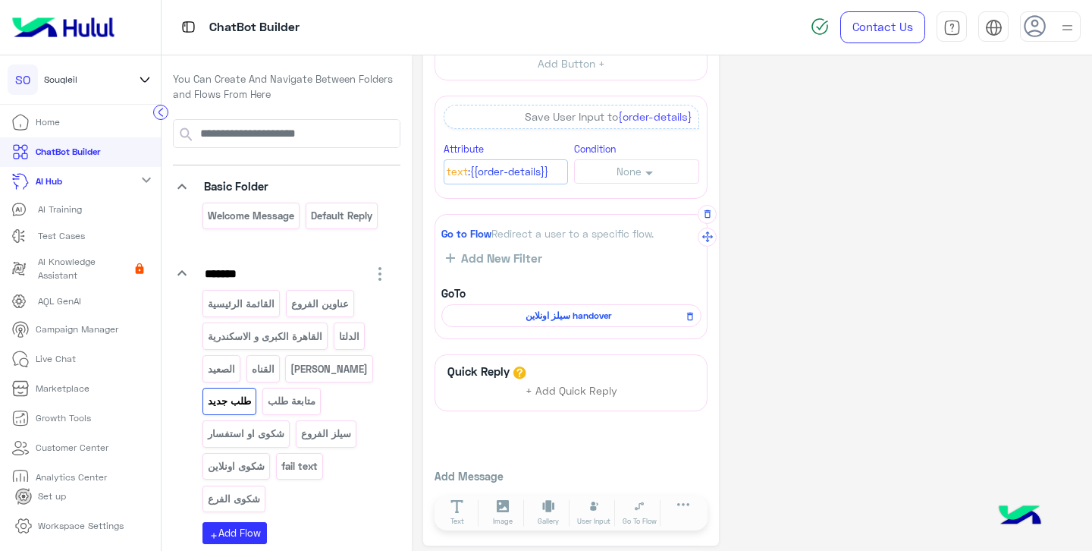
scroll to position [176, 0]
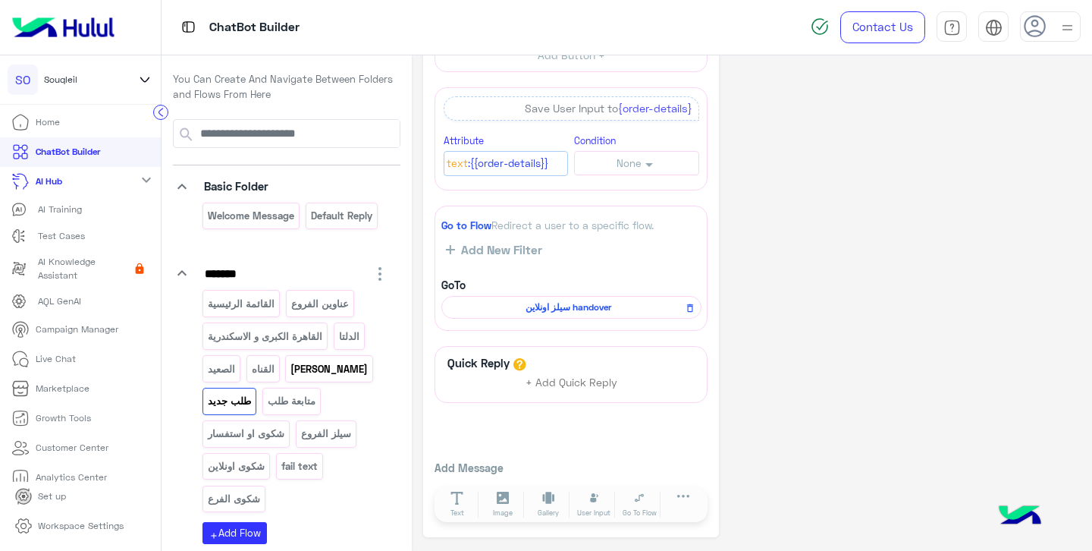
click at [313, 373] on p "[PERSON_NAME]" at bounding box center [330, 368] width 80 height 17
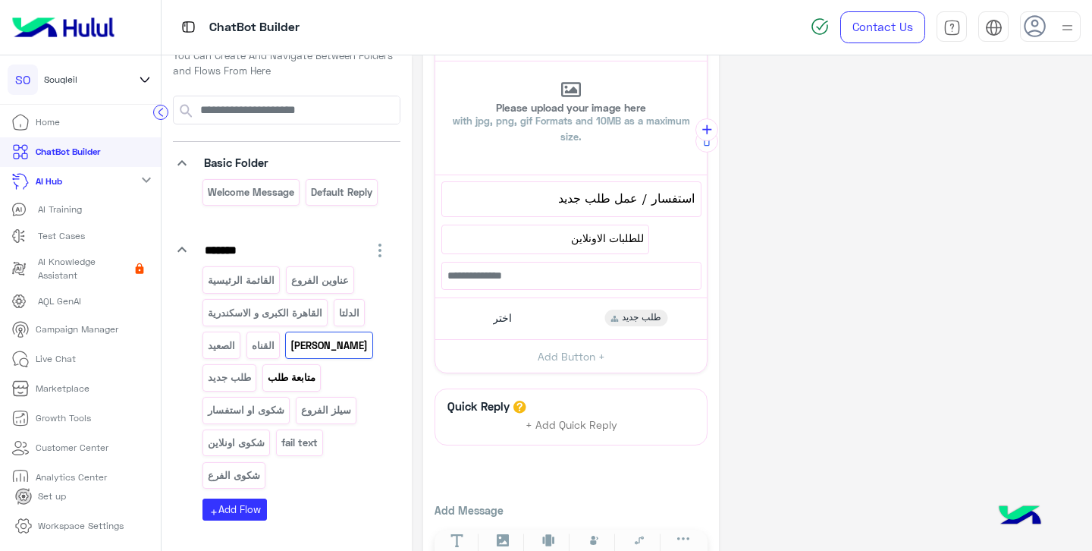
scroll to position [19, 0]
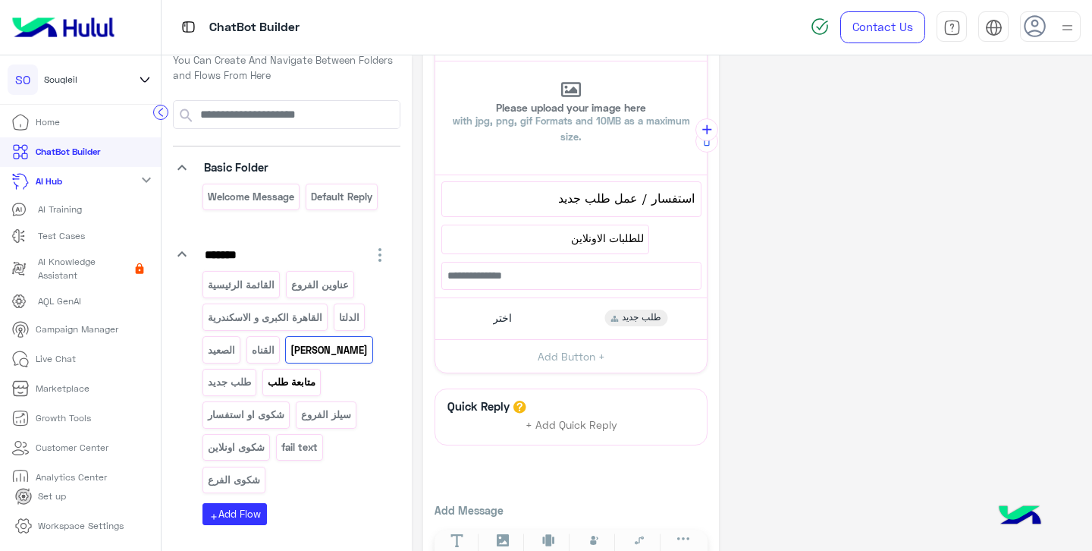
click at [301, 383] on p "متابعة طلب" at bounding box center [291, 381] width 50 height 17
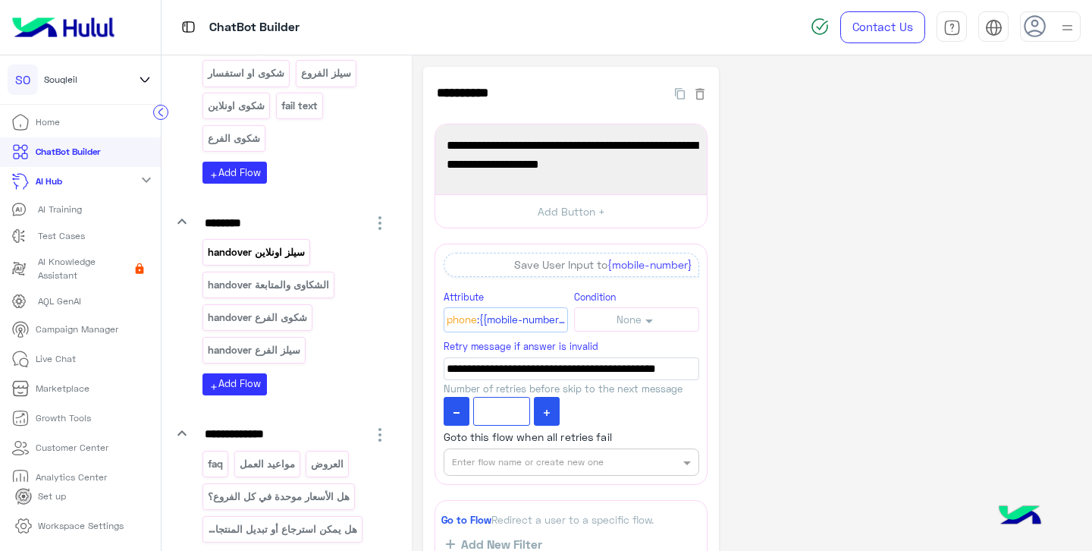
scroll to position [377, 0]
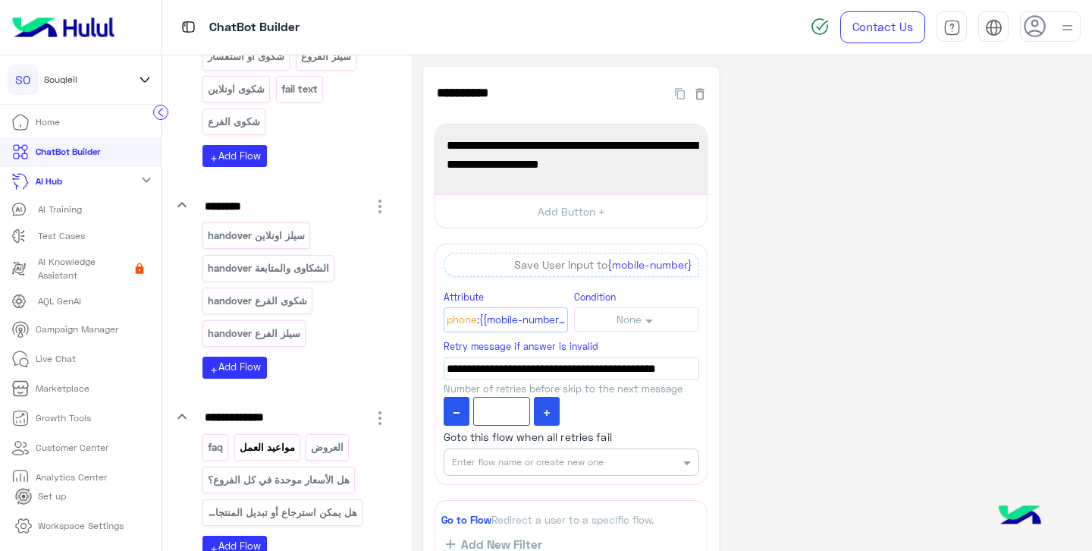
click at [267, 449] on p "مواعيد العمل" at bounding box center [267, 446] width 58 height 17
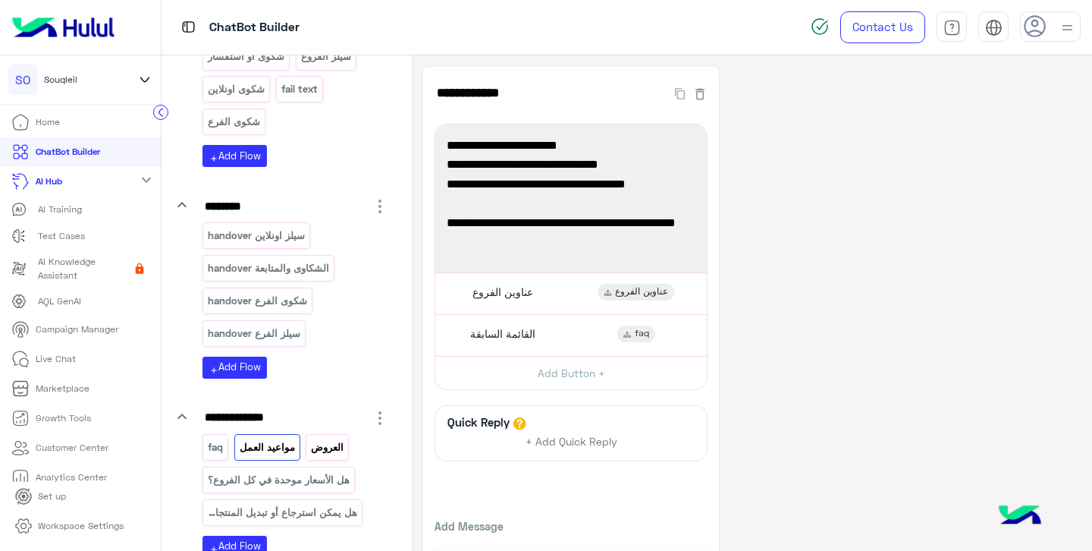
click at [328, 451] on p "العروض" at bounding box center [327, 446] width 35 height 17
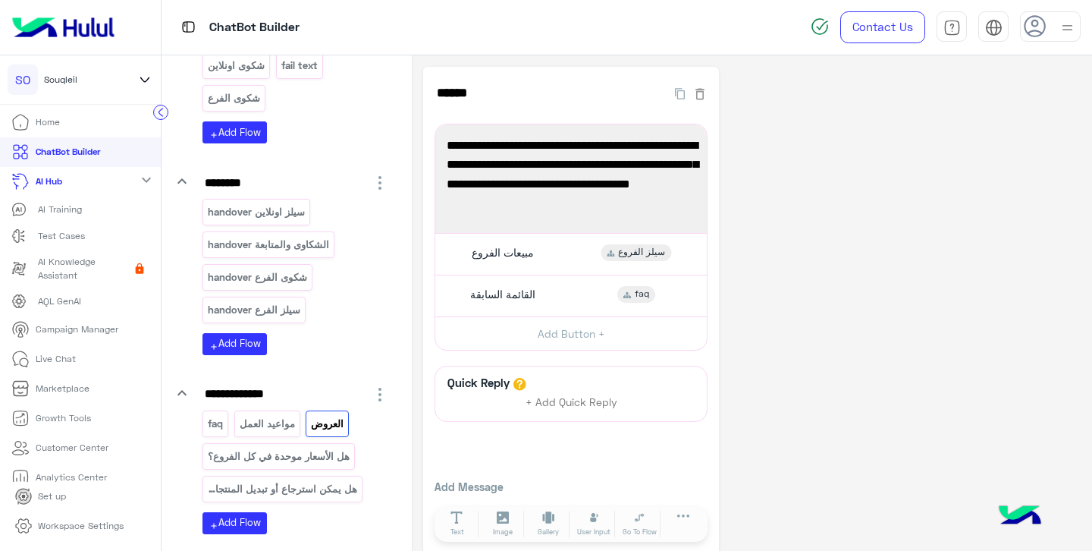
scroll to position [406, 0]
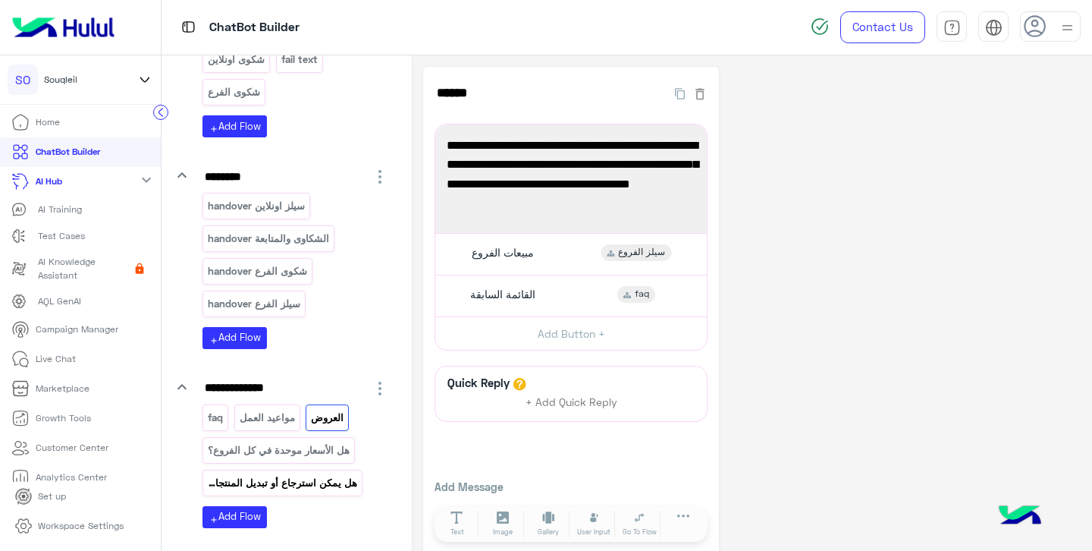
click at [307, 479] on p "هل يمكن استرجاع أو تبديل المنتجات؟" at bounding box center [283, 482] width 152 height 17
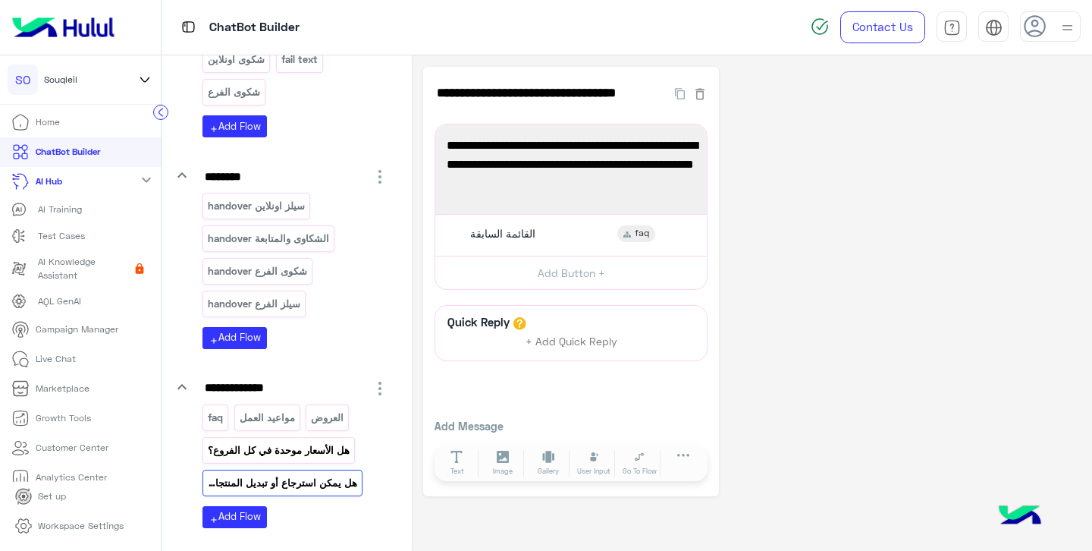
click at [312, 459] on div "هل الأسعار موحدة في كل الفروع؟" at bounding box center [278, 450] width 152 height 27
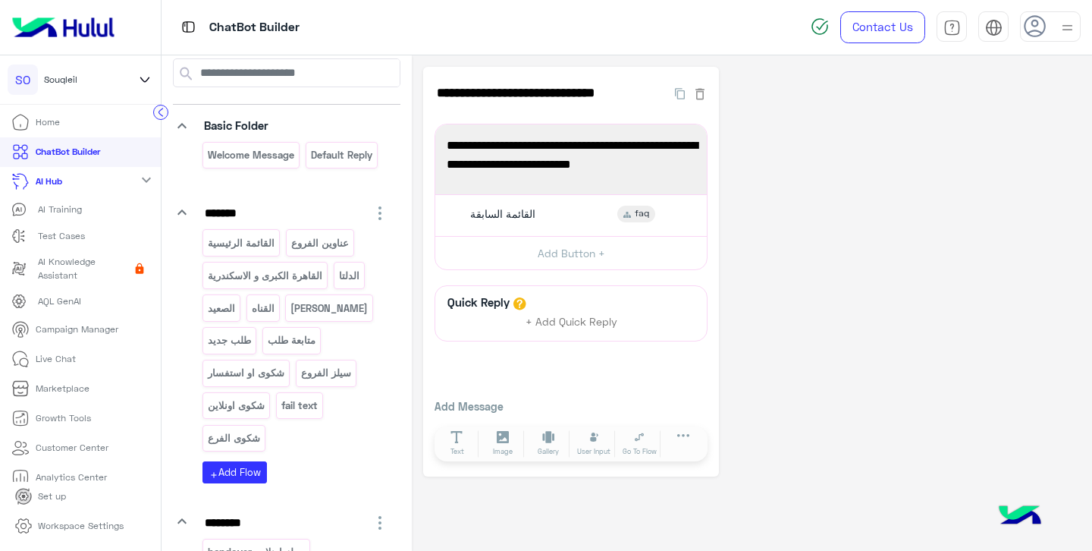
scroll to position [0, 0]
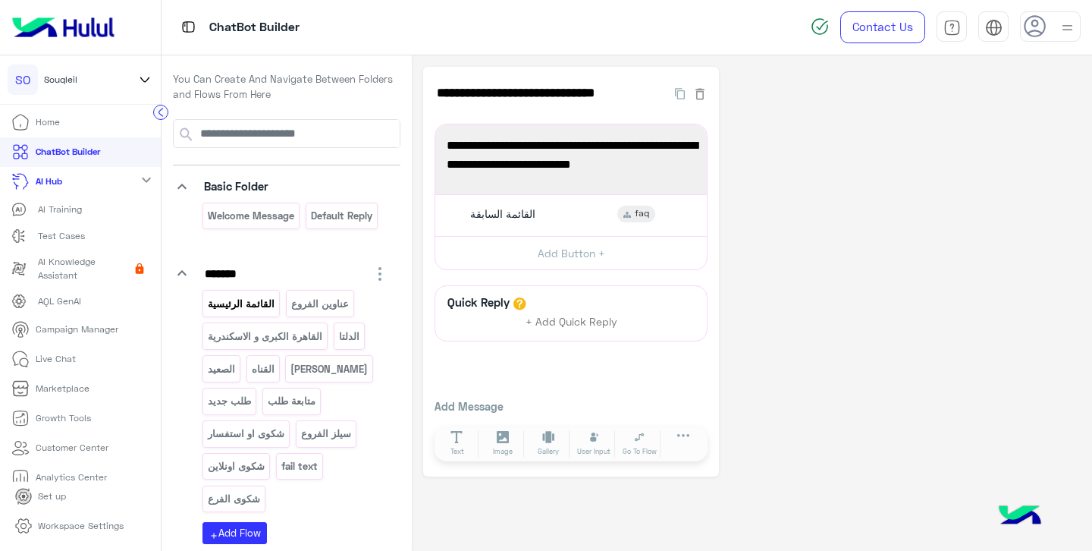
click at [256, 301] on p "القائمة الرئيسية" at bounding box center [241, 303] width 69 height 17
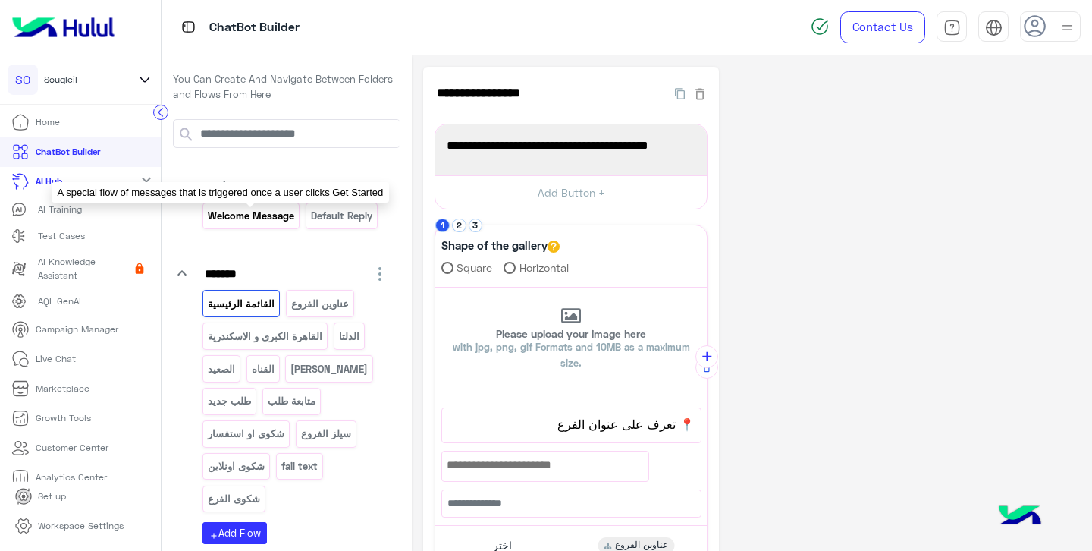
click at [236, 222] on p "Welcome Message" at bounding box center [251, 215] width 89 height 17
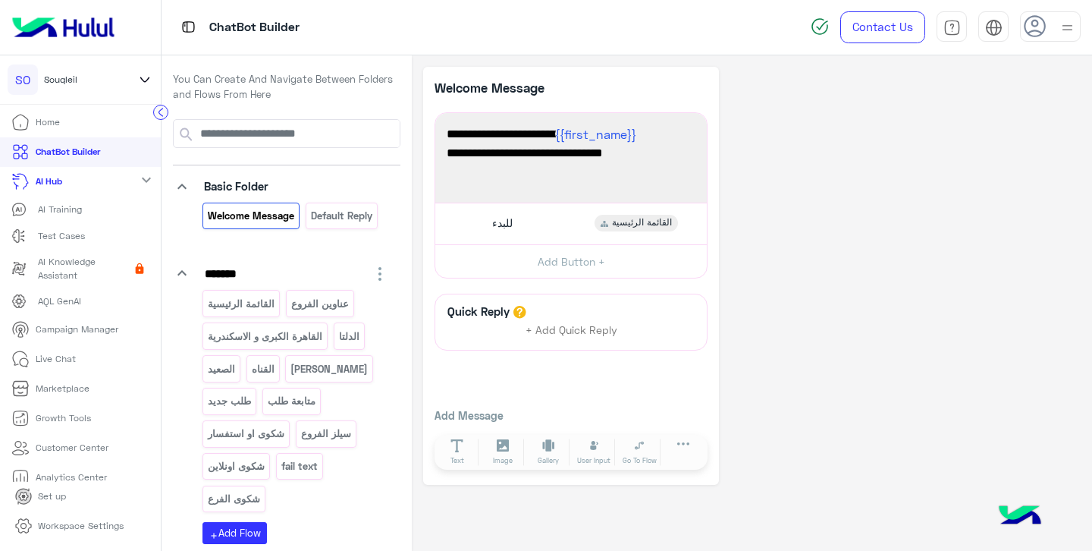
click at [63, 129] on link "Home" at bounding box center [35, 123] width 71 height 30
click at [55, 124] on p "Home" at bounding box center [48, 122] width 24 height 14
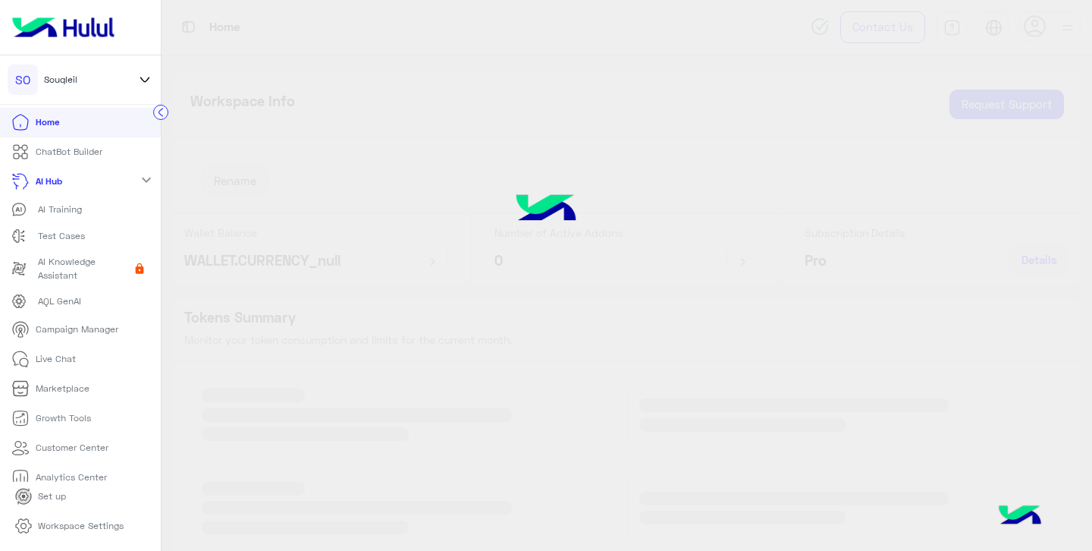
click at [19, 124] on icon at bounding box center [20, 122] width 18 height 18
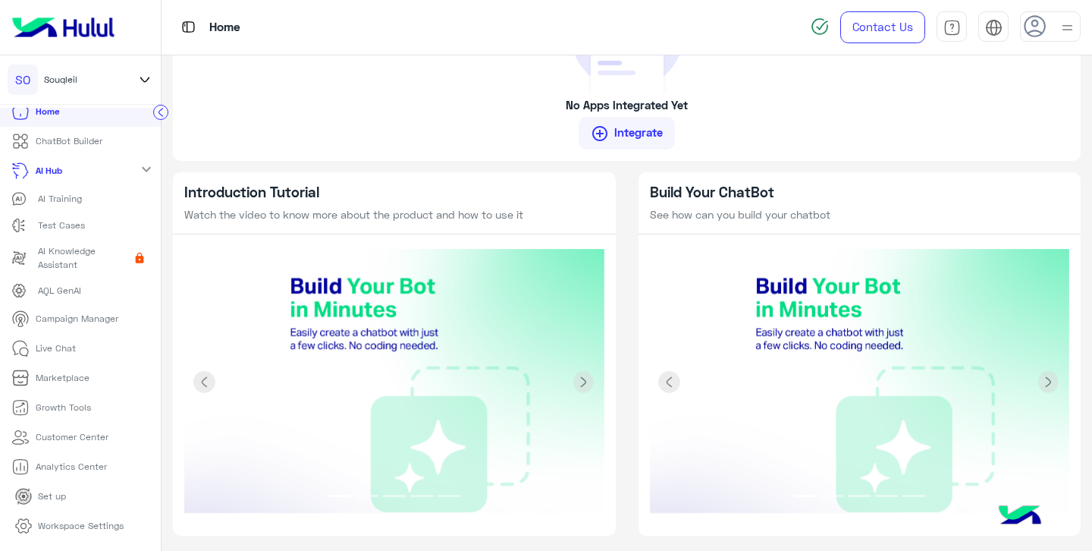
scroll to position [25, 0]
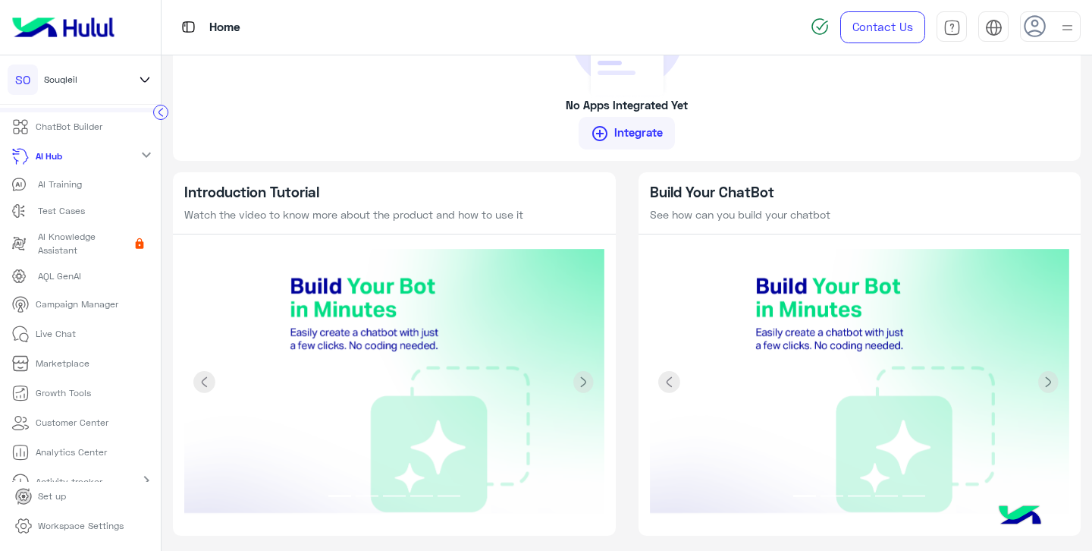
click at [89, 306] on p "Campaign Manager" at bounding box center [77, 304] width 83 height 14
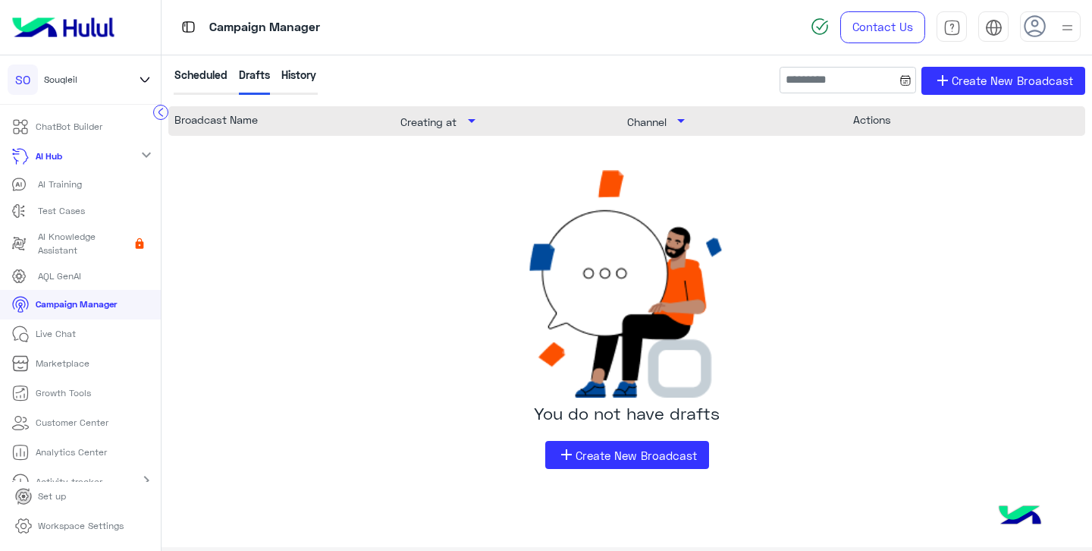
click at [1063, 26] on img at bounding box center [1067, 27] width 19 height 19
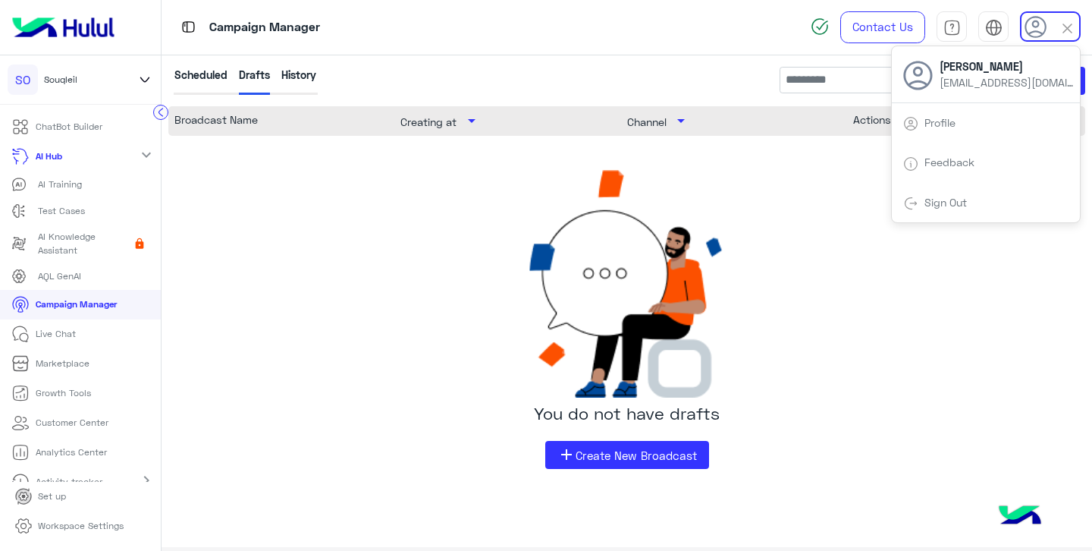
click at [990, 119] on div "Profile" at bounding box center [986, 122] width 188 height 41
click at [913, 124] on img at bounding box center [910, 123] width 15 height 15
click at [617, 77] on div "Scheduled Drafts History add Create New Broadcast" at bounding box center [626, 86] width 917 height 39
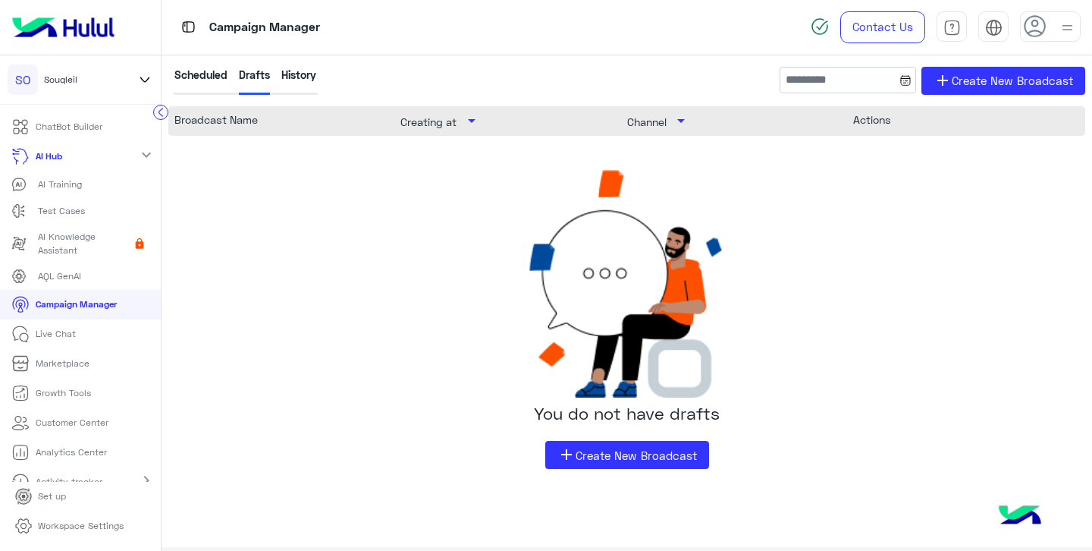
click at [79, 35] on img at bounding box center [63, 27] width 115 height 32
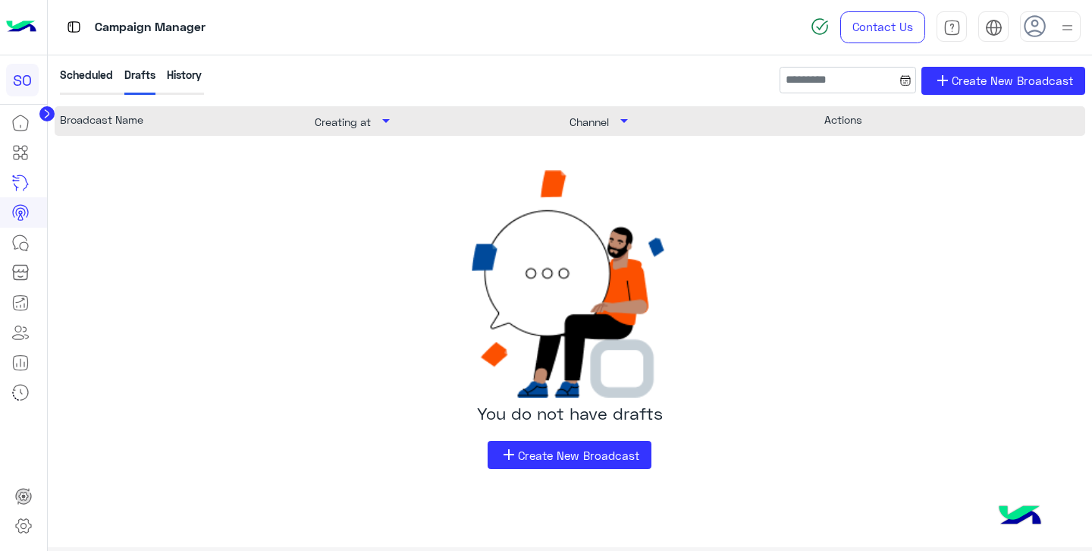
click at [32, 32] on img at bounding box center [21, 27] width 30 height 32
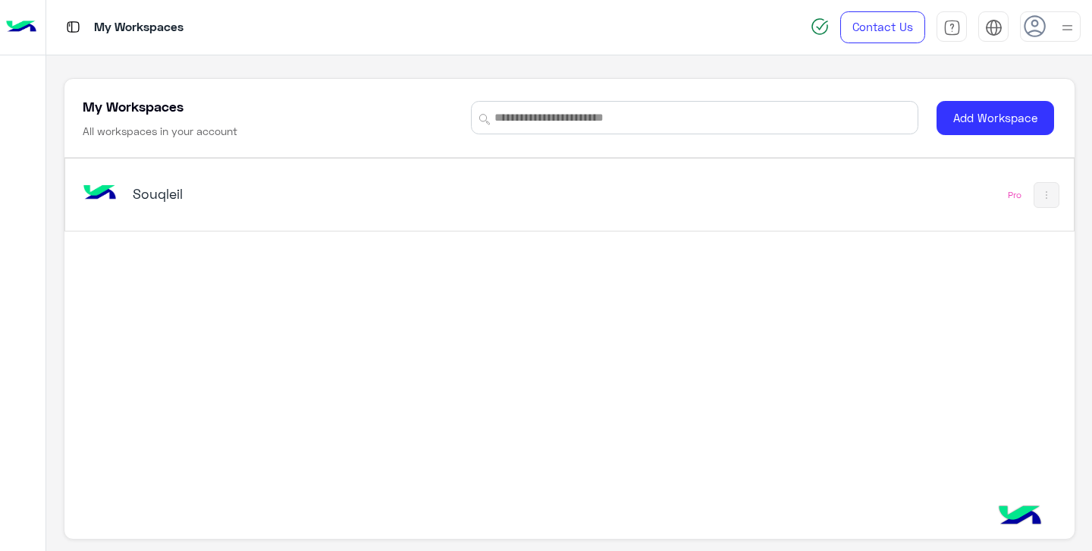
click at [1042, 201] on button at bounding box center [1047, 195] width 26 height 26
click at [1042, 201] on div at bounding box center [546, 275] width 1092 height 551
click at [164, 194] on h5 "Souqleil" at bounding box center [309, 193] width 353 height 18
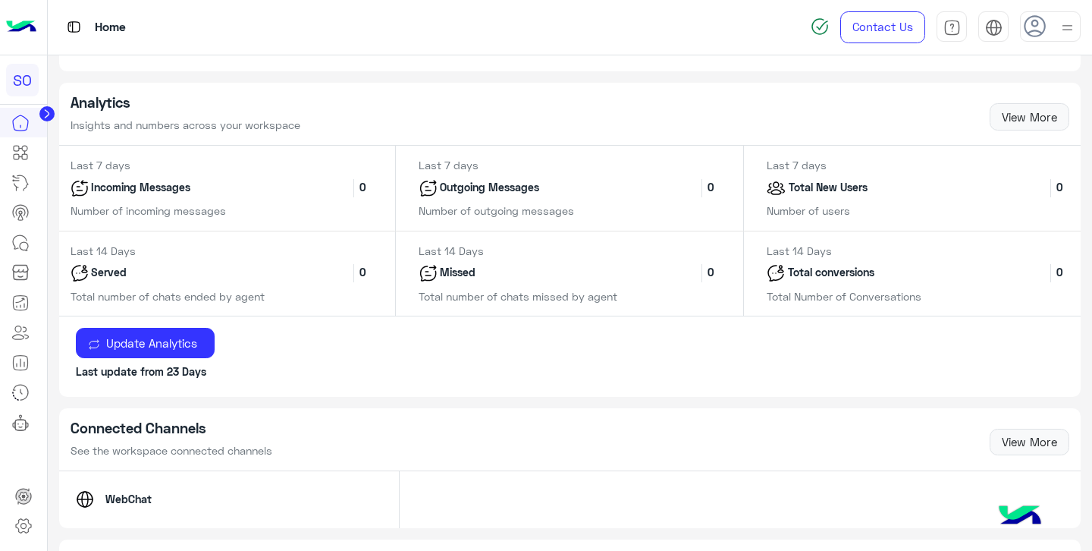
scroll to position [633, 0]
